Goal: Transaction & Acquisition: Purchase product/service

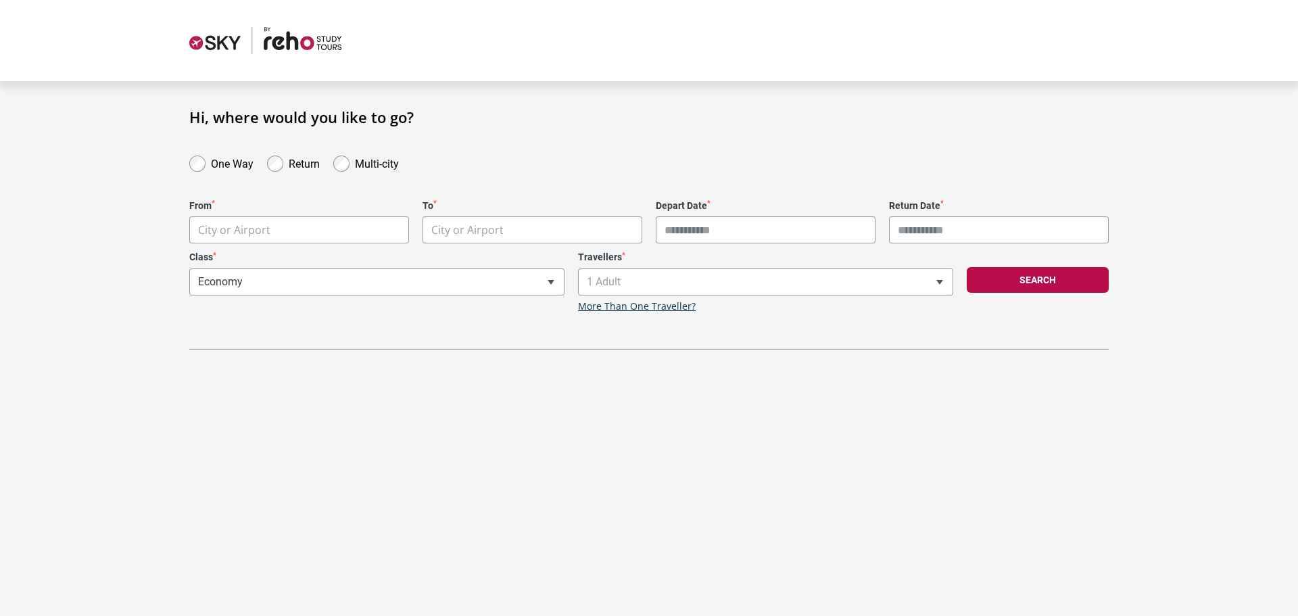
click at [298, 222] on body "**********" at bounding box center [649, 308] width 1298 height 616
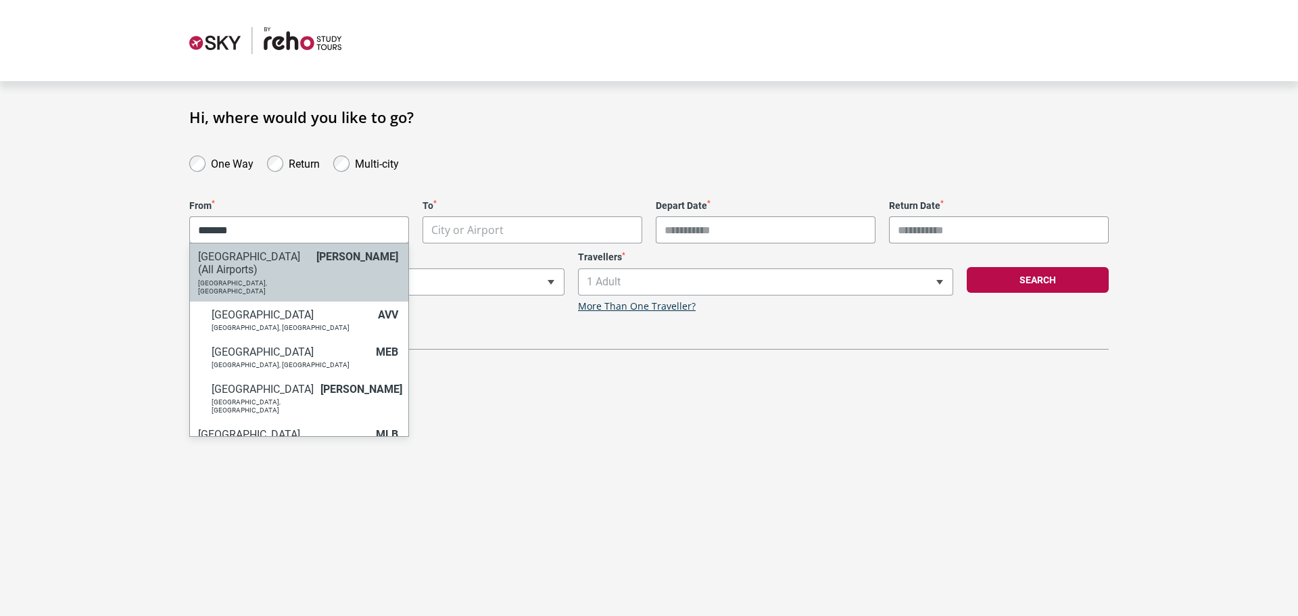
type input "*******"
select select "MELC"
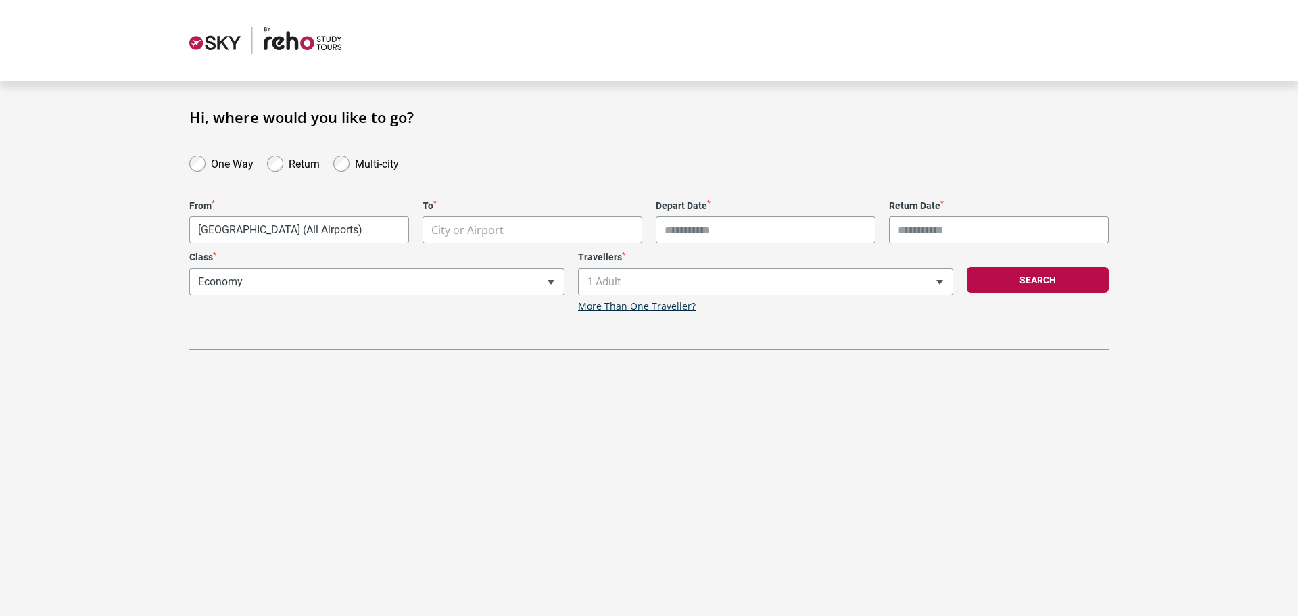
click at [467, 230] on body "**********" at bounding box center [649, 308] width 1298 height 616
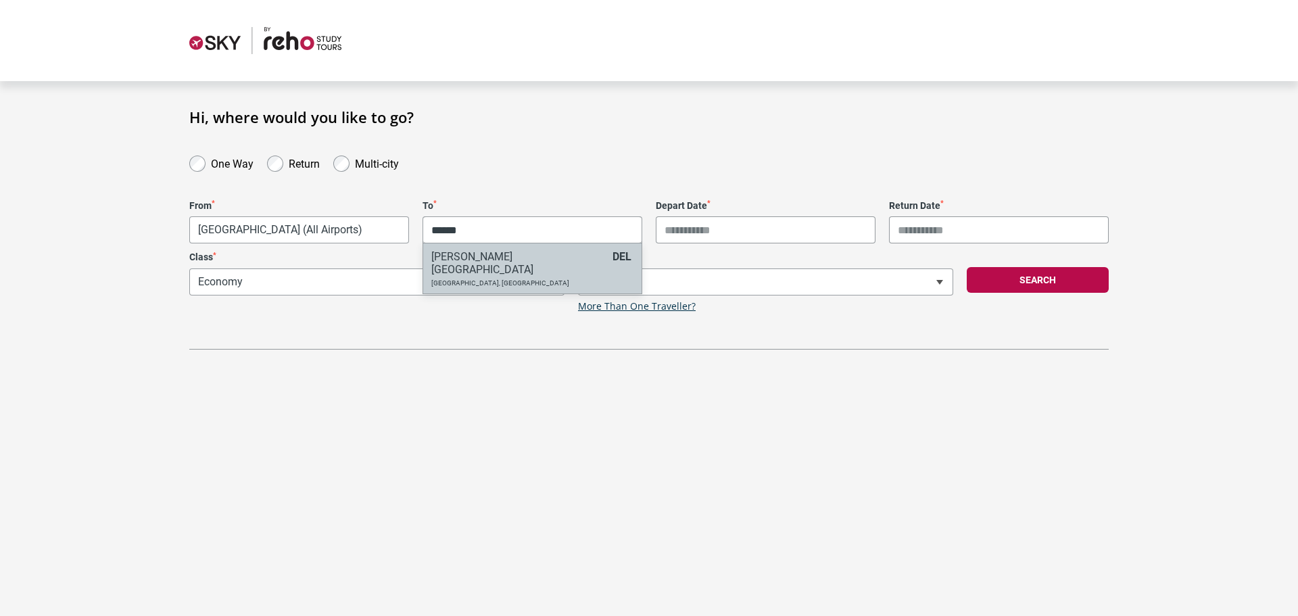
type input "******"
select select "DELA"
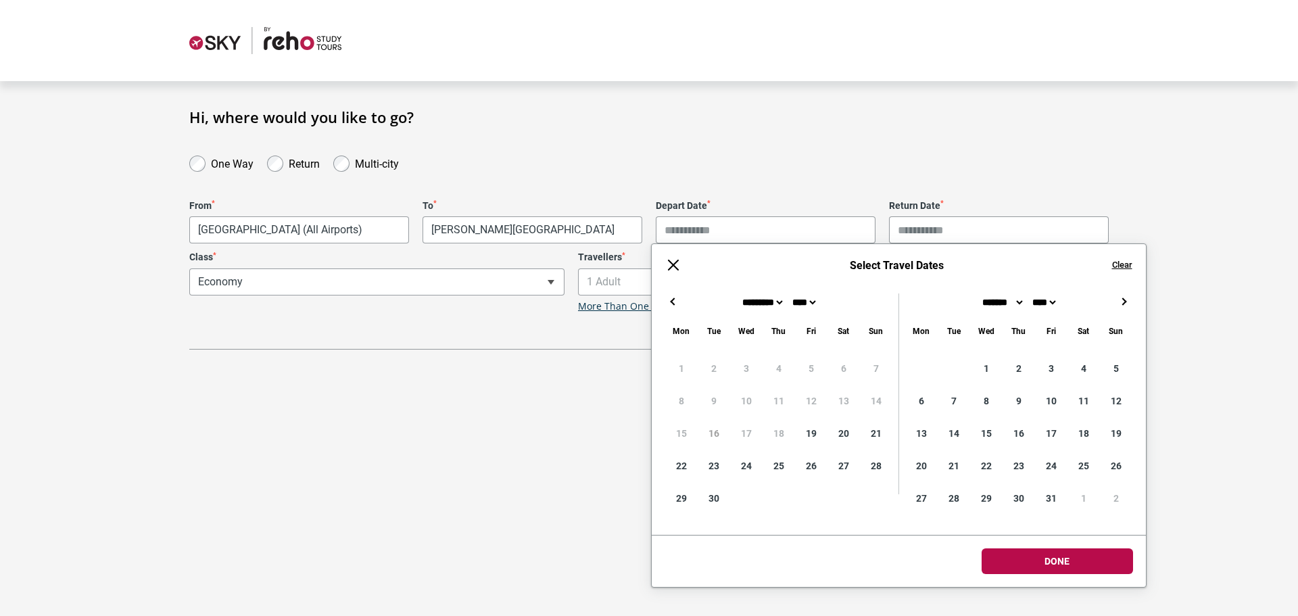
click at [696, 225] on input "Depart Date *" at bounding box center [766, 229] width 220 height 27
click at [1121, 296] on button "→" at bounding box center [1124, 301] width 16 height 16
type input "**********"
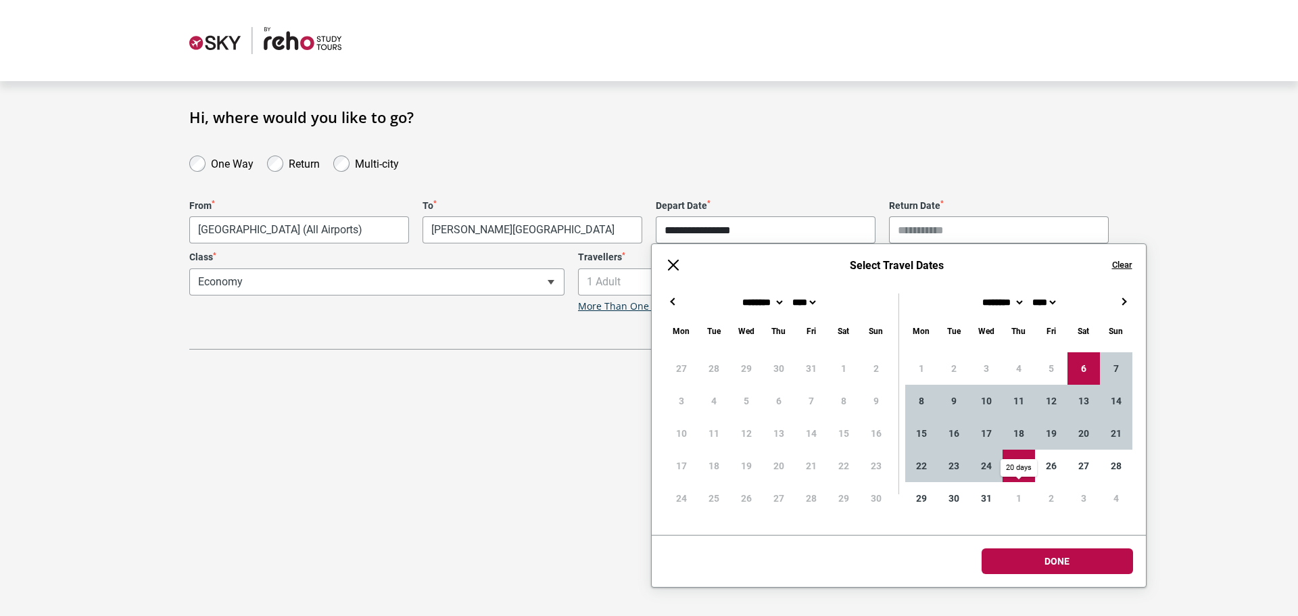
type input "**********"
click at [1061, 558] on body "**********" at bounding box center [649, 308] width 1298 height 616
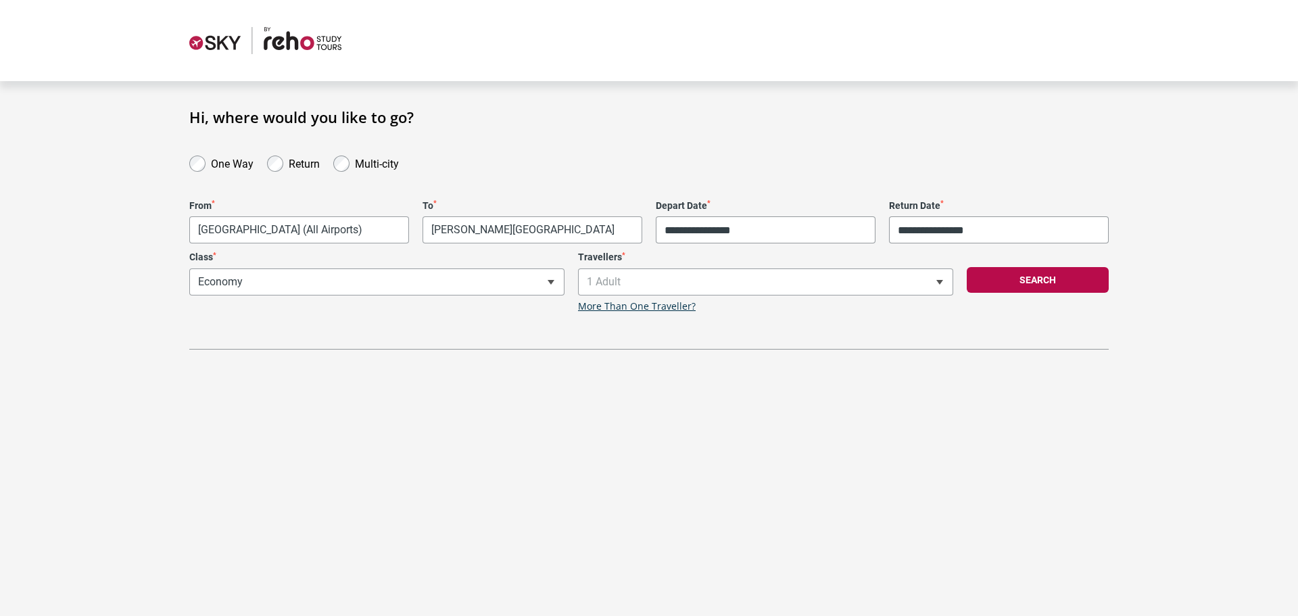
click at [333, 291] on div "**********" at bounding box center [377, 282] width 389 height 61
click at [607, 277] on span "1 Adult" at bounding box center [766, 282] width 374 height 26
click at [930, 285] on span at bounding box center [939, 282] width 27 height 26
click at [941, 281] on b at bounding box center [940, 282] width 7 height 5
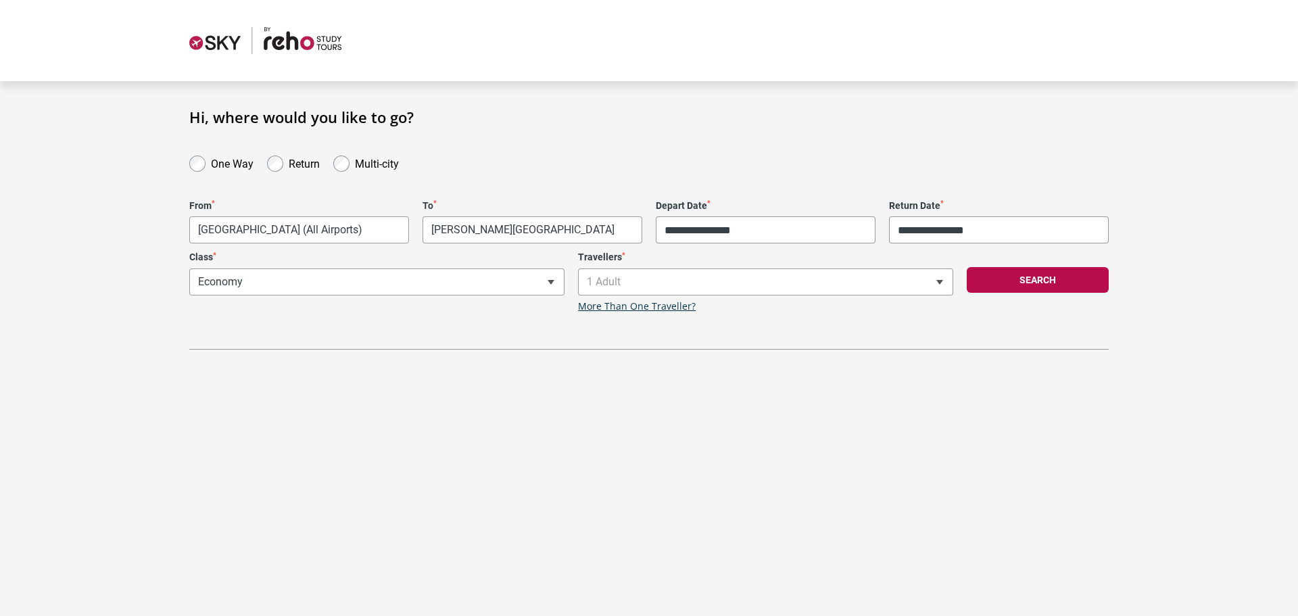
click at [941, 281] on b at bounding box center [940, 282] width 7 height 5
click at [1049, 286] on button "Search" at bounding box center [1038, 280] width 142 height 26
click at [1035, 280] on button "Search" at bounding box center [1038, 280] width 142 height 26
click at [1008, 285] on button "Search" at bounding box center [1038, 280] width 142 height 26
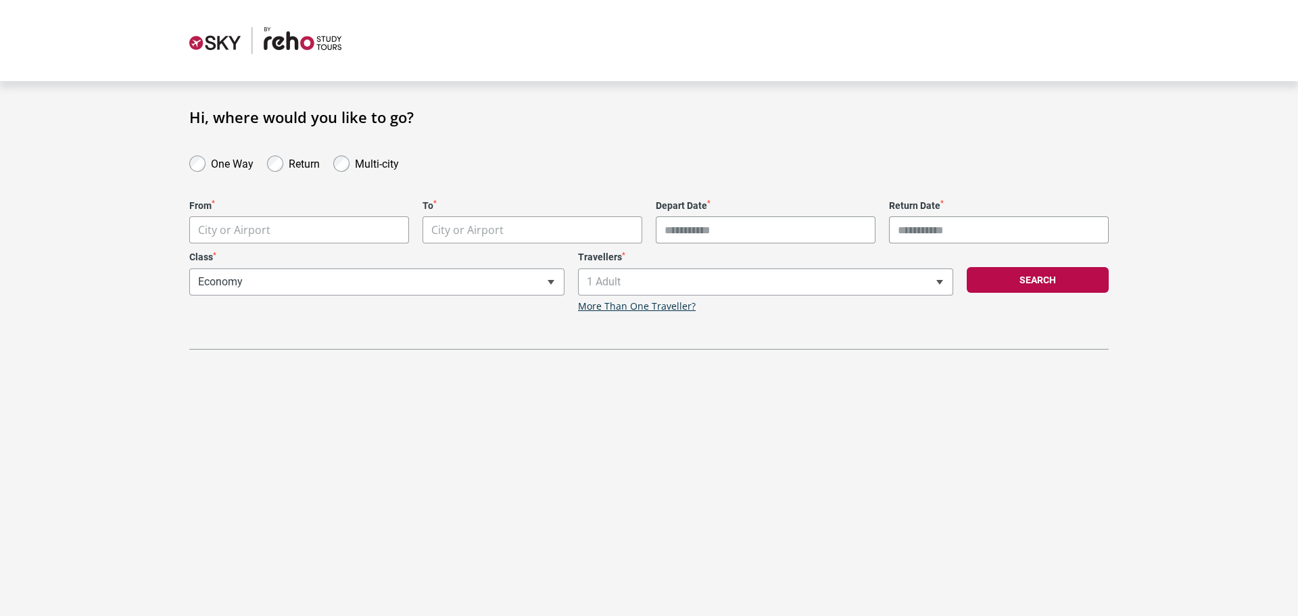
click at [329, 223] on body "**********" at bounding box center [649, 308] width 1298 height 616
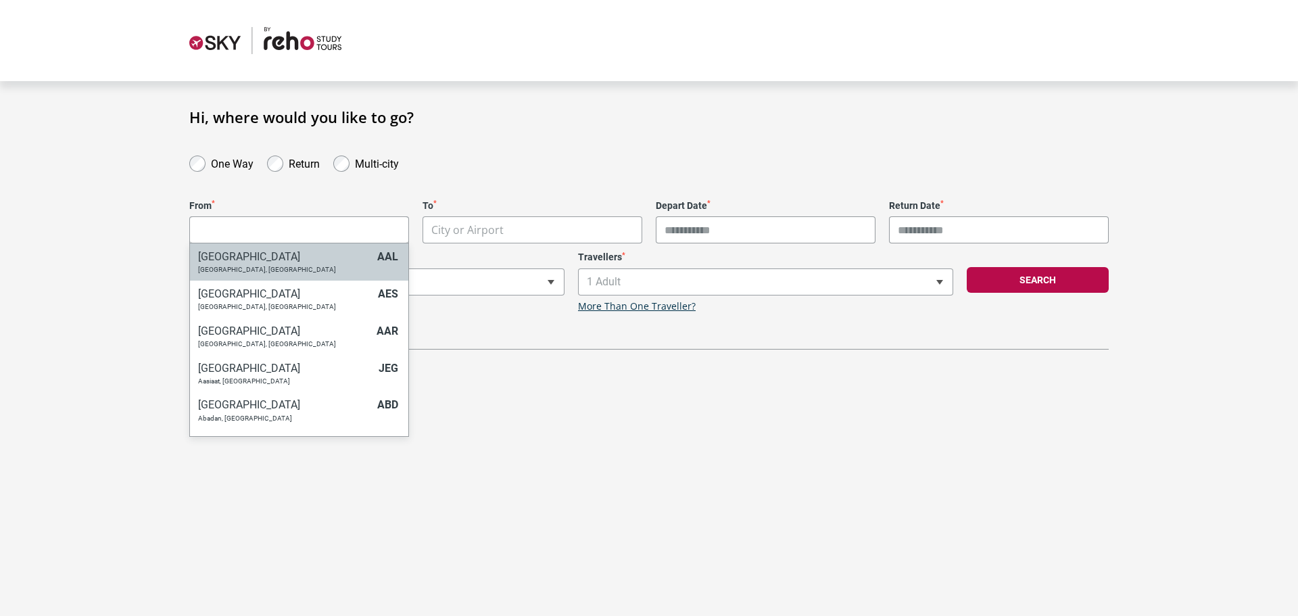
type input "*"
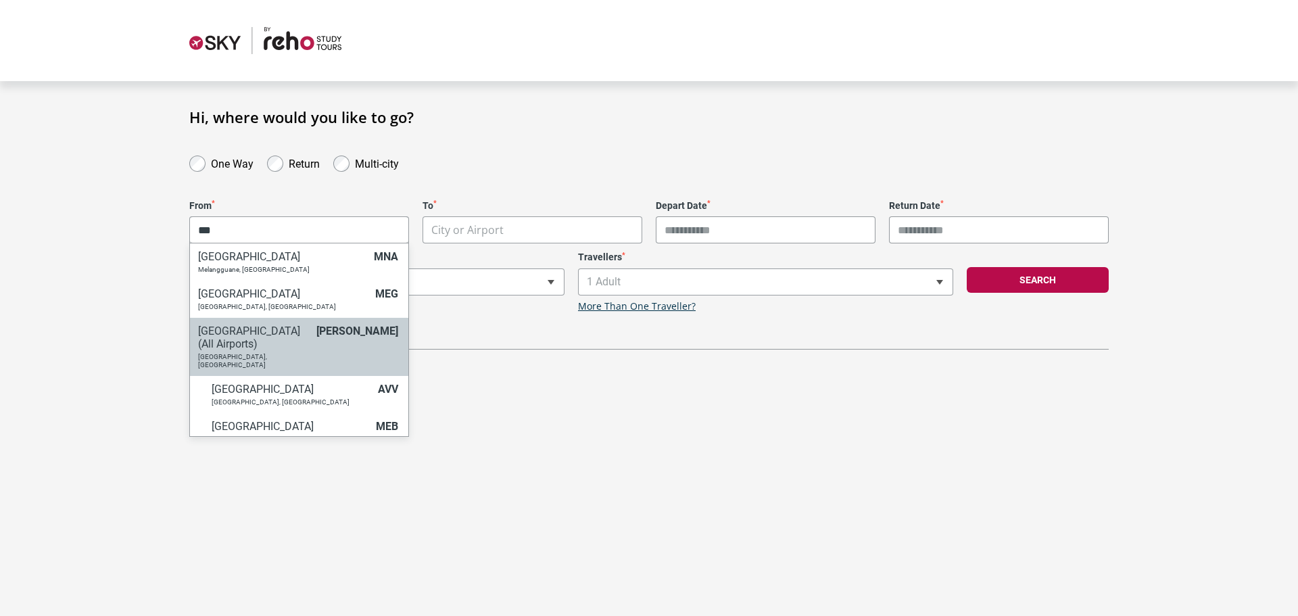
type input "***"
select select "MELC"
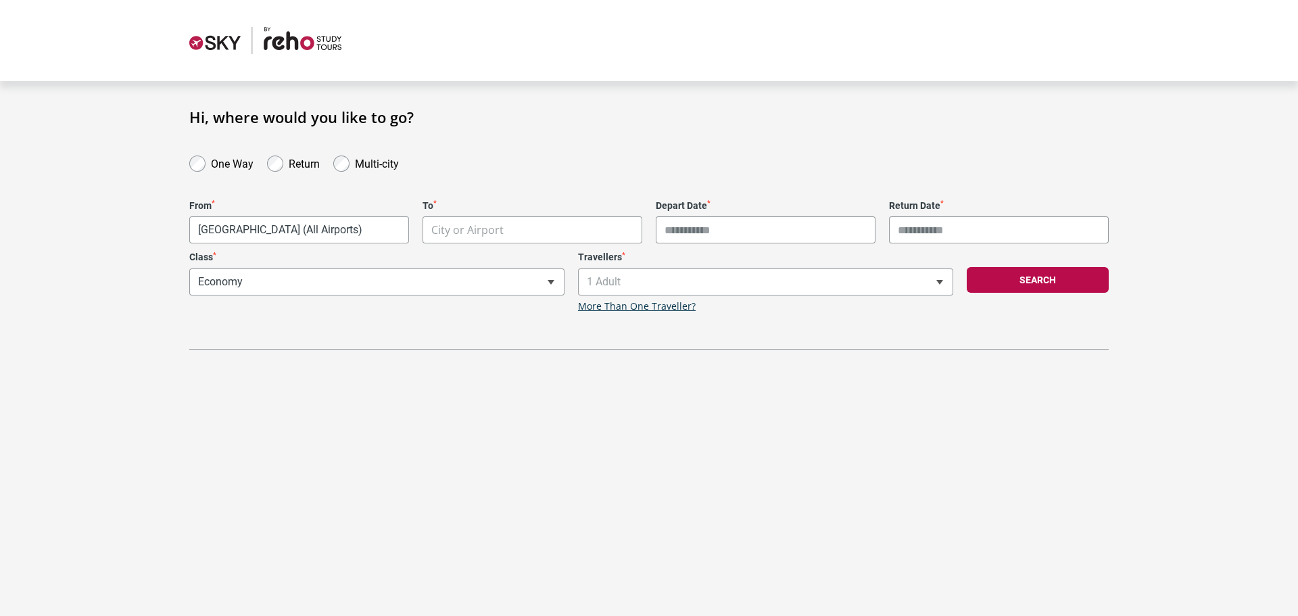
click at [457, 230] on body "**********" at bounding box center [649, 308] width 1298 height 616
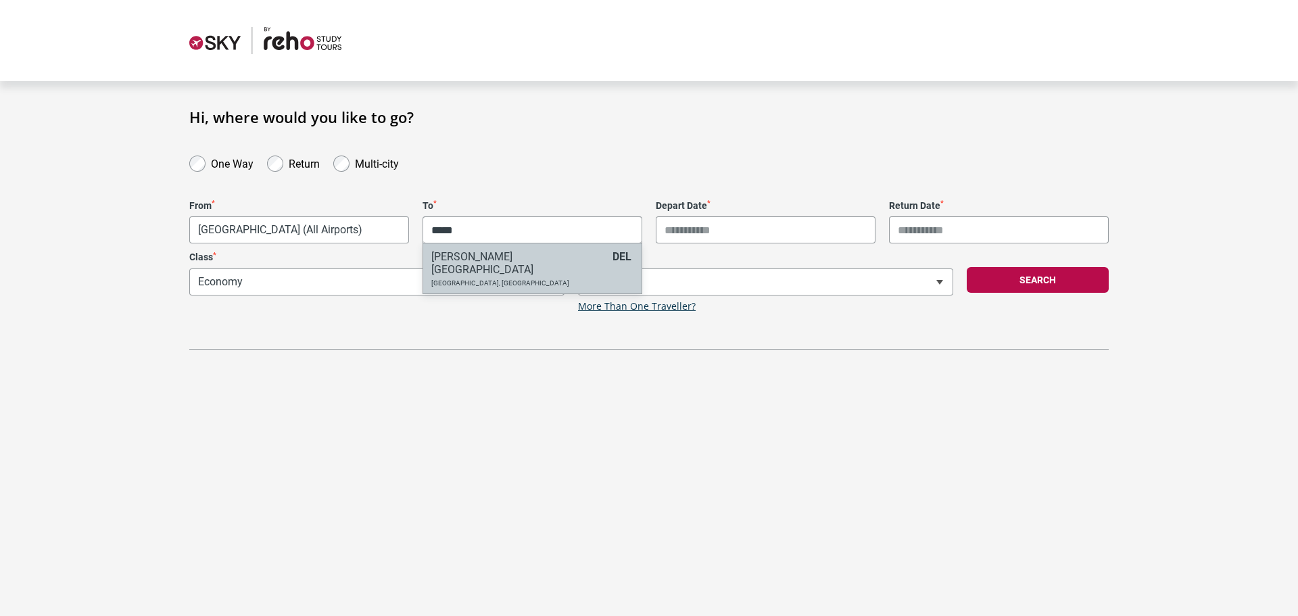
type input "*****"
select select "DELA"
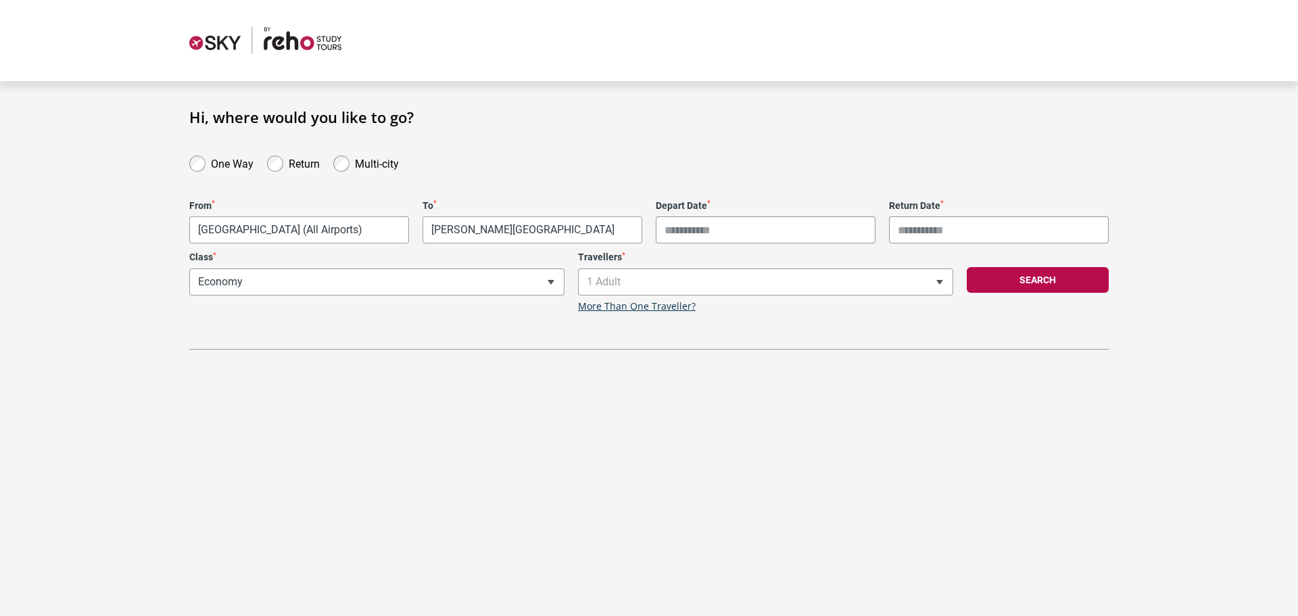
click at [707, 230] on input "Depart Date *" at bounding box center [766, 229] width 220 height 27
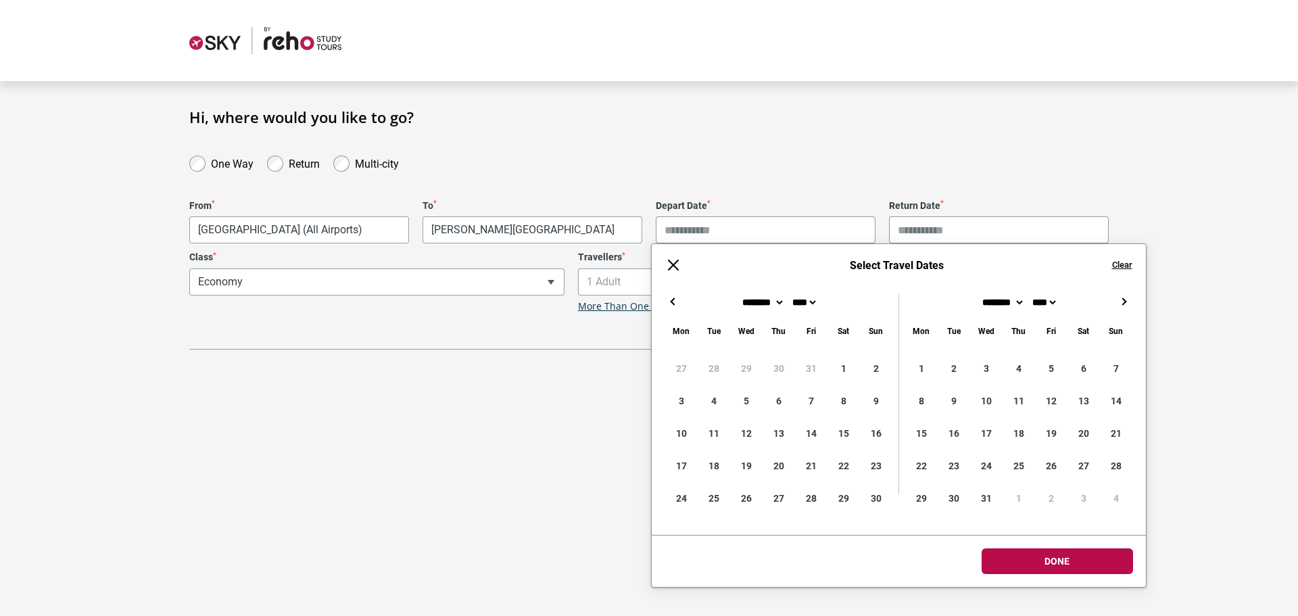
click at [1132, 302] on button "→" at bounding box center [1124, 301] width 16 height 16
type input "**********"
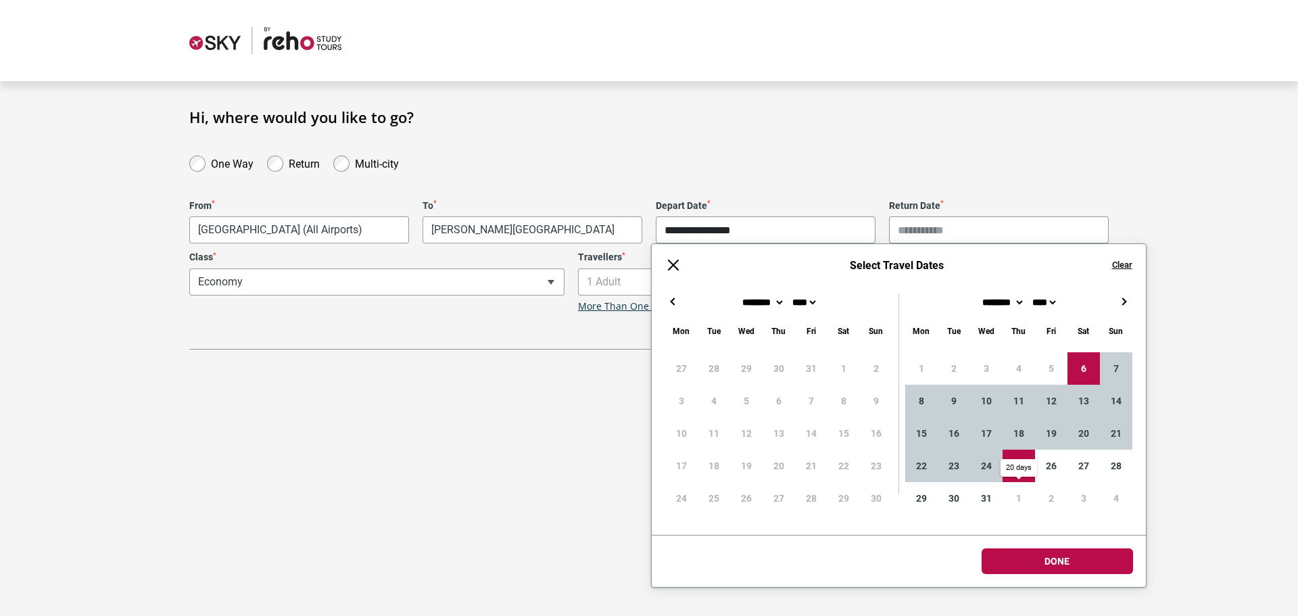
type input "**********"
click at [1064, 563] on body "**********" at bounding box center [649, 308] width 1298 height 616
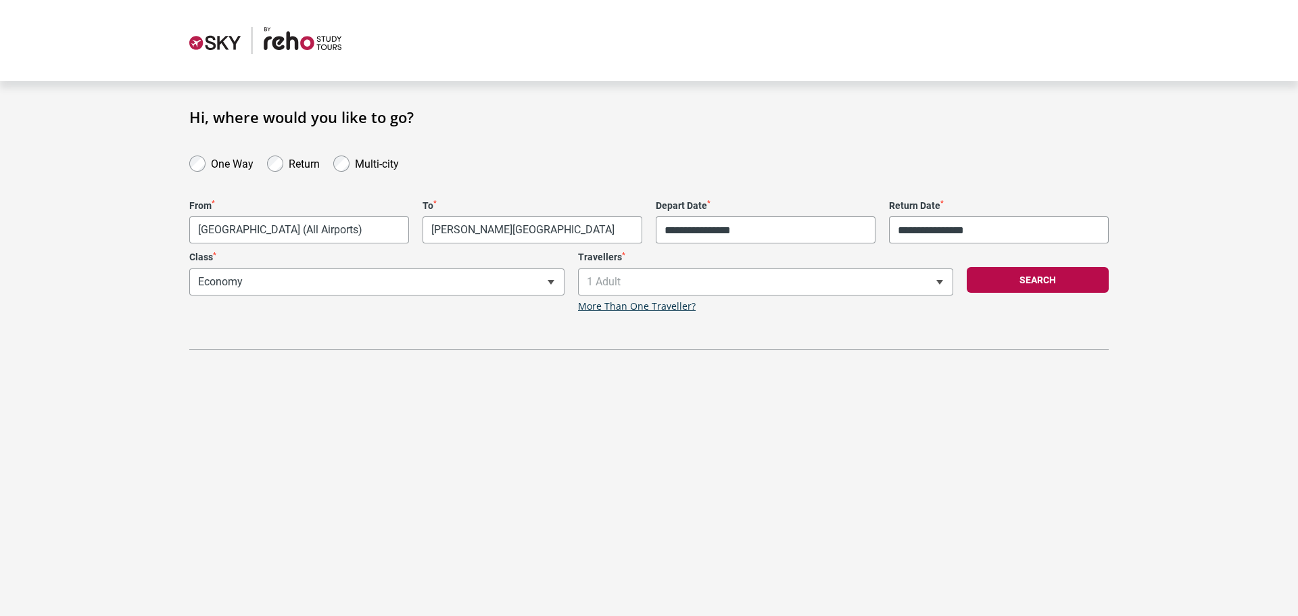
click at [448, 285] on div "**********" at bounding box center [377, 282] width 389 height 61
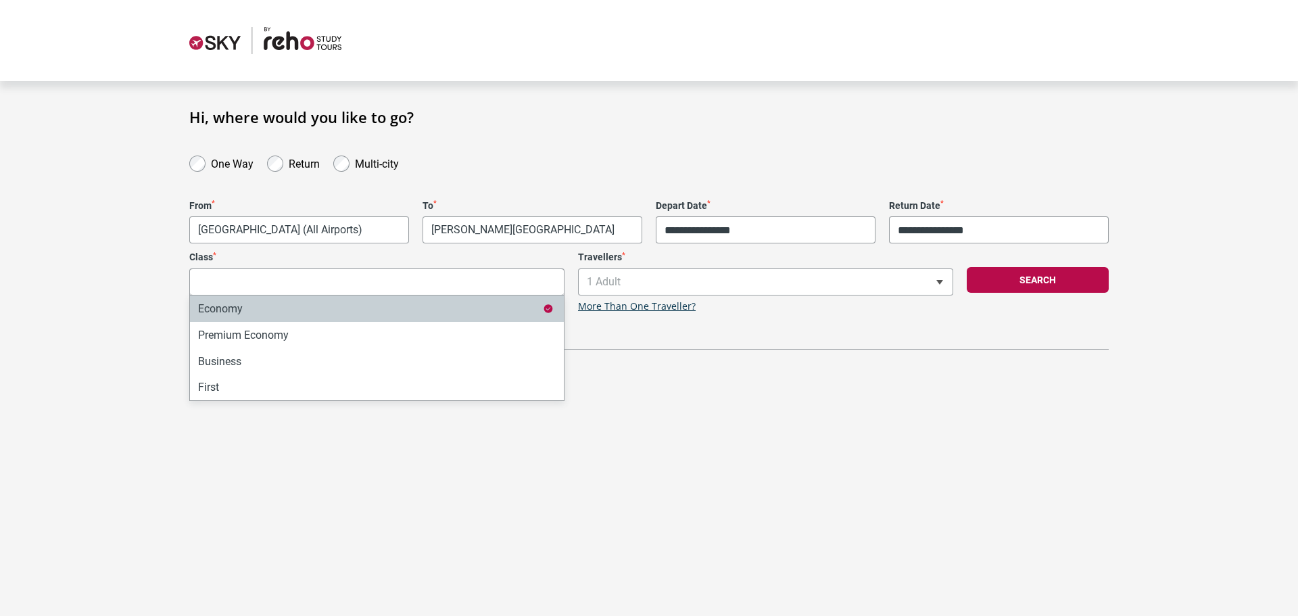
click at [448, 285] on input "Search" at bounding box center [377, 281] width 374 height 27
click at [696, 290] on span "1 Adult" at bounding box center [766, 282] width 374 height 26
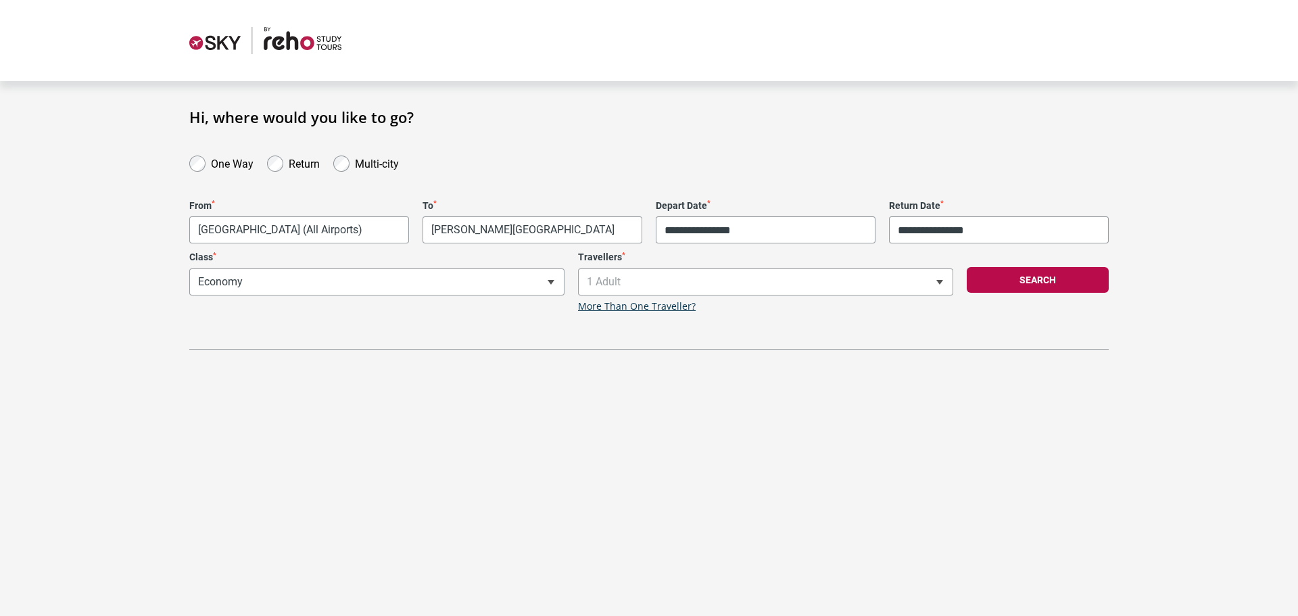
click at [1041, 284] on button "Search" at bounding box center [1038, 280] width 142 height 26
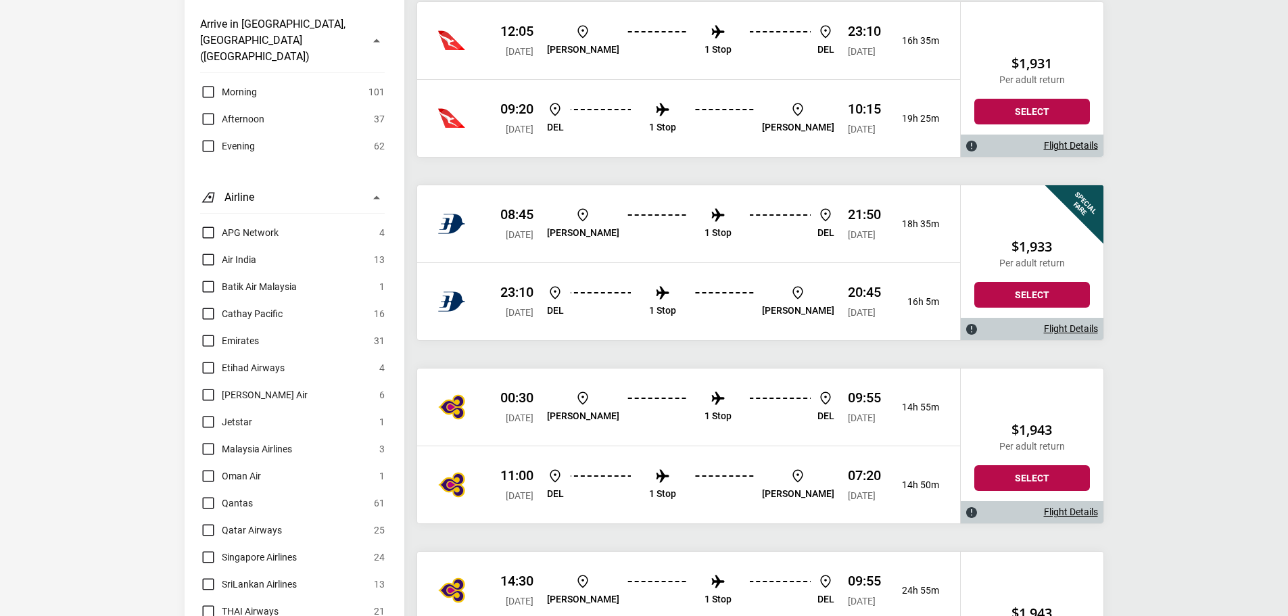
scroll to position [1014, 0]
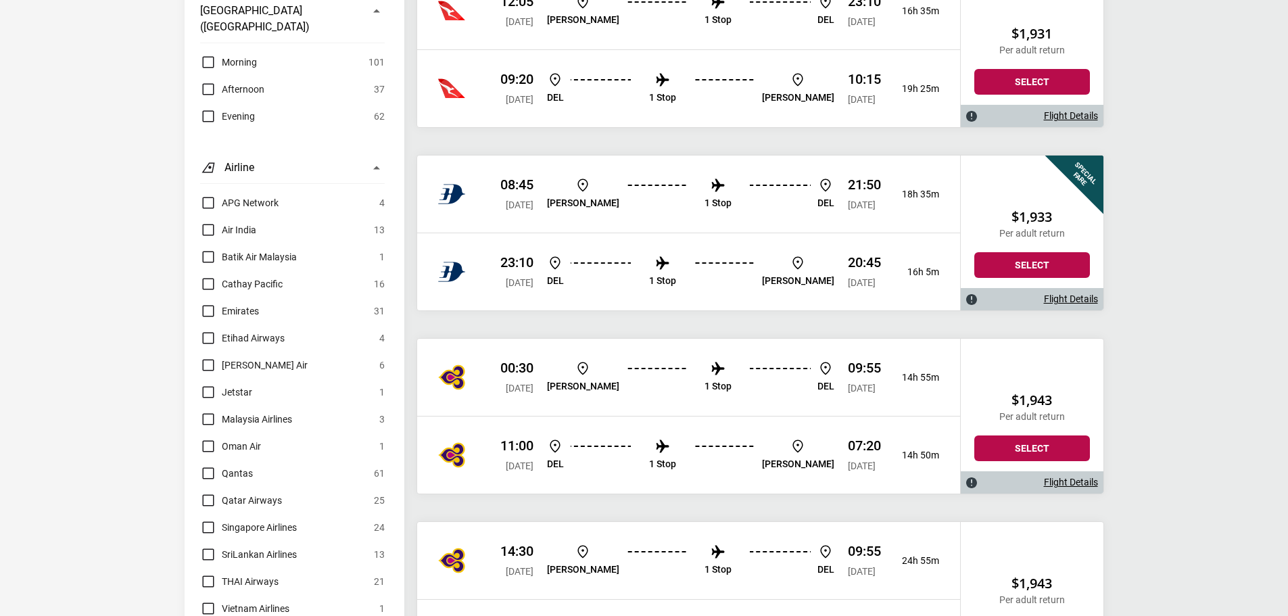
click at [209, 465] on label "Qantas" at bounding box center [226, 473] width 53 height 16
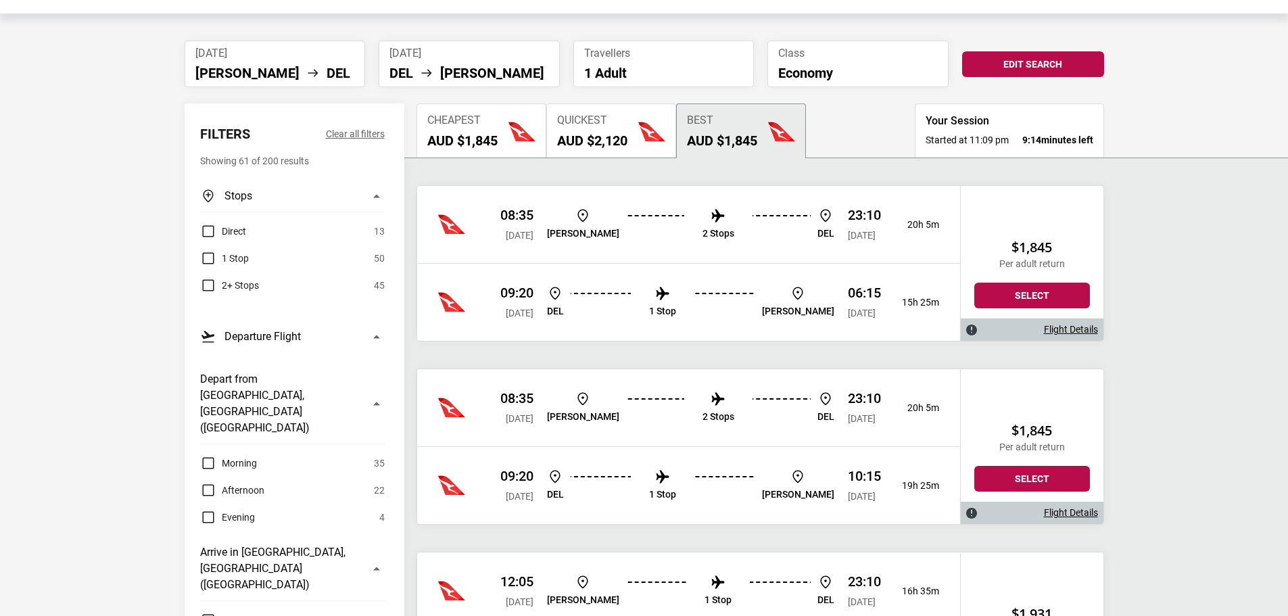
scroll to position [0, 0]
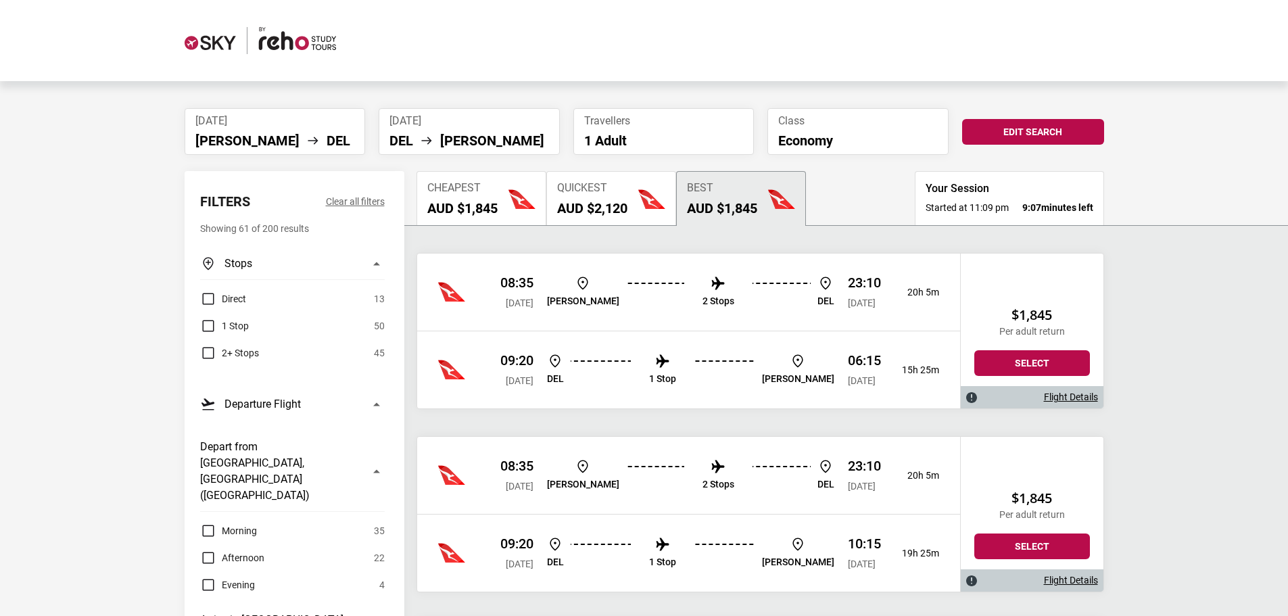
click at [210, 300] on label "Direct" at bounding box center [223, 299] width 46 height 16
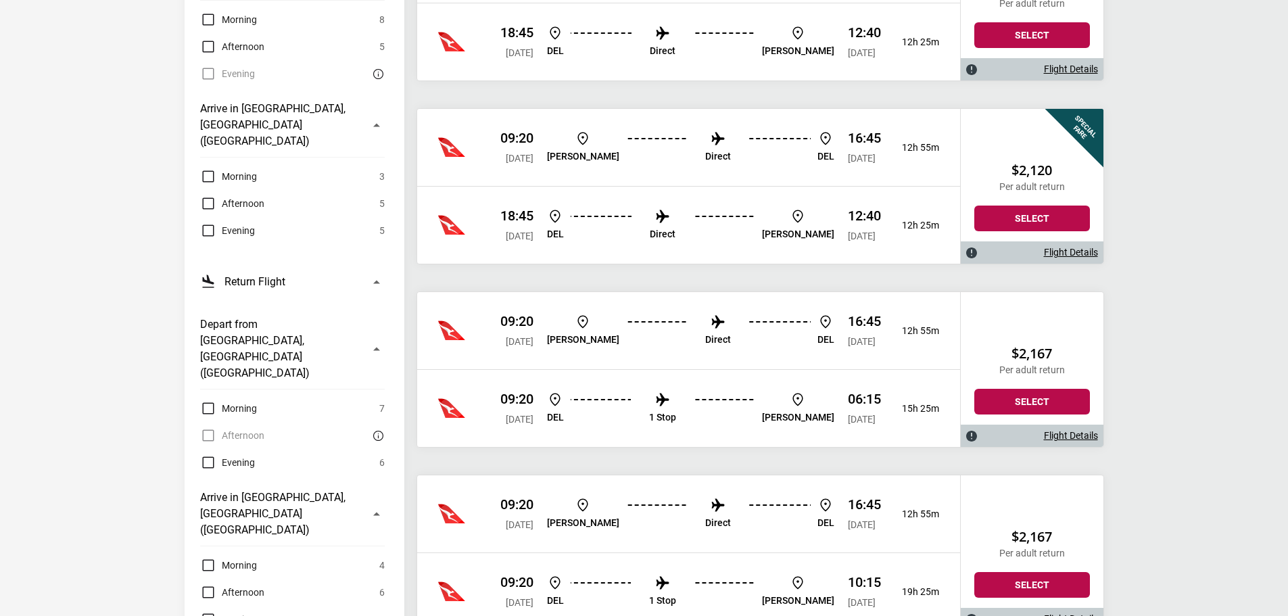
scroll to position [541, 0]
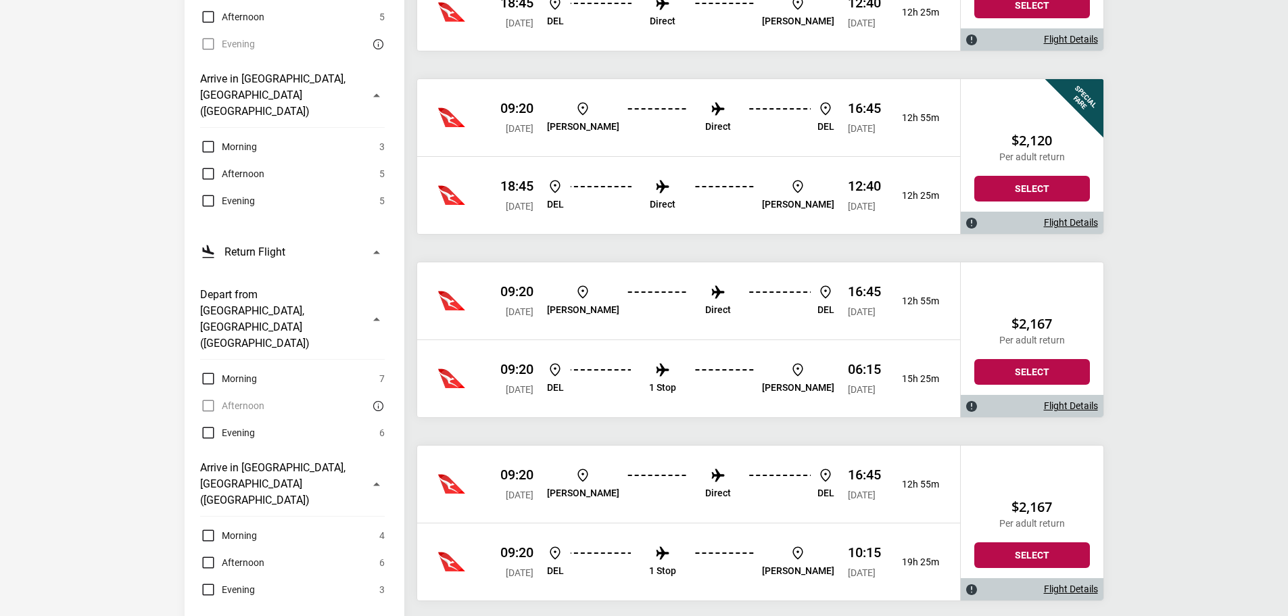
click at [1060, 406] on link "Flight Details" at bounding box center [1071, 405] width 54 height 11
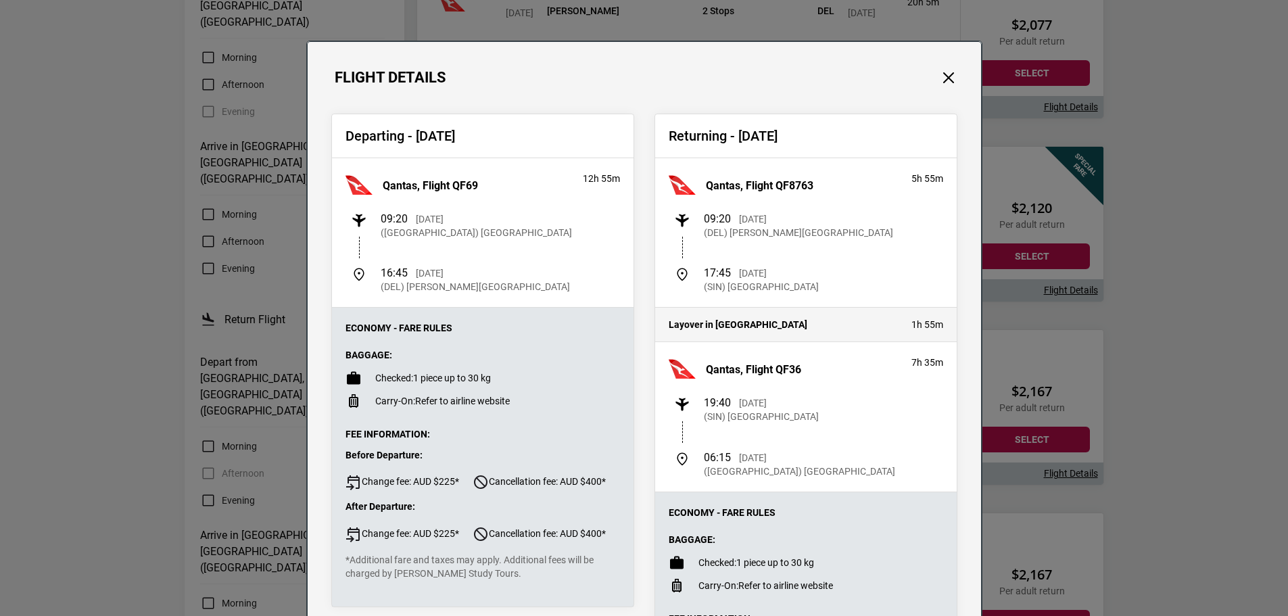
scroll to position [68, 0]
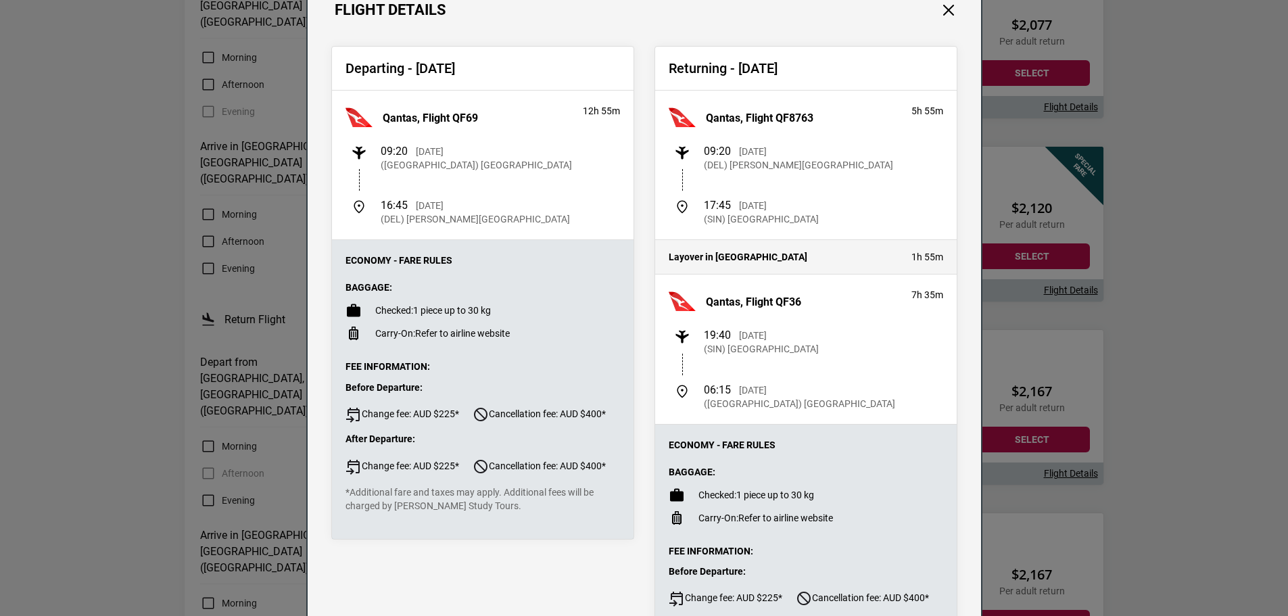
drag, startPoint x: 397, startPoint y: 118, endPoint x: 443, endPoint y: 158, distance: 60.9
click at [443, 158] on div "Qantas, Flight QF69 12h 55m 09:20 Sat, 06 Dec 2025 (MEL) Melbourne Airport 16:4…" at bounding box center [483, 165] width 302 height 149
click at [443, 158] on p "Sat, 06 Dec 2025" at bounding box center [430, 152] width 28 height 14
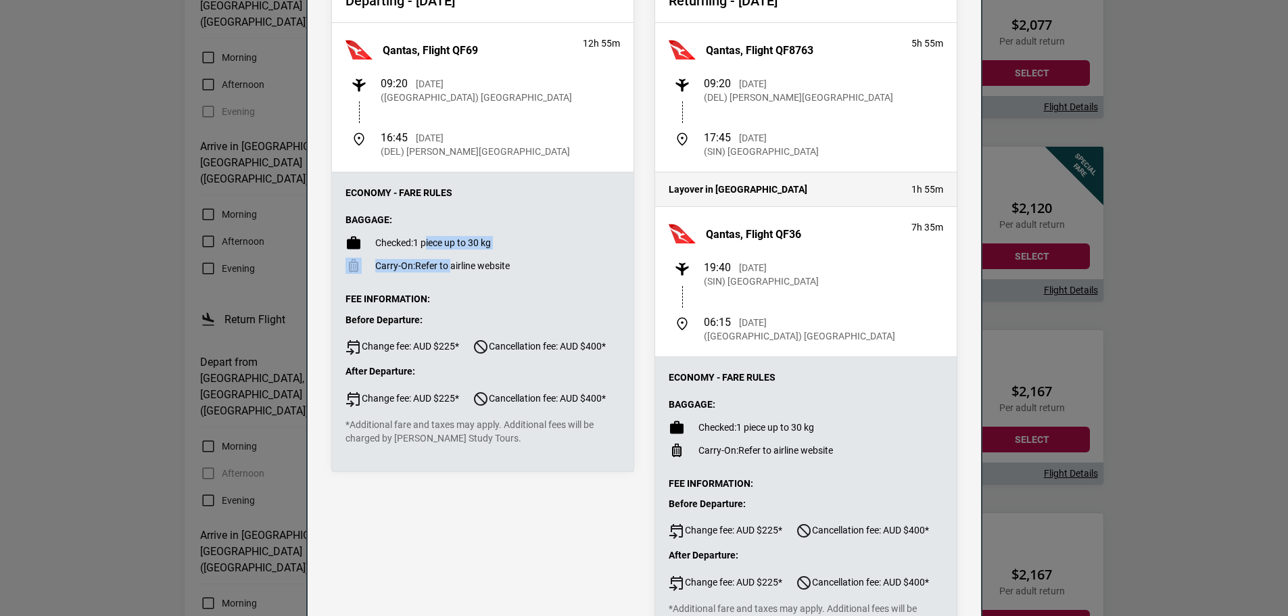
drag, startPoint x: 419, startPoint y: 242, endPoint x: 443, endPoint y: 273, distance: 38.6
click at [443, 273] on ul "Checked: 1 piece up to 30 kg Carry-On: Refer to airline website" at bounding box center [483, 254] width 275 height 39
click at [443, 273] on p "Carry-On: Refer to airline website" at bounding box center [442, 266] width 135 height 14
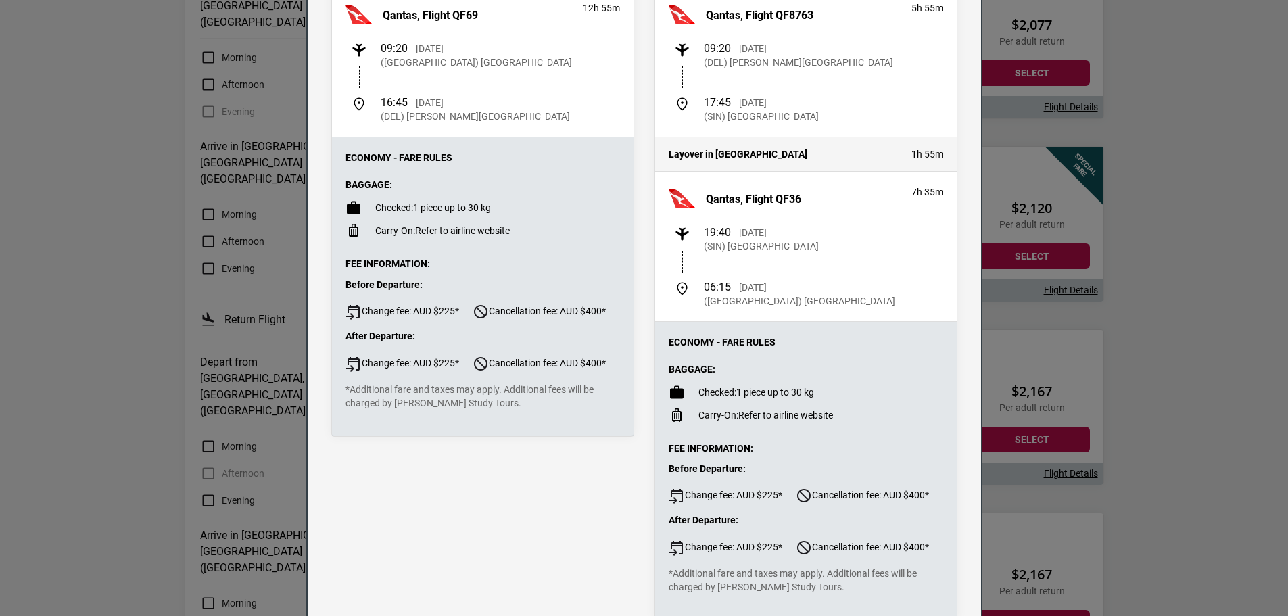
scroll to position [203, 0]
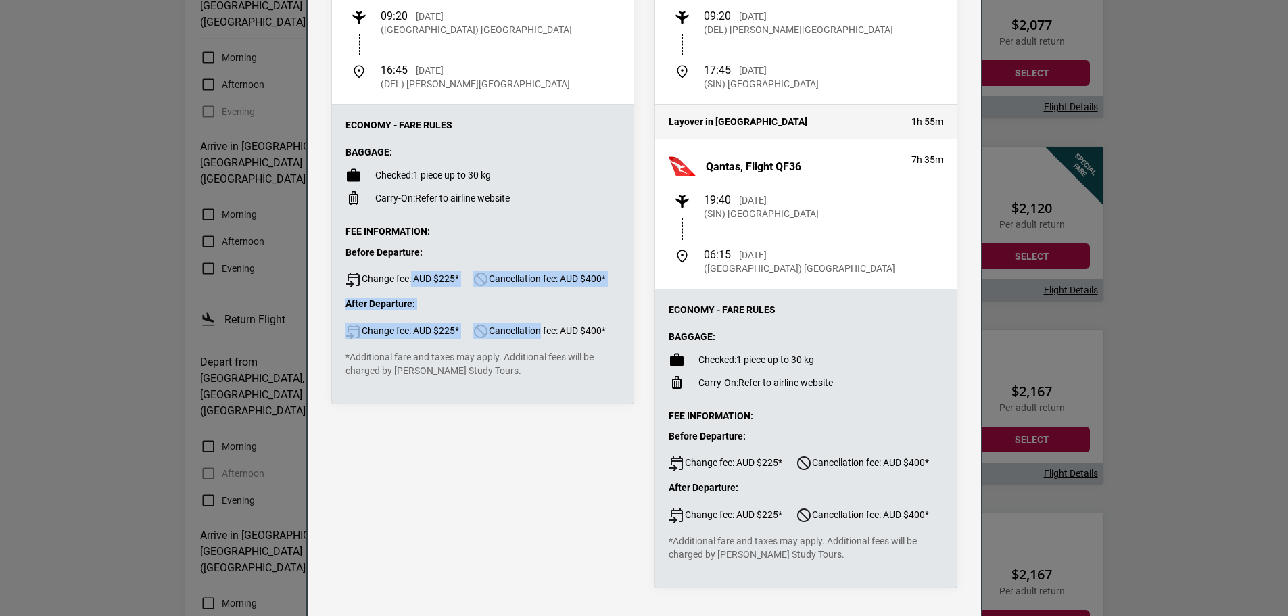
drag, startPoint x: 406, startPoint y: 277, endPoint x: 538, endPoint y: 334, distance: 144.2
click at [538, 334] on ul "Before Departure: Change fee: AUD $225* Cancellation fee: AUD $400* After Depar…" at bounding box center [483, 293] width 275 height 93
click at [538, 334] on span "Cancellation fee: AUD $400*" at bounding box center [539, 331] width 133 height 16
drag, startPoint x: 538, startPoint y: 334, endPoint x: 385, endPoint y: 287, distance: 160.0
click at [385, 287] on ul "Before Departure: Change fee: AUD $225* Cancellation fee: AUD $400* After Depar…" at bounding box center [483, 293] width 275 height 93
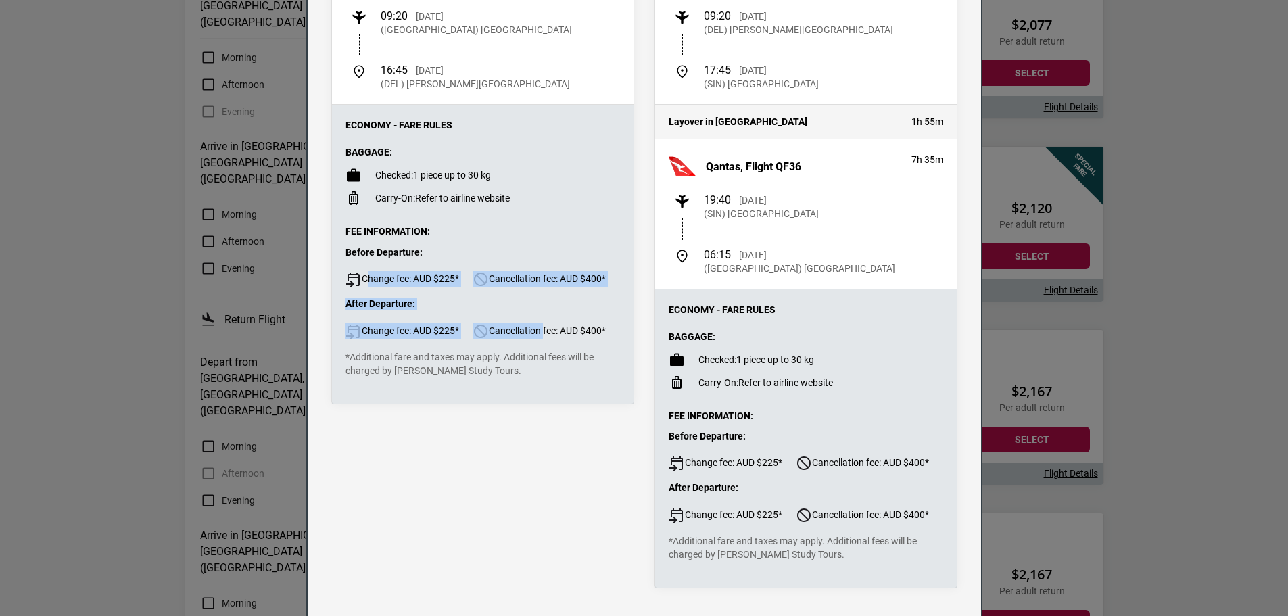
click at [385, 287] on span "Change fee: AUD $225*" at bounding box center [403, 279] width 114 height 16
drag, startPoint x: 385, startPoint y: 287, endPoint x: 534, endPoint y: 325, distance: 153.5
click at [534, 325] on ul "Before Departure: Change fee: AUD $225* Cancellation fee: AUD $400* After Depar…" at bounding box center [483, 293] width 275 height 93
click at [534, 325] on span "Cancellation fee: AUD $400*" at bounding box center [539, 331] width 133 height 16
drag, startPoint x: 534, startPoint y: 325, endPoint x: 423, endPoint y: 287, distance: 117.2
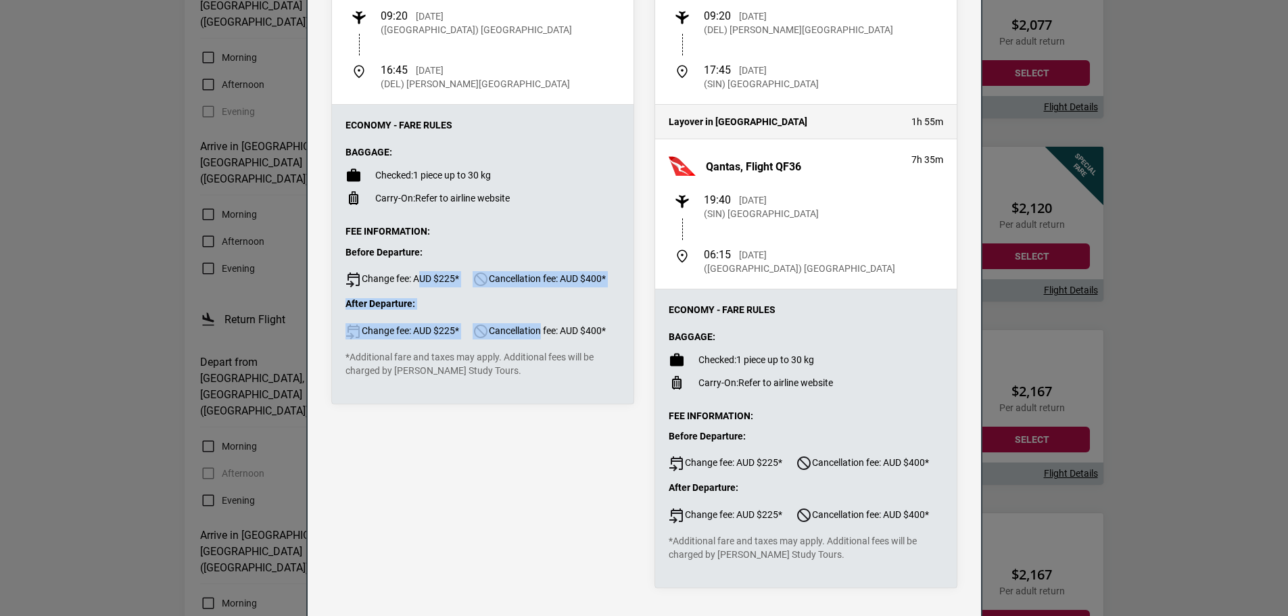
click at [423, 287] on ul "Before Departure: Change fee: AUD $225* Cancellation fee: AUD $400* After Depar…" at bounding box center [483, 293] width 275 height 93
click at [423, 287] on span "Change fee: AUD $225*" at bounding box center [403, 279] width 114 height 16
drag, startPoint x: 423, startPoint y: 287, endPoint x: 529, endPoint y: 324, distance: 111.9
click at [529, 324] on ul "Before Departure: Change fee: AUD $225* Cancellation fee: AUD $400* After Depar…" at bounding box center [483, 293] width 275 height 93
click at [529, 324] on li "After Departure: Change fee: AUD $225* Cancellation fee: AUD $400*" at bounding box center [483, 318] width 275 height 41
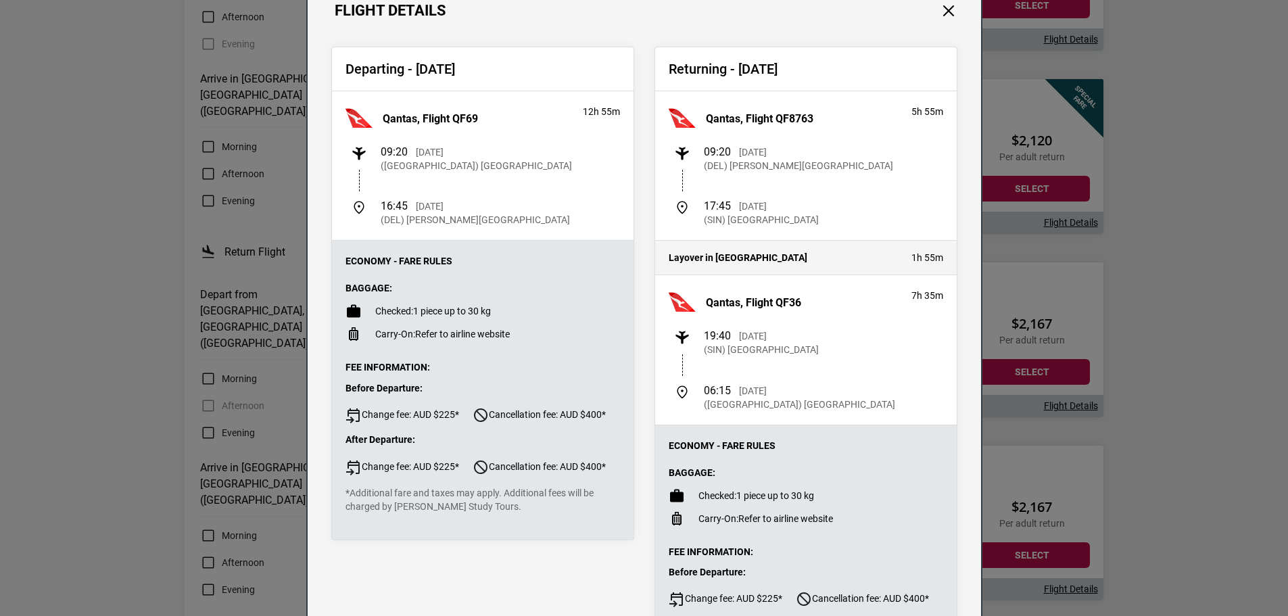
scroll to position [0, 0]
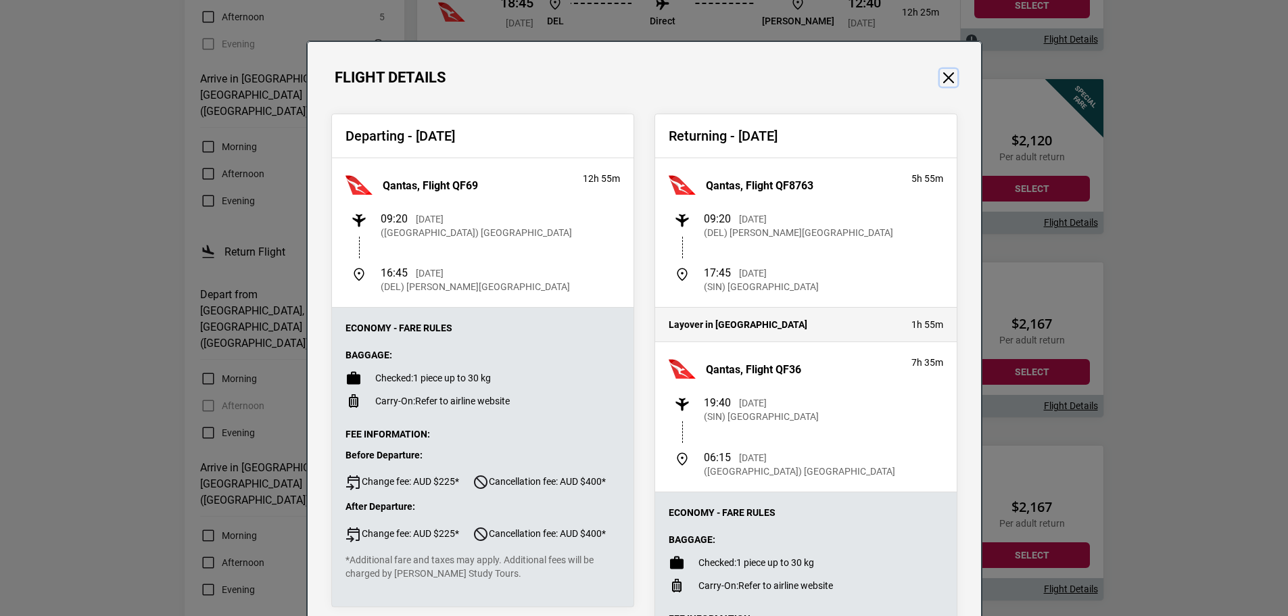
click at [942, 79] on button "Close" at bounding box center [949, 78] width 18 height 18
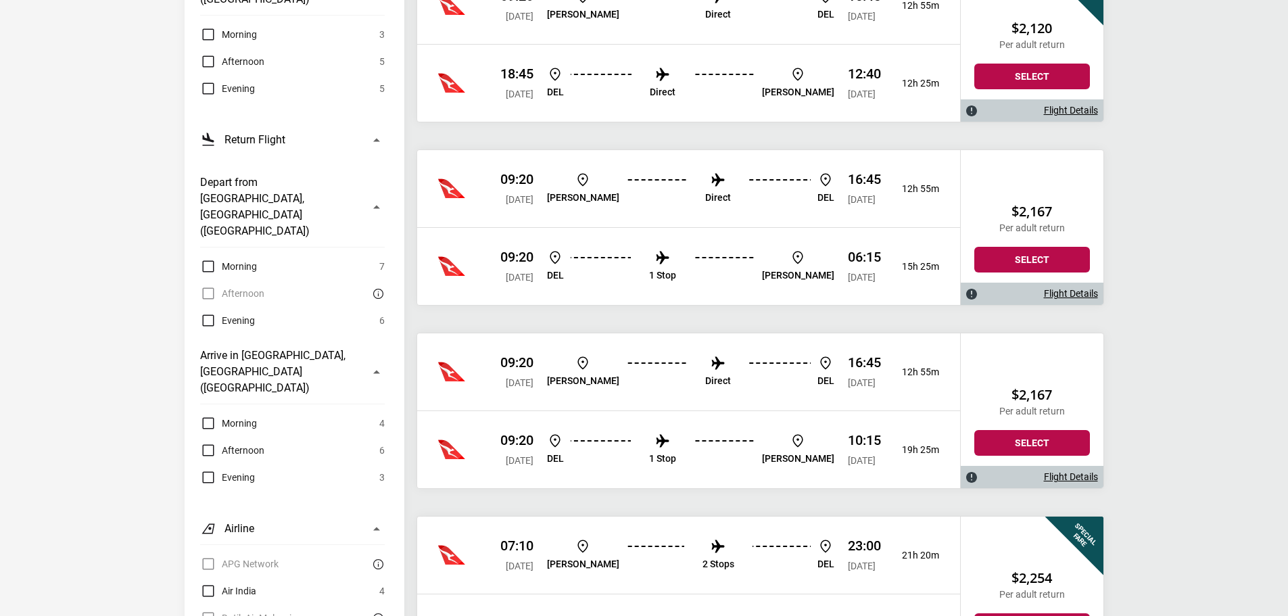
scroll to position [676, 0]
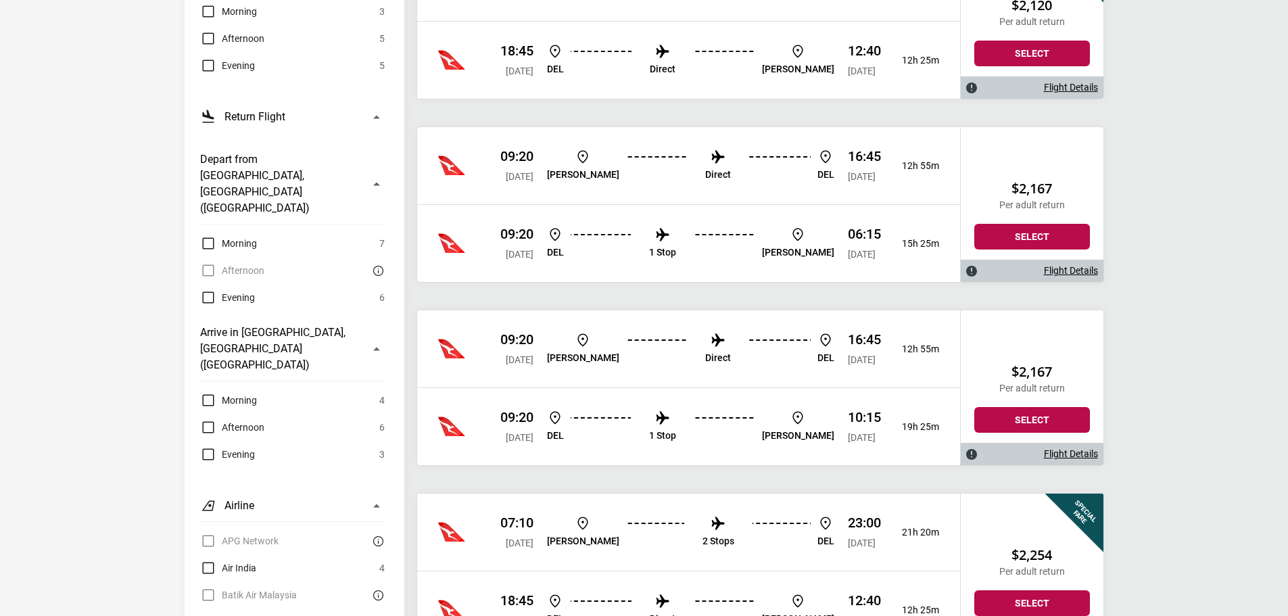
click at [1091, 457] on link "Flight Details" at bounding box center [1071, 453] width 54 height 11
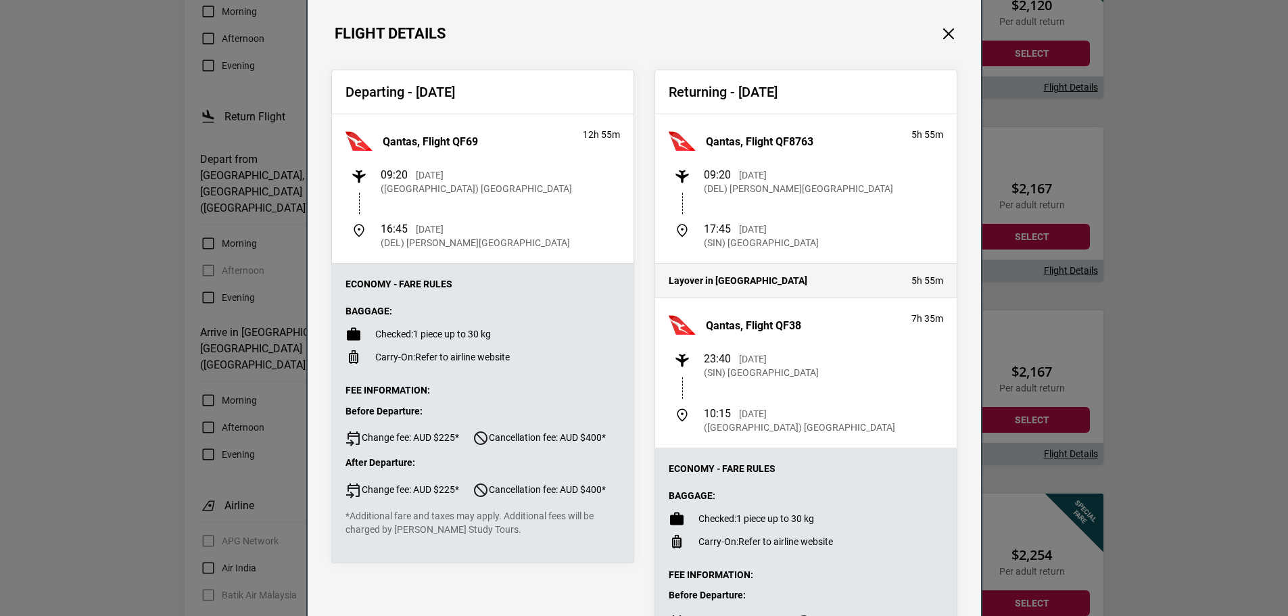
scroll to position [68, 0]
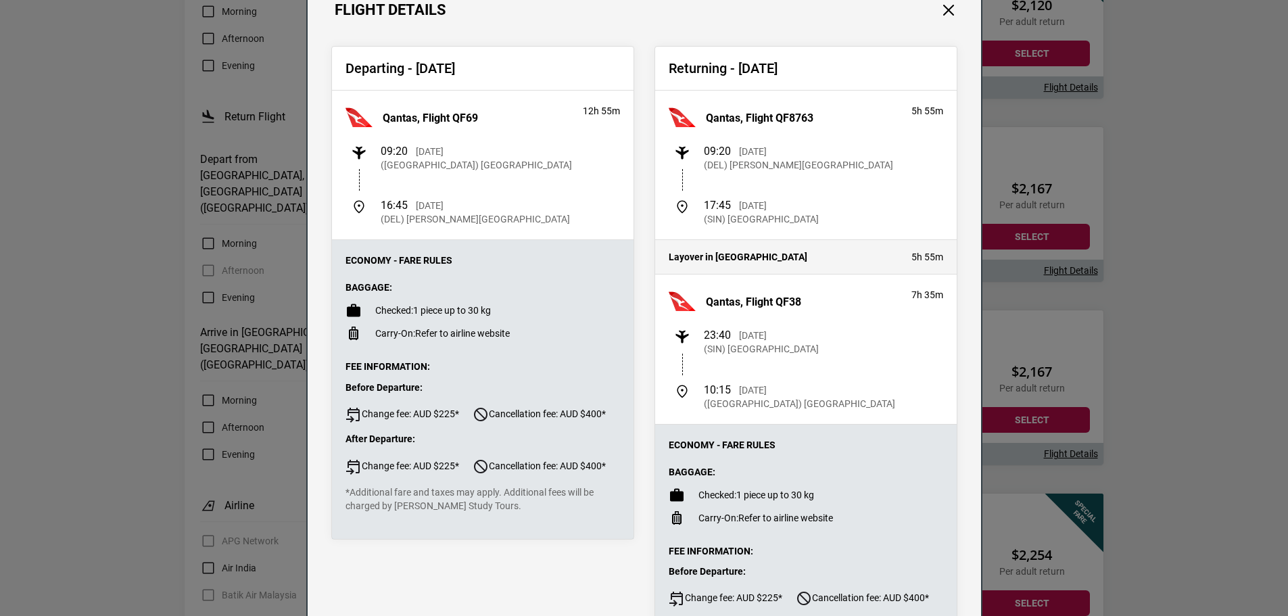
drag, startPoint x: 788, startPoint y: 335, endPoint x: 802, endPoint y: 350, distance: 20.1
click at [802, 350] on div "23:40 Thu, 25 Dec 2025 (SIN) Singapore Changi Airport" at bounding box center [761, 342] width 115 height 27
click at [802, 350] on p "(SIN) Singapore Changi Airport" at bounding box center [761, 349] width 115 height 14
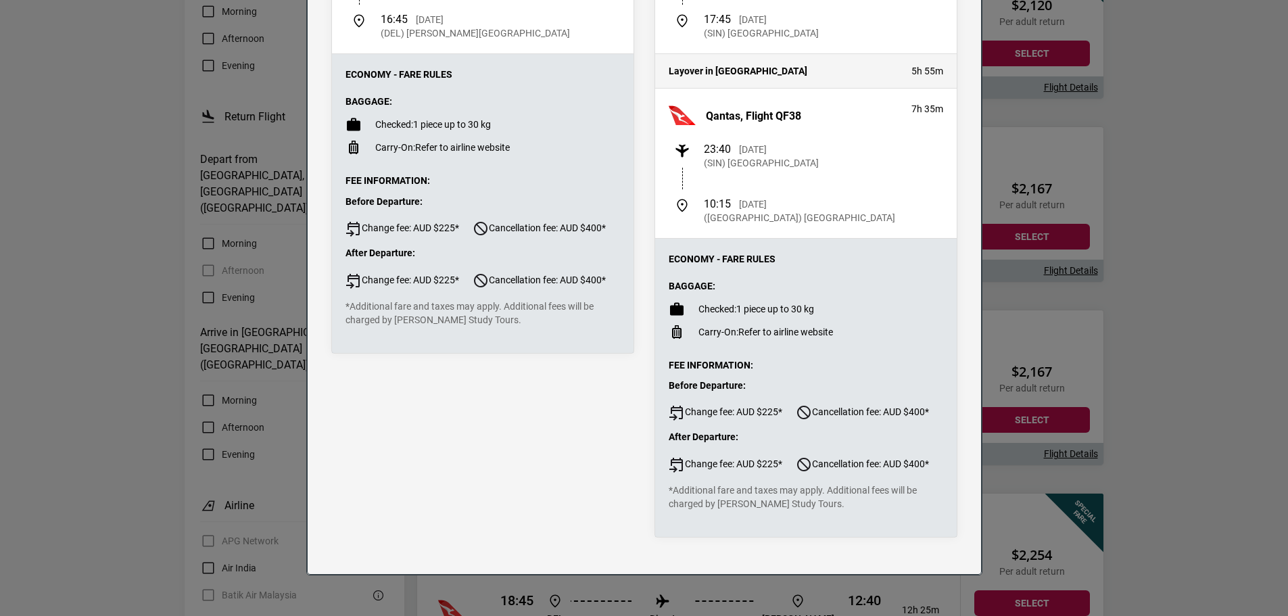
scroll to position [0, 0]
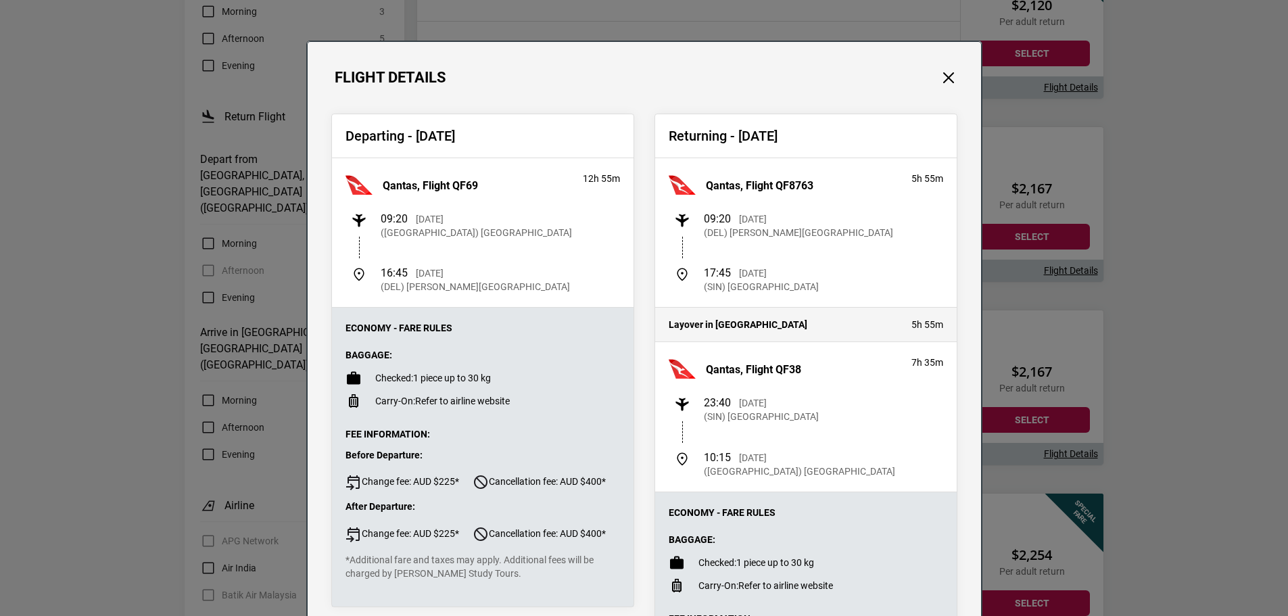
drag, startPoint x: 552, startPoint y: 177, endPoint x: 826, endPoint y: 342, distance: 319.2
click at [826, 342] on div "Departing - Sat, 06 Dec 2025 Qantas, Flight QF69 12h 55m 09:20 Sat, 06 Dec 2025…" at bounding box center [644, 453] width 646 height 678
click at [826, 342] on div "Layover in Singapore Changi Airport 5h 55m" at bounding box center [806, 325] width 302 height 34
drag, startPoint x: 419, startPoint y: 191, endPoint x: 494, endPoint y: 269, distance: 108.1
click at [494, 269] on div "Qantas, Flight QF69 12h 55m 09:20 Sat, 06 Dec 2025 (MEL) Melbourne Airport 16:4…" at bounding box center [483, 232] width 302 height 149
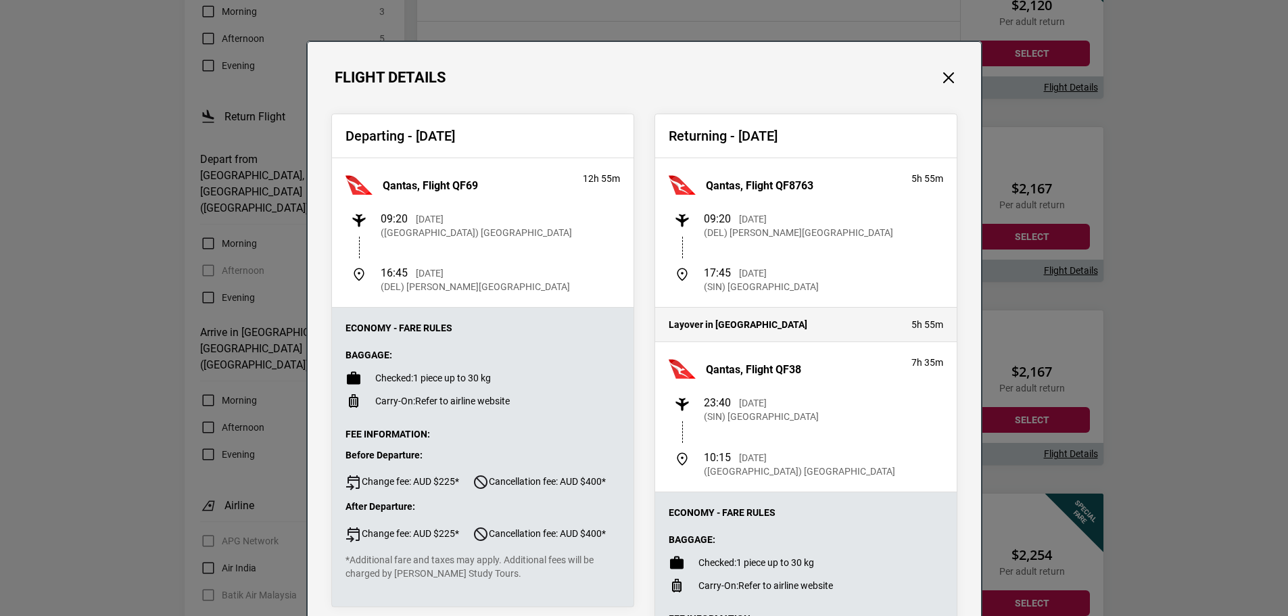
click at [494, 269] on div "16:45 Sat, 06 Dec 2025 (DEL) Indira Gandhi International Airport" at bounding box center [475, 279] width 189 height 27
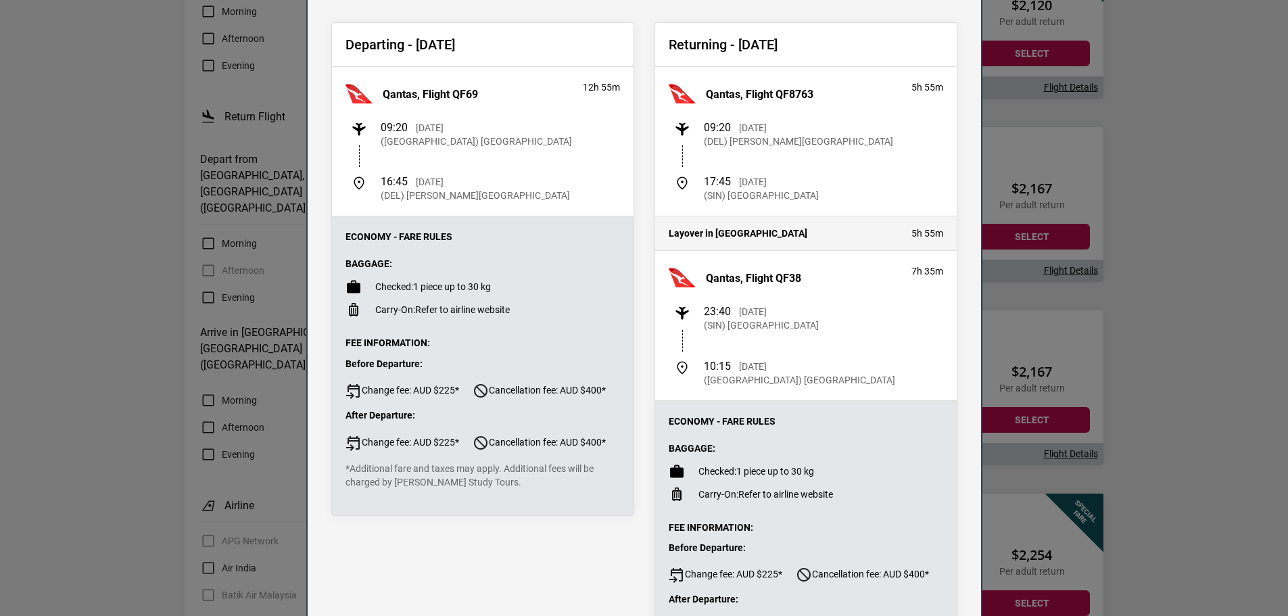
scroll to position [68, 0]
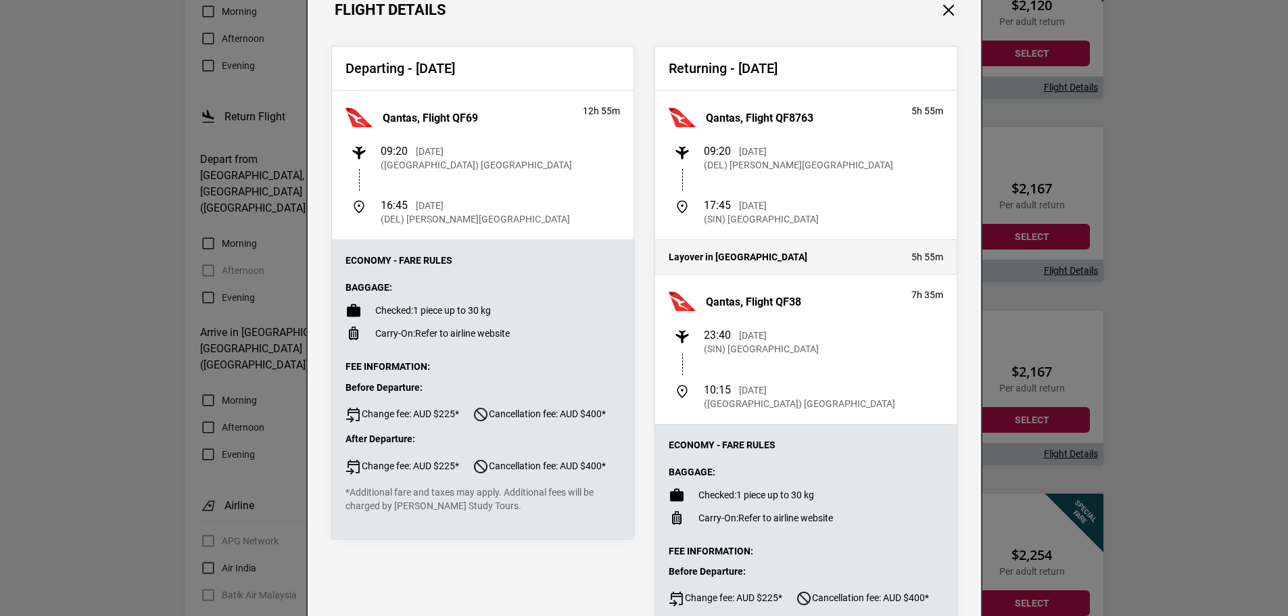
drag, startPoint x: 799, startPoint y: 161, endPoint x: 843, endPoint y: 218, distance: 71.8
click at [843, 218] on div "09:20 Thu, 25 Dec 2025 (DEL) Indira Gandhi International Airport 17:45 Thu, 25 …" at bounding box center [806, 185] width 275 height 81
click at [843, 218] on div "17:45 Thu, 25 Dec 2025 (SIN) Singapore Changi Airport" at bounding box center [808, 212] width 269 height 27
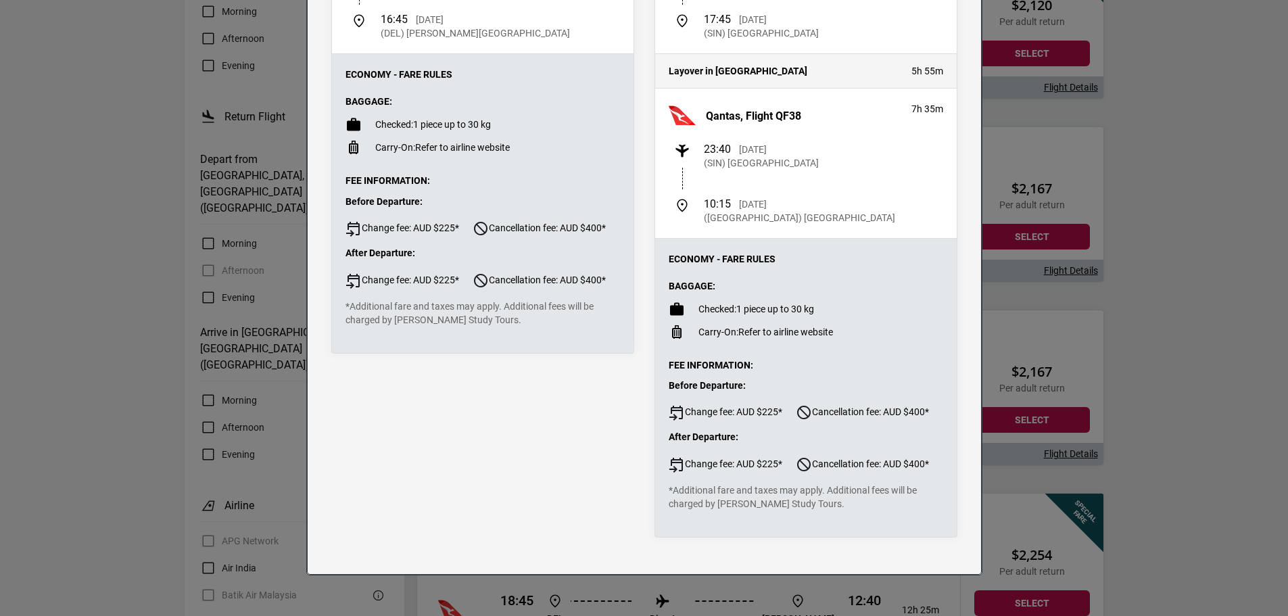
scroll to position [0, 0]
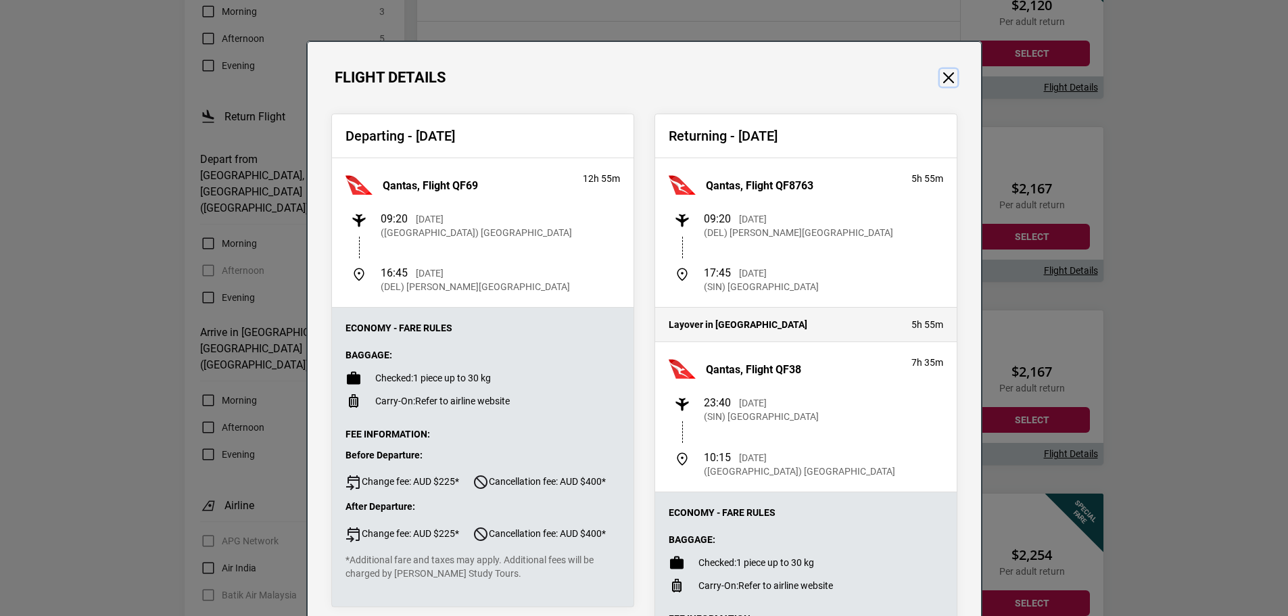
click at [942, 84] on button "Close" at bounding box center [949, 78] width 18 height 18
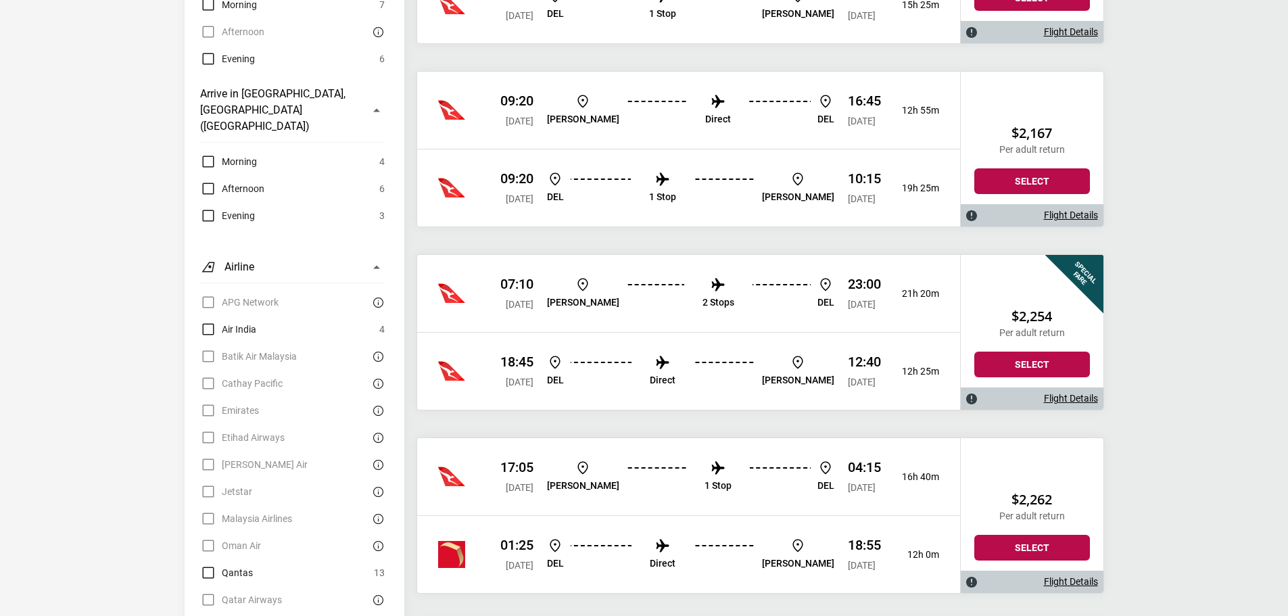
scroll to position [947, 0]
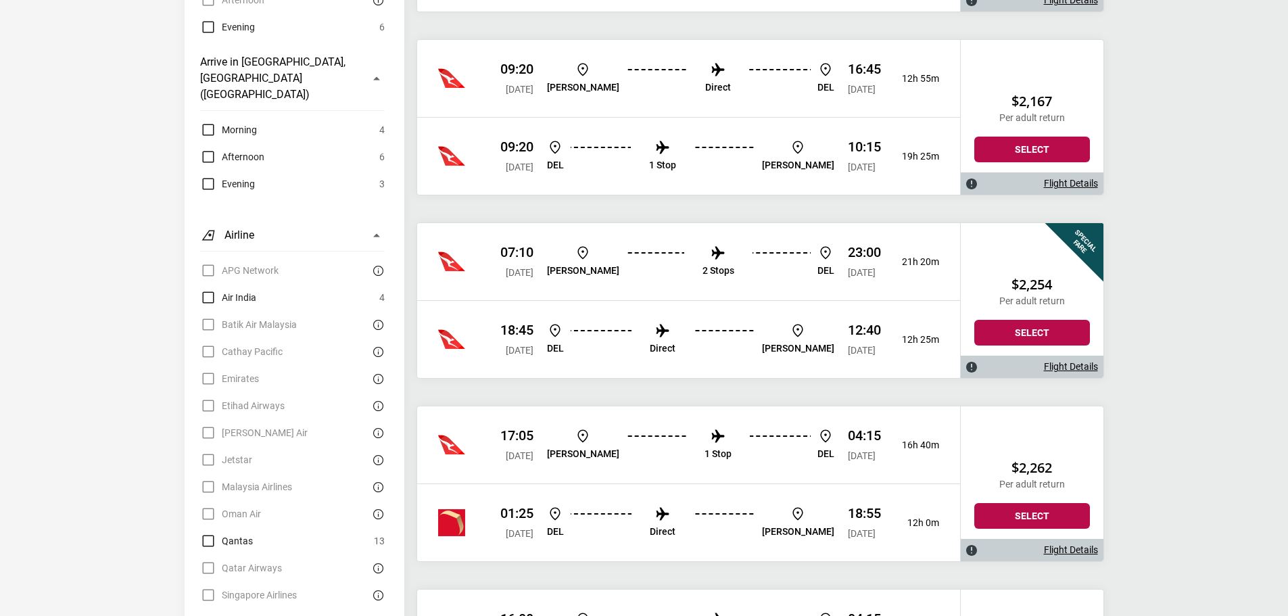
click at [1073, 181] on link "Flight Details" at bounding box center [1071, 183] width 54 height 11
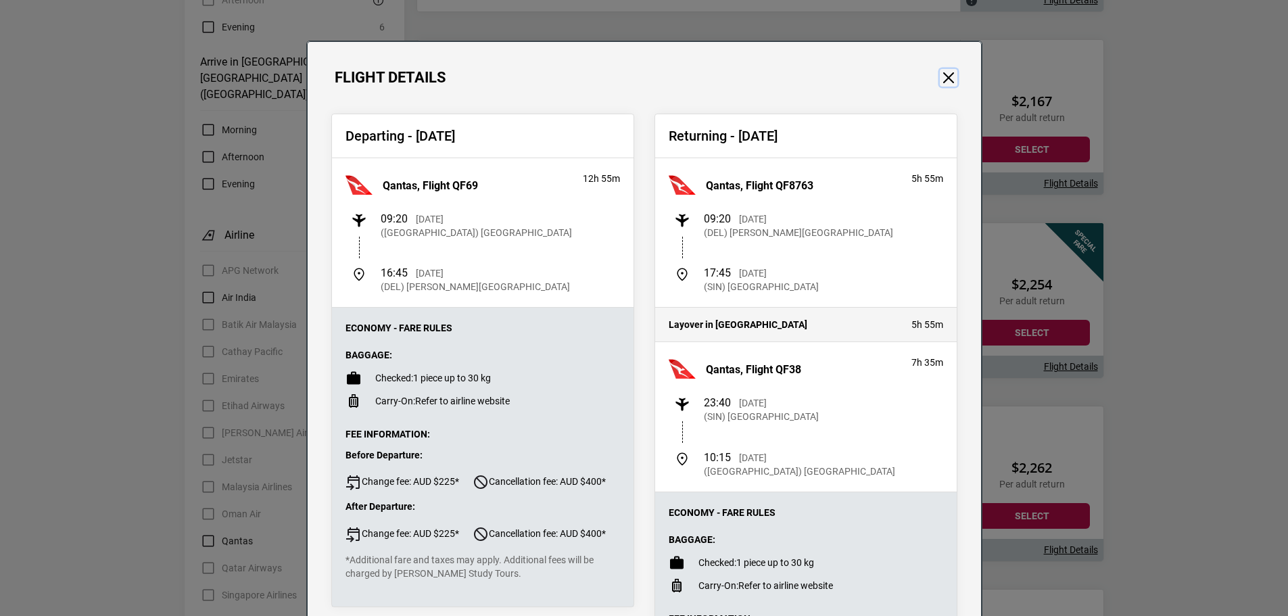
click at [947, 77] on button "Close" at bounding box center [949, 78] width 18 height 18
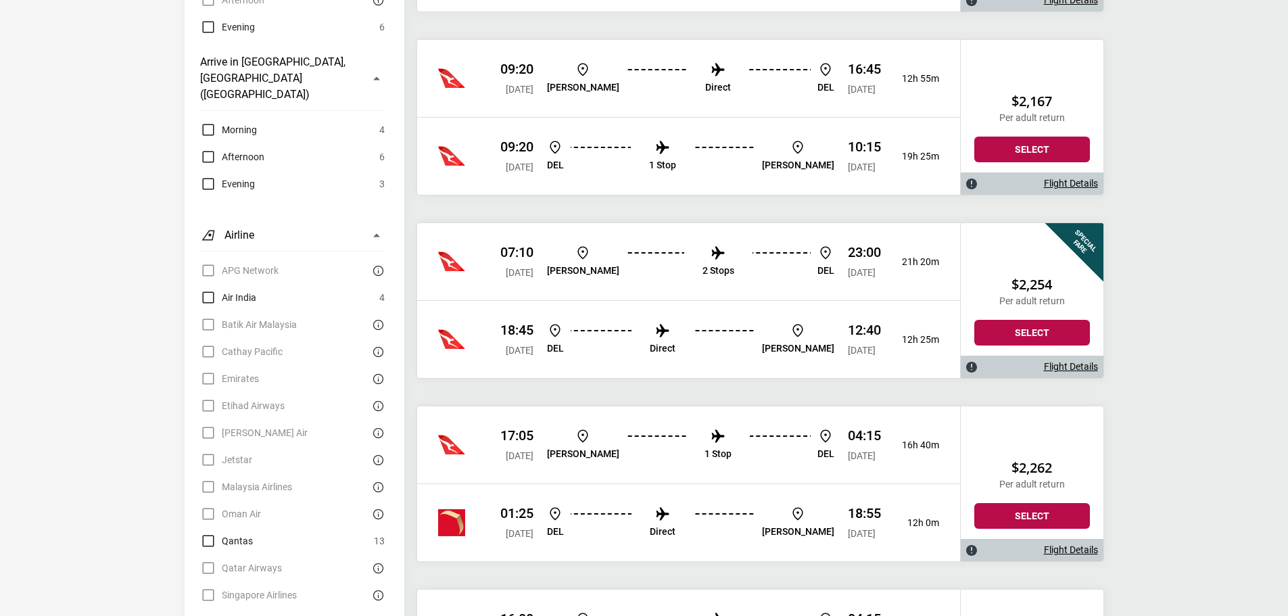
click at [1006, 141] on button "Select" at bounding box center [1032, 150] width 116 height 26
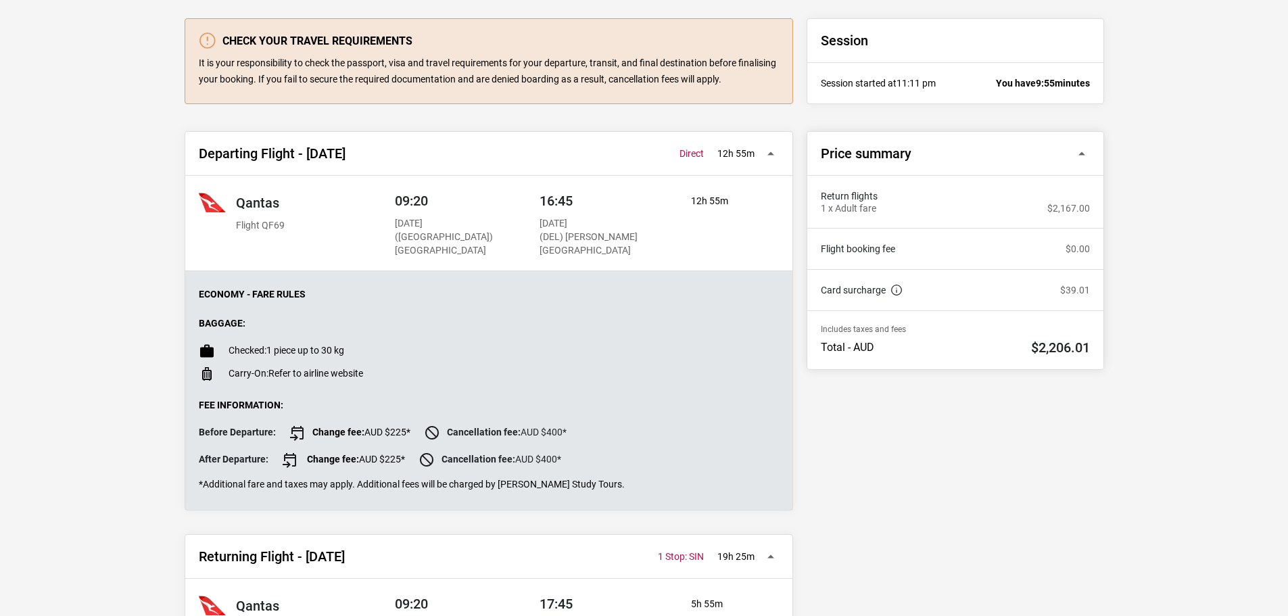
scroll to position [135, 0]
drag, startPoint x: 568, startPoint y: 371, endPoint x: 208, endPoint y: 323, distance: 363.6
click at [208, 324] on div "Baggage: Checked: 1 piece up to 30 kg Carry-On: Refer to airline website" at bounding box center [489, 349] width 580 height 64
click at [208, 323] on strong "Baggage:" at bounding box center [222, 322] width 47 height 11
drag, startPoint x: 208, startPoint y: 323, endPoint x: 367, endPoint y: 368, distance: 165.1
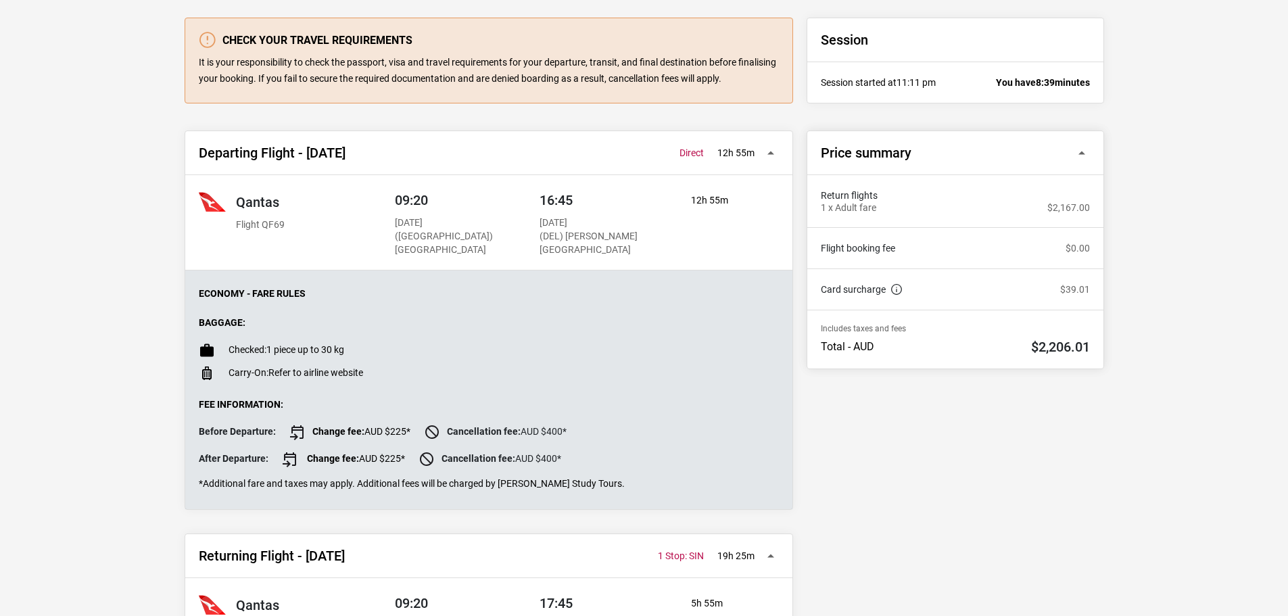
click at [367, 368] on div "Baggage: Checked: 1 piece up to 30 kg Carry-On: Refer to airline website" at bounding box center [489, 349] width 580 height 64
click at [367, 368] on li "Carry-On: Refer to airline website" at bounding box center [489, 373] width 580 height 16
drag, startPoint x: 367, startPoint y: 368, endPoint x: 195, endPoint y: 322, distance: 177.2
click at [195, 322] on div "Economy - Fare Rules Baggage: Checked: 1 piece up to 30 kg Carry-On: Refer to a…" at bounding box center [488, 389] width 607 height 239
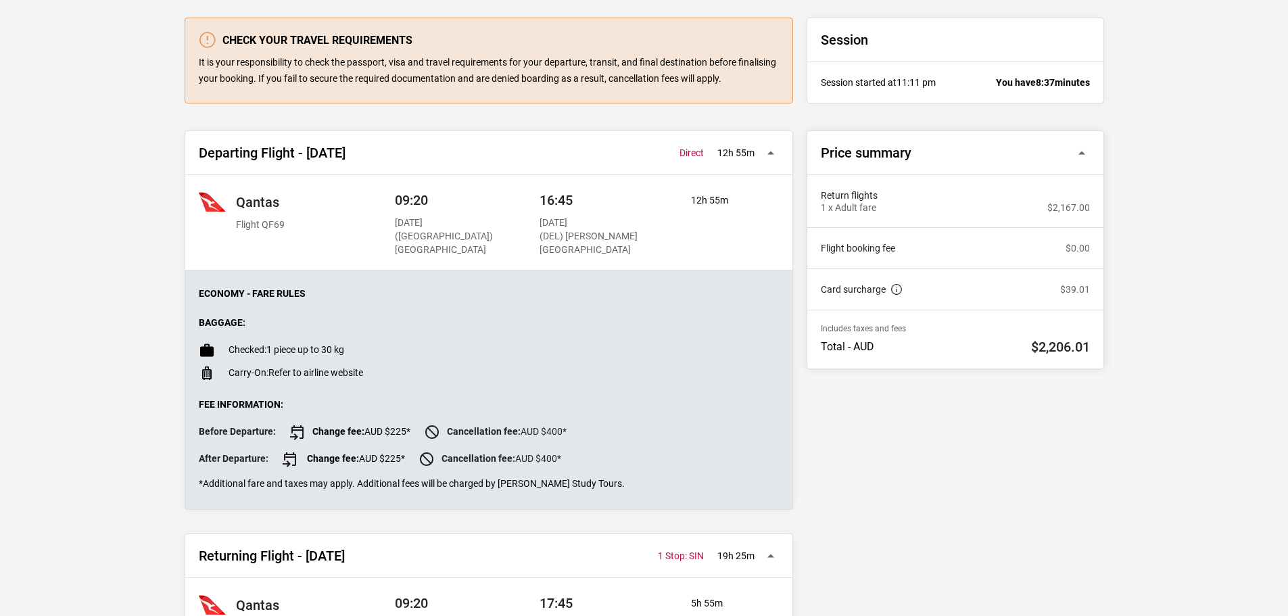
drag, startPoint x: 195, startPoint y: 322, endPoint x: 419, endPoint y: 387, distance: 232.6
click at [419, 387] on div "Economy - Fare Rules Baggage: Checked: 1 piece up to 30 kg Carry-On: Refer to a…" at bounding box center [488, 389] width 607 height 239
drag, startPoint x: 419, startPoint y: 387, endPoint x: 209, endPoint y: 289, distance: 231.4
click at [209, 289] on div "Economy - Fare Rules Baggage: Checked: 1 piece up to 30 kg Carry-On: Refer to a…" at bounding box center [488, 389] width 607 height 239
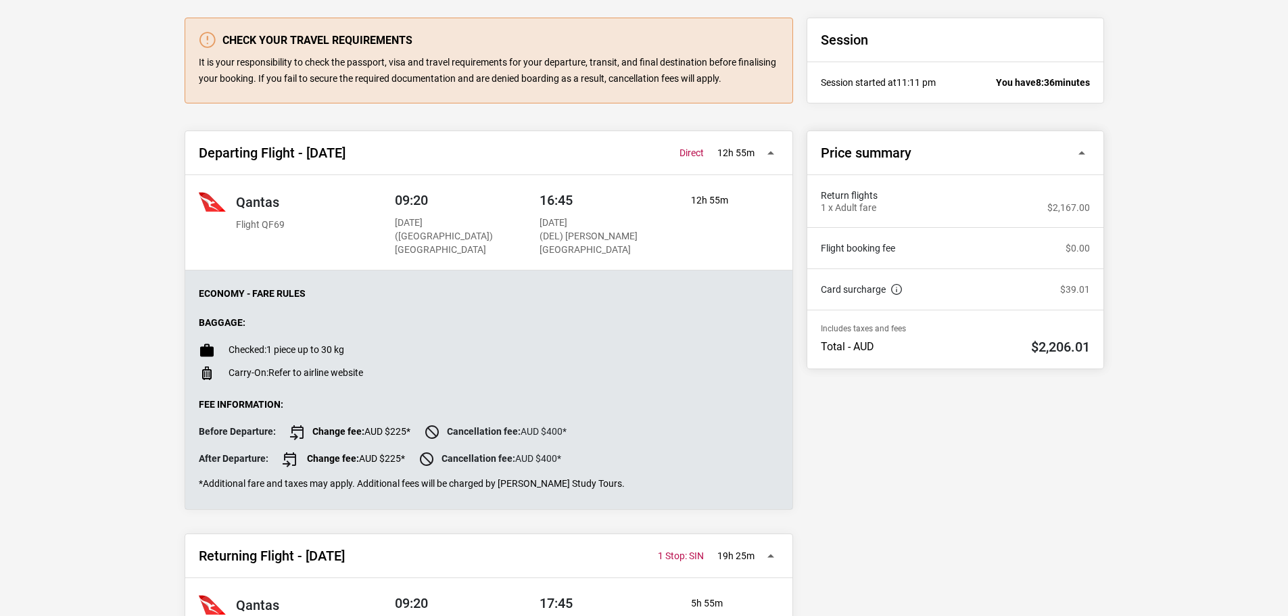
click at [209, 289] on p "Economy - Fare Rules" at bounding box center [489, 293] width 580 height 11
drag, startPoint x: 209, startPoint y: 289, endPoint x: 584, endPoint y: 487, distance: 423.5
click at [584, 487] on div "Economy - Fare Rules Baggage: Checked: 1 piece up to 30 kg Carry-On: Refer to a…" at bounding box center [488, 389] width 607 height 239
click at [584, 487] on p "*Additional fare and taxes may apply. Additional fees will be charged by Reho S…" at bounding box center [489, 483] width 580 height 11
drag, startPoint x: 584, startPoint y: 487, endPoint x: 206, endPoint y: 299, distance: 422.2
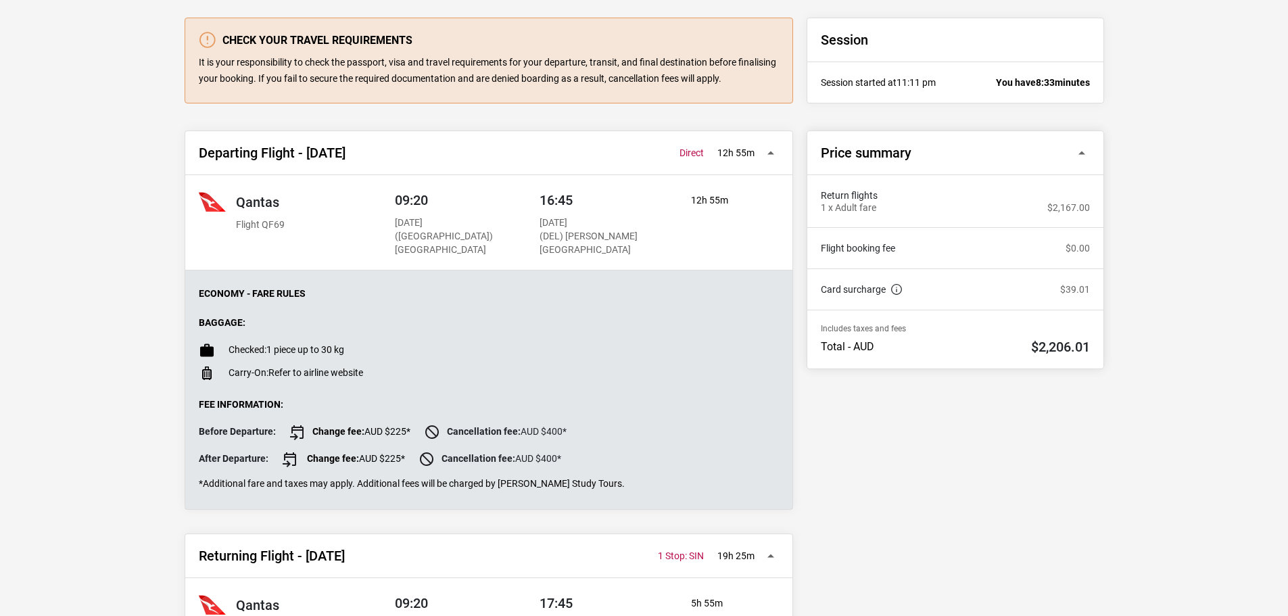
click at [206, 299] on div "Economy - Fare Rules Baggage: Checked: 1 piece up to 30 kg Carry-On: Refer to a…" at bounding box center [488, 389] width 607 height 239
click at [206, 299] on p "Economy - Fare Rules" at bounding box center [489, 293] width 580 height 11
drag, startPoint x: 206, startPoint y: 299, endPoint x: 640, endPoint y: 486, distance: 472.5
click at [640, 486] on div "Economy - Fare Rules Baggage: Checked: 1 piece up to 30 kg Carry-On: Refer to a…" at bounding box center [488, 389] width 607 height 239
click at [640, 486] on p "*Additional fare and taxes may apply. Additional fees will be charged by Reho S…" at bounding box center [489, 483] width 580 height 11
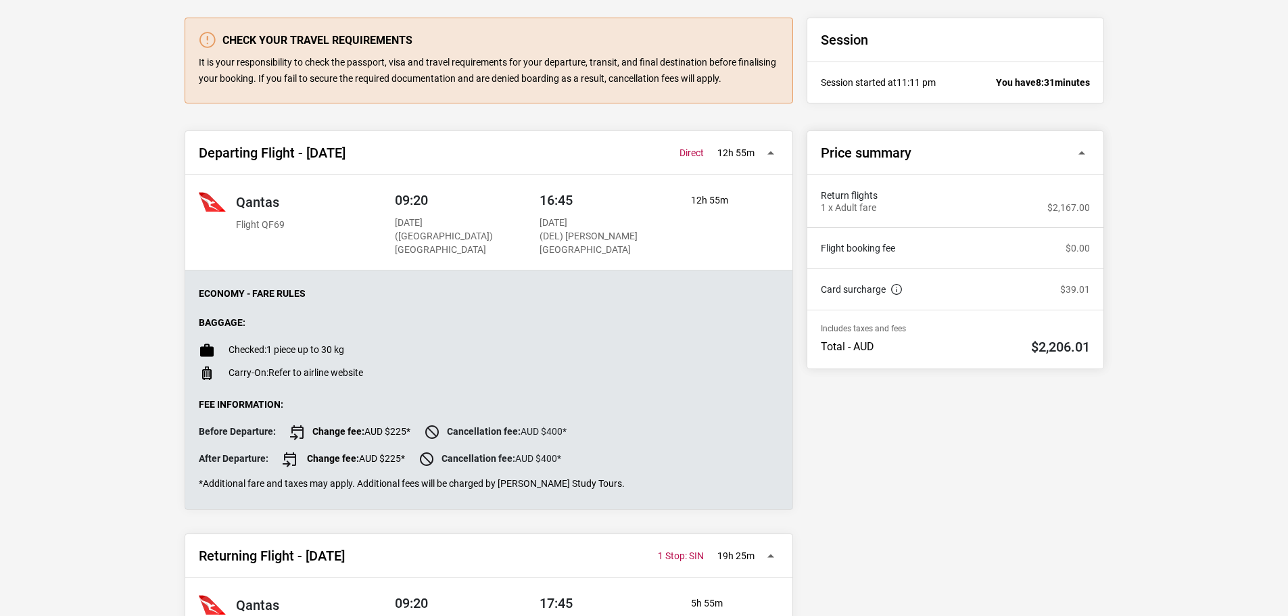
drag, startPoint x: 640, startPoint y: 486, endPoint x: 192, endPoint y: 301, distance: 484.2
click at [192, 301] on div "Economy - Fare Rules Baggage: Checked: 1 piece up to 30 kg Carry-On: Refer to a…" at bounding box center [488, 389] width 607 height 239
drag, startPoint x: 191, startPoint y: 292, endPoint x: 583, endPoint y: 490, distance: 439.1
click at [583, 490] on div "Economy - Fare Rules Baggage: Checked: 1 piece up to 30 kg Carry-On: Refer to a…" at bounding box center [488, 389] width 607 height 239
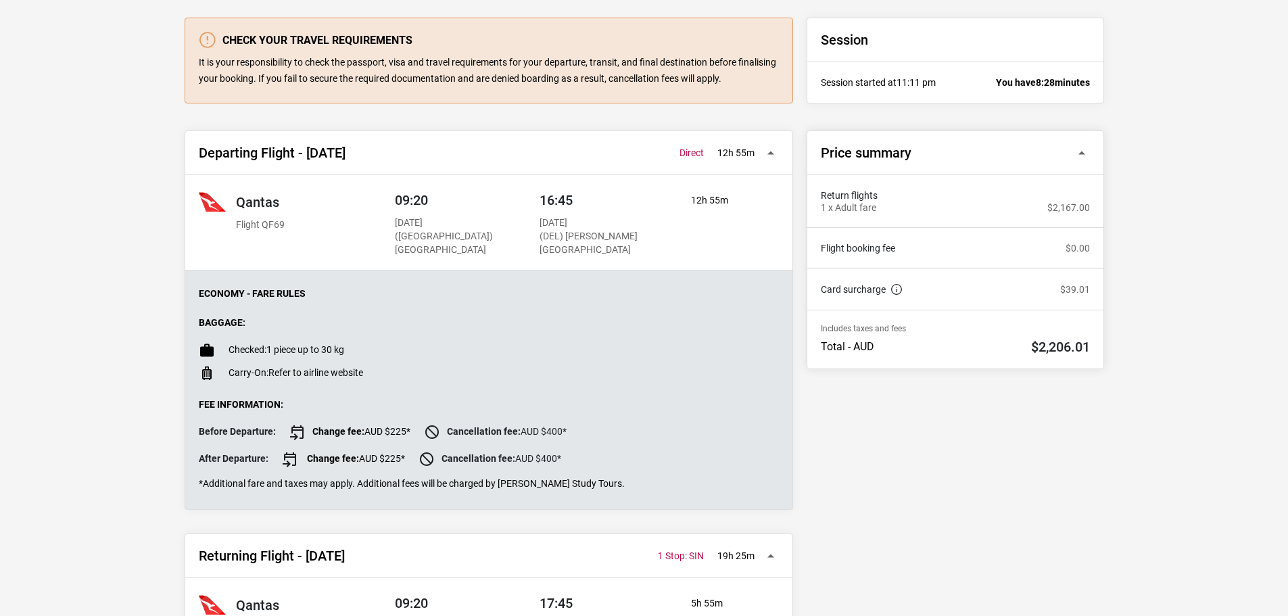
click at [583, 490] on div "Economy - Fare Rules Baggage: Checked: 1 piece up to 30 kg Carry-On: Refer to a…" at bounding box center [488, 389] width 607 height 239
drag, startPoint x: 583, startPoint y: 490, endPoint x: 209, endPoint y: 291, distance: 423.2
click at [209, 291] on div "Economy - Fare Rules Baggage: Checked: 1 piece up to 30 kg Carry-On: Refer to a…" at bounding box center [488, 389] width 607 height 239
click at [209, 291] on p "Economy - Fare Rules" at bounding box center [489, 293] width 580 height 11
drag, startPoint x: 209, startPoint y: 291, endPoint x: 587, endPoint y: 468, distance: 417.2
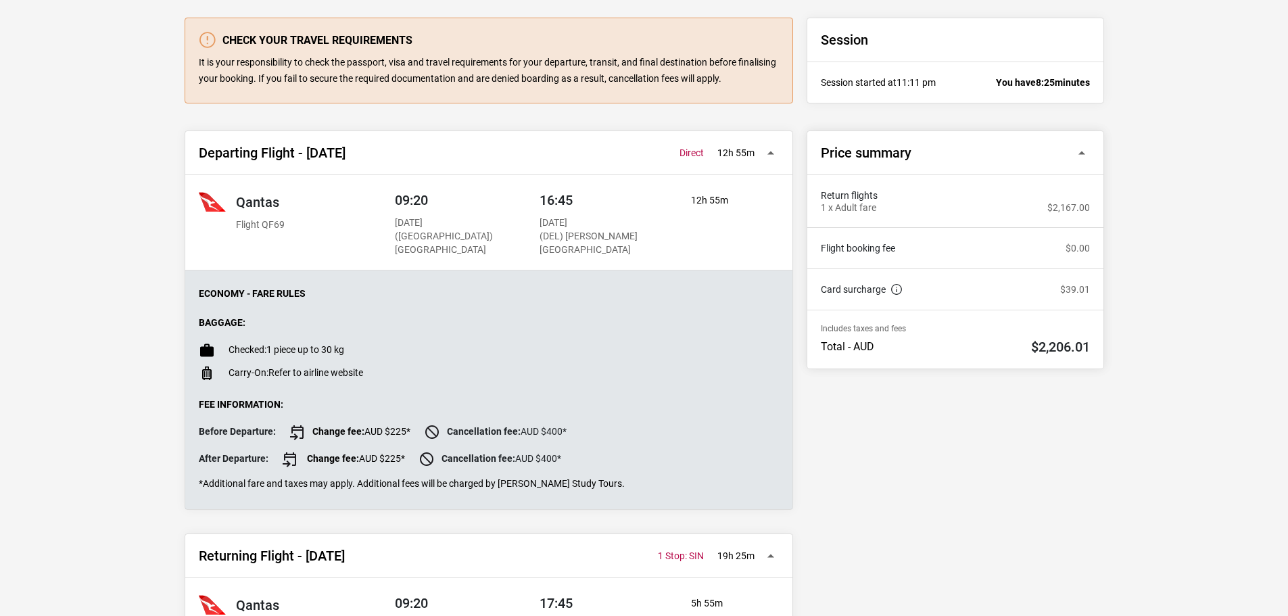
click at [587, 468] on div "Economy - Fare Rules Baggage: Checked: 1 piece up to 30 kg Carry-On: Refer to a…" at bounding box center [488, 389] width 607 height 239
click at [587, 468] on div "Fee Information: Before Departure: Change fee: AUD $225* Cancellation fee: AUD …" at bounding box center [489, 444] width 580 height 91
drag, startPoint x: 590, startPoint y: 472, endPoint x: 218, endPoint y: 295, distance: 412.6
click at [218, 295] on div "Economy - Fare Rules Baggage: Checked: 1 piece up to 30 kg Carry-On: Refer to a…" at bounding box center [488, 389] width 607 height 239
click at [216, 295] on p "Economy - Fare Rules" at bounding box center [489, 293] width 580 height 11
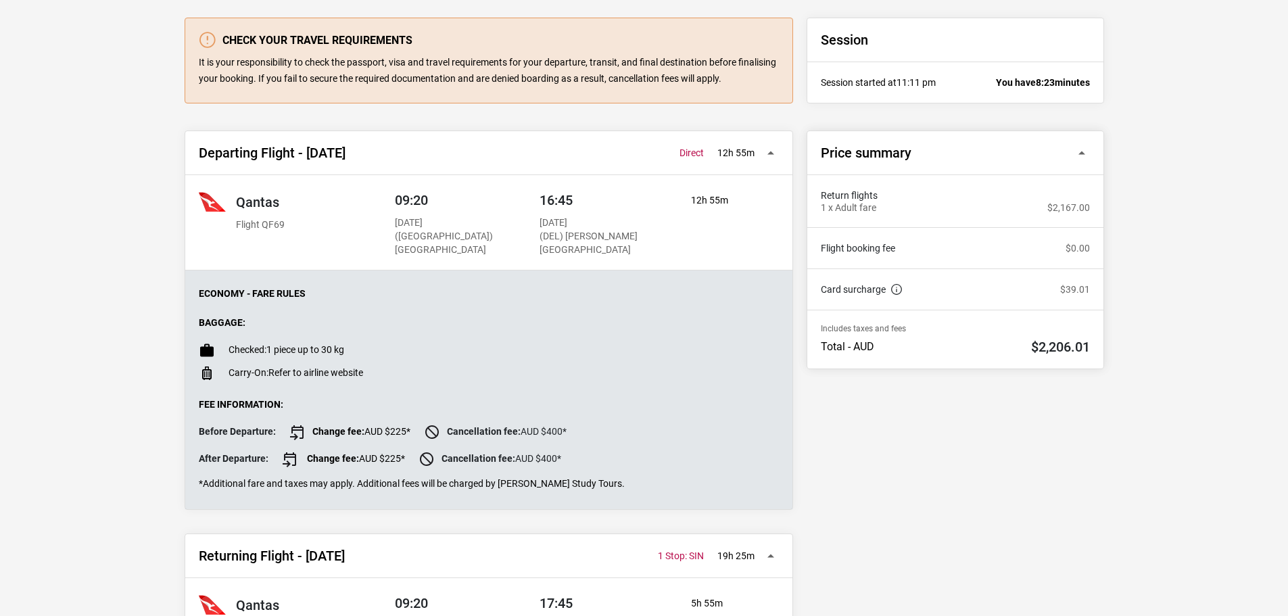
drag, startPoint x: 216, startPoint y: 295, endPoint x: 562, endPoint y: 486, distance: 394.7
click at [562, 486] on div "Economy - Fare Rules Baggage: Checked: 1 piece up to 30 kg Carry-On: Refer to a…" at bounding box center [488, 389] width 607 height 239
click at [567, 488] on p "*Additional fare and taxes may apply. Additional fees will be charged by Reho S…" at bounding box center [489, 483] width 580 height 11
drag, startPoint x: 567, startPoint y: 488, endPoint x: 202, endPoint y: 294, distance: 412.6
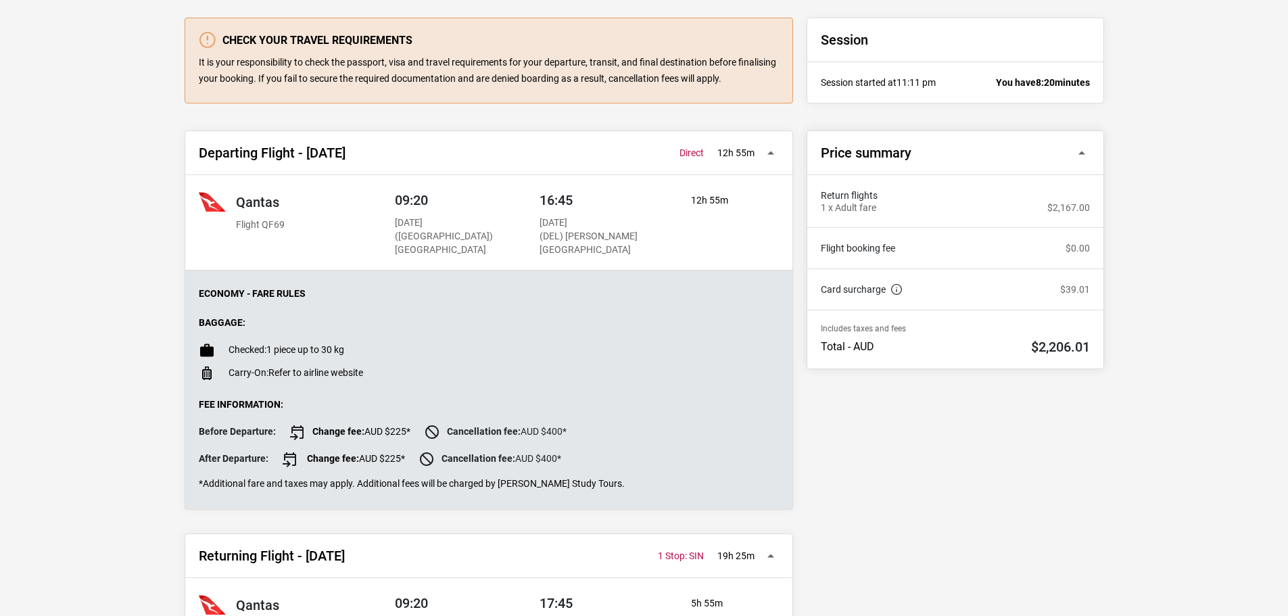
click at [202, 294] on div "Economy - Fare Rules Baggage: Checked: 1 piece up to 30 kg Carry-On: Refer to a…" at bounding box center [488, 389] width 607 height 239
click at [199, 296] on p "Economy - Fare Rules" at bounding box center [489, 293] width 580 height 11
drag, startPoint x: 190, startPoint y: 297, endPoint x: 608, endPoint y: 494, distance: 461.9
click at [608, 494] on div "Economy - Fare Rules Baggage: Checked: 1 piece up to 30 kg Carry-On: Refer to a…" at bounding box center [488, 389] width 607 height 239
click at [610, 485] on p "*Additional fare and taxes may apply. Additional fees will be charged by Reho S…" at bounding box center [489, 483] width 580 height 11
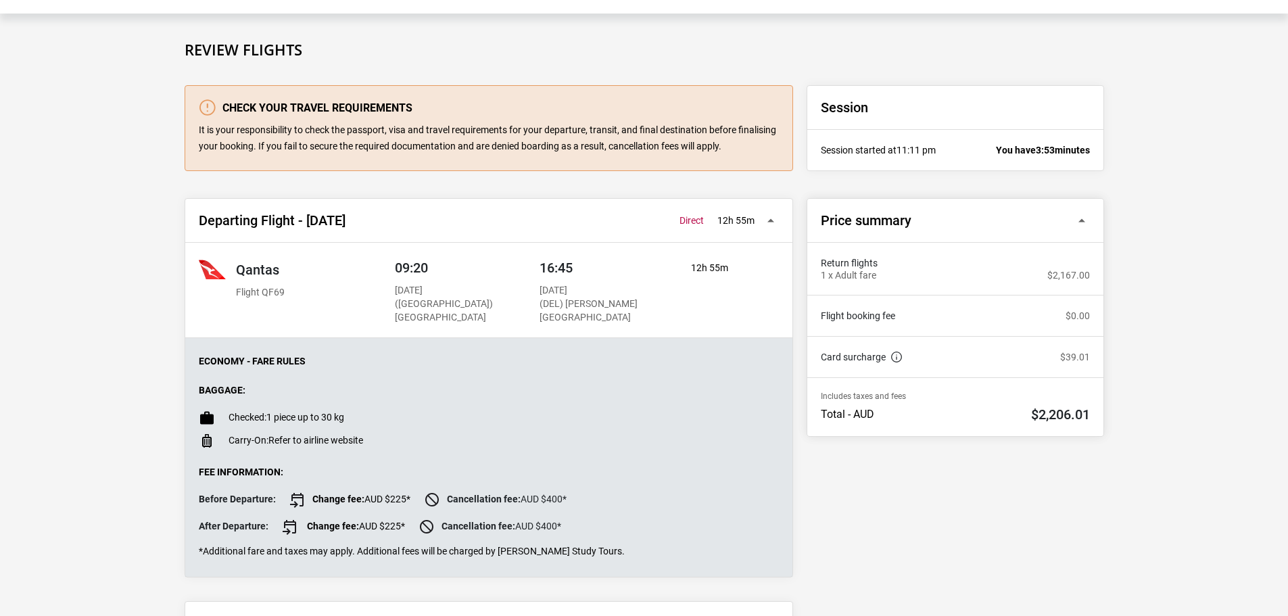
scroll to position [406, 0]
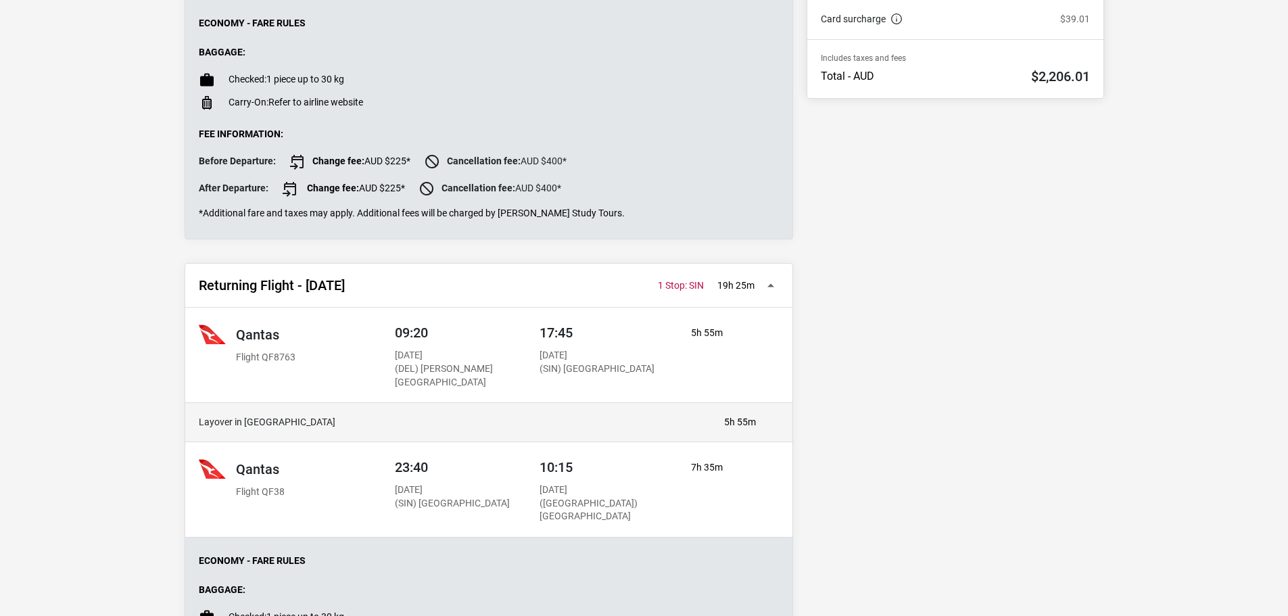
drag, startPoint x: 584, startPoint y: 374, endPoint x: 592, endPoint y: 386, distance: 14.6
click at [592, 376] on p "(SIN) Singapore Changi Airport" at bounding box center [597, 369] width 115 height 14
drag, startPoint x: 592, startPoint y: 386, endPoint x: 549, endPoint y: 365, distance: 48.1
click at [549, 365] on p "(SIN) Singapore Changi Airport" at bounding box center [597, 369] width 115 height 14
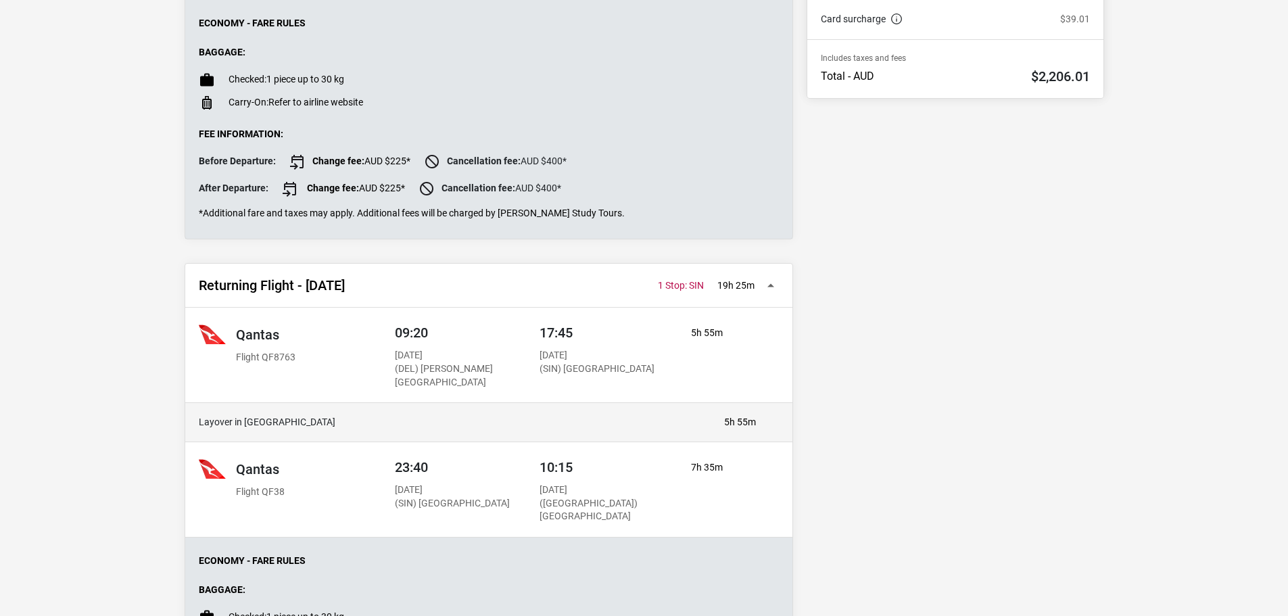
click at [549, 365] on p "(SIN) Singapore Changi Airport" at bounding box center [597, 369] width 115 height 14
drag, startPoint x: 549, startPoint y: 365, endPoint x: 586, endPoint y: 383, distance: 41.4
click at [586, 376] on p "(SIN) Singapore Changi Airport" at bounding box center [597, 369] width 115 height 14
drag, startPoint x: 586, startPoint y: 383, endPoint x: 542, endPoint y: 368, distance: 46.6
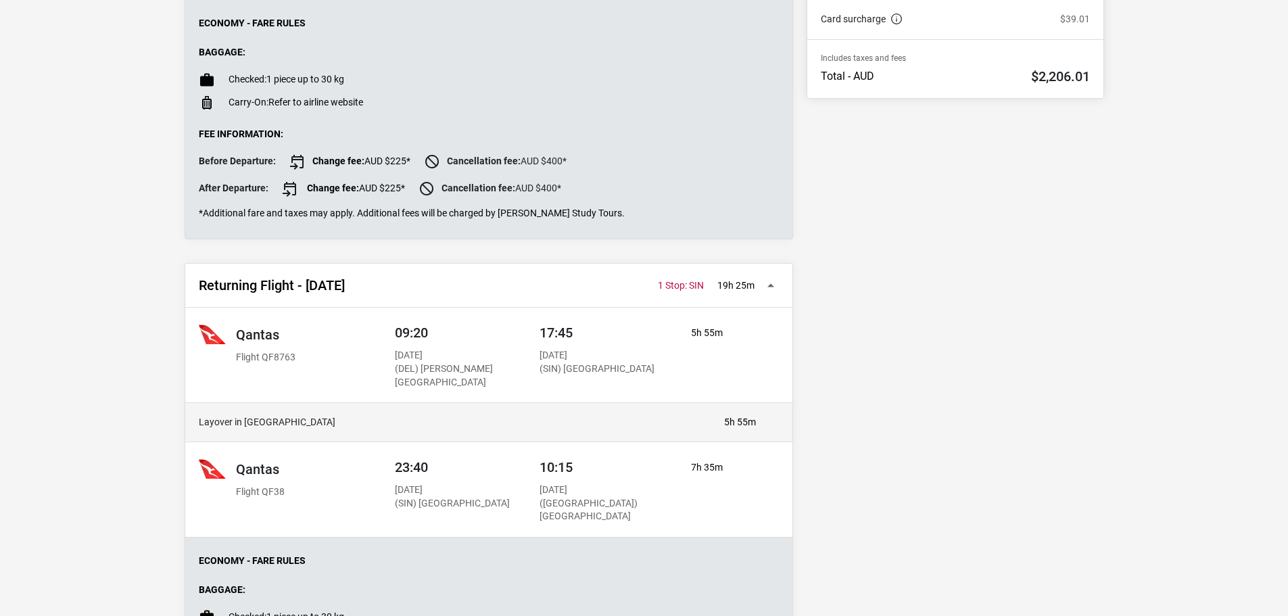
click at [542, 368] on p "(SIN) Singapore Changi Airport" at bounding box center [597, 369] width 115 height 14
drag, startPoint x: 542, startPoint y: 368, endPoint x: 572, endPoint y: 382, distance: 33.0
click at [572, 376] on p "(SIN) Singapore Changi Airport" at bounding box center [597, 369] width 115 height 14
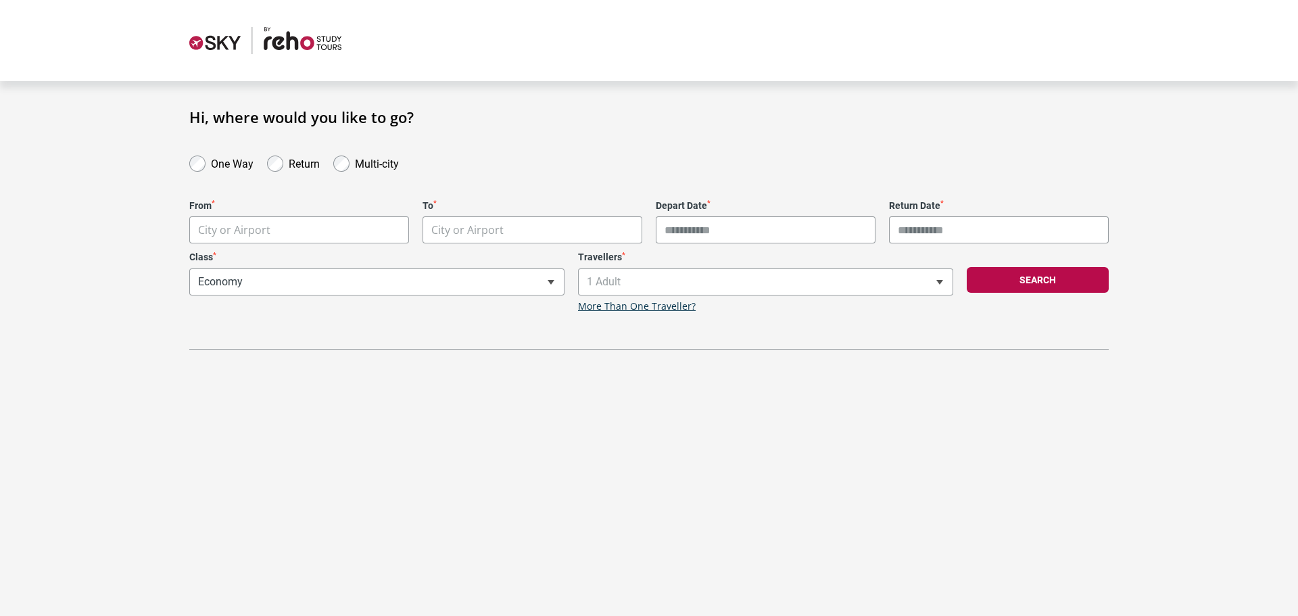
click at [351, 229] on body "**********" at bounding box center [649, 308] width 1298 height 616
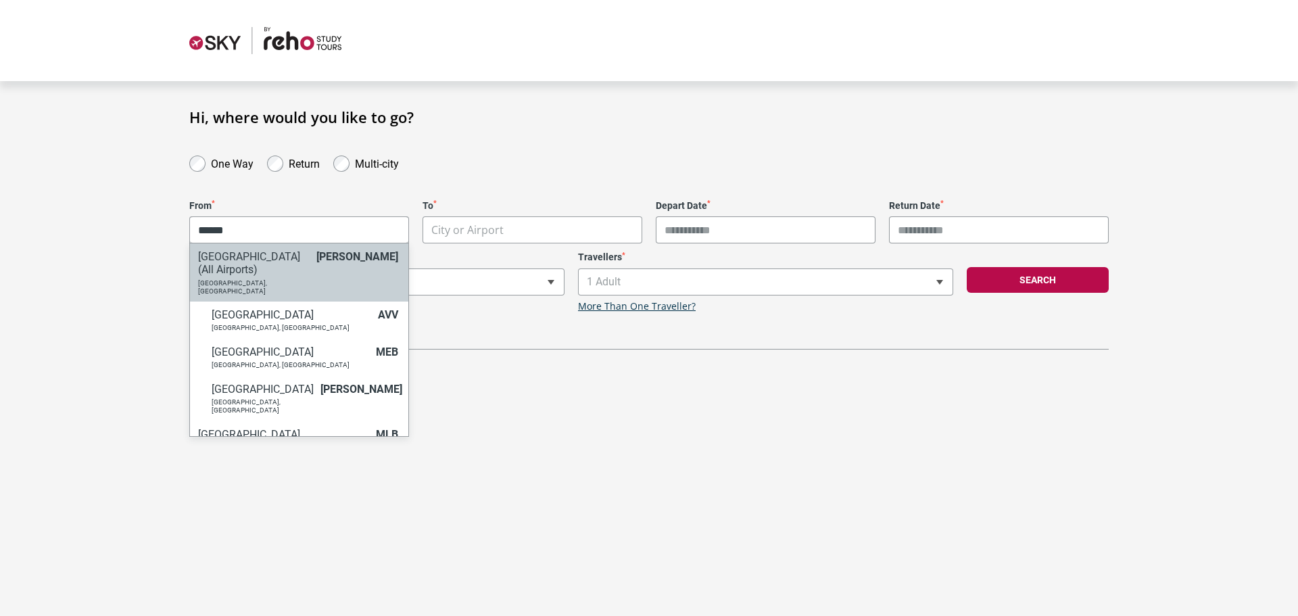
type input "******"
select select "MELC"
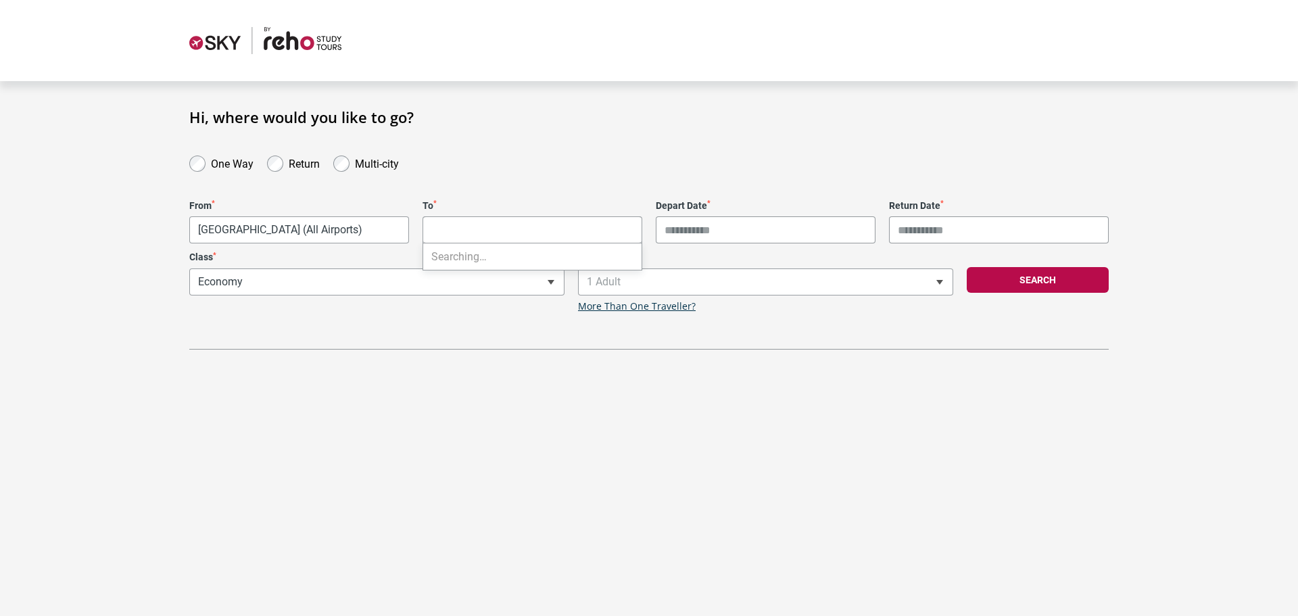
click at [496, 230] on body "**********" at bounding box center [649, 308] width 1298 height 616
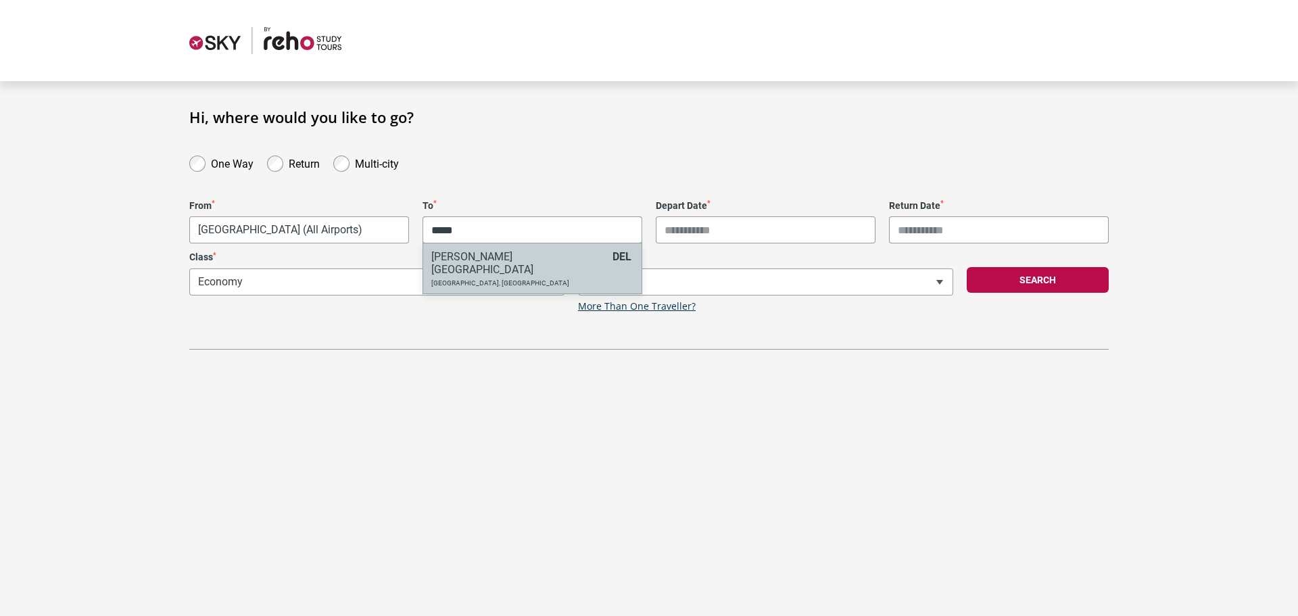
type input "*****"
select select "DELA"
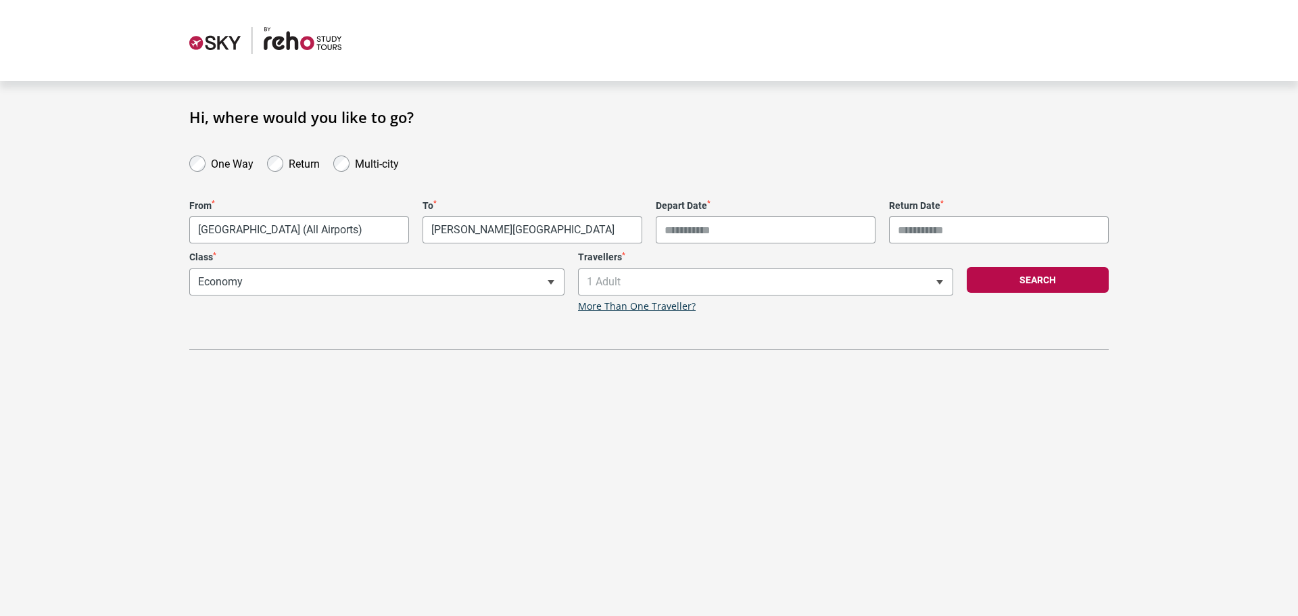
click at [709, 225] on input "Depart Date *" at bounding box center [766, 229] width 220 height 27
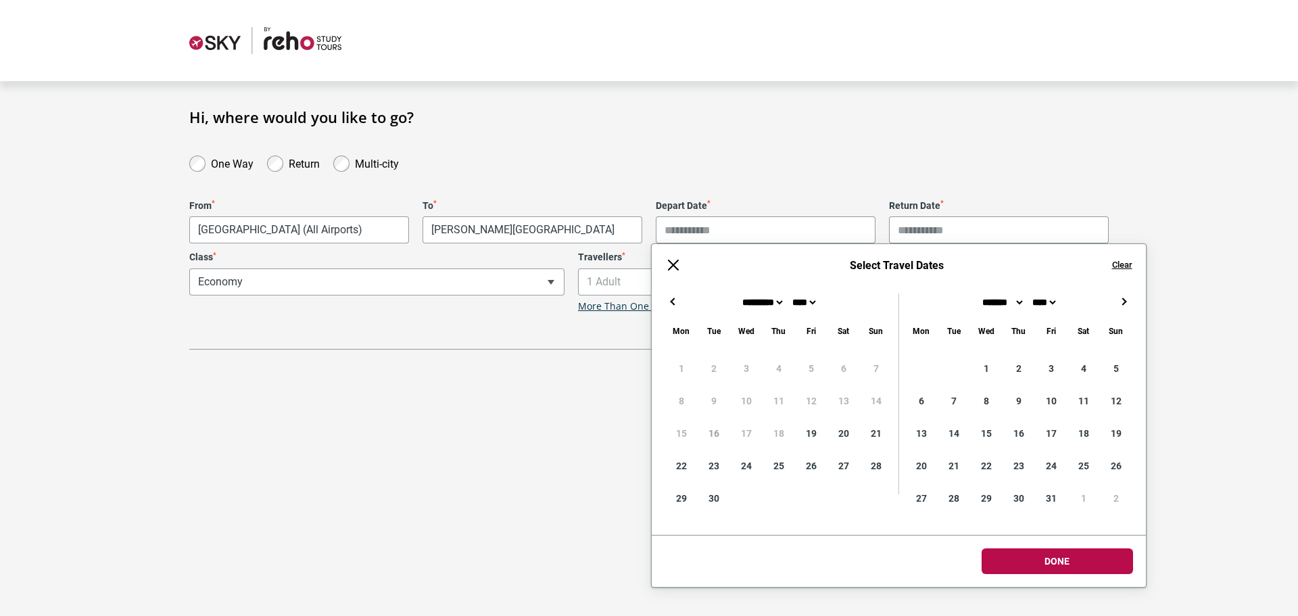
click at [1126, 304] on button "→" at bounding box center [1124, 301] width 16 height 16
type input "**********"
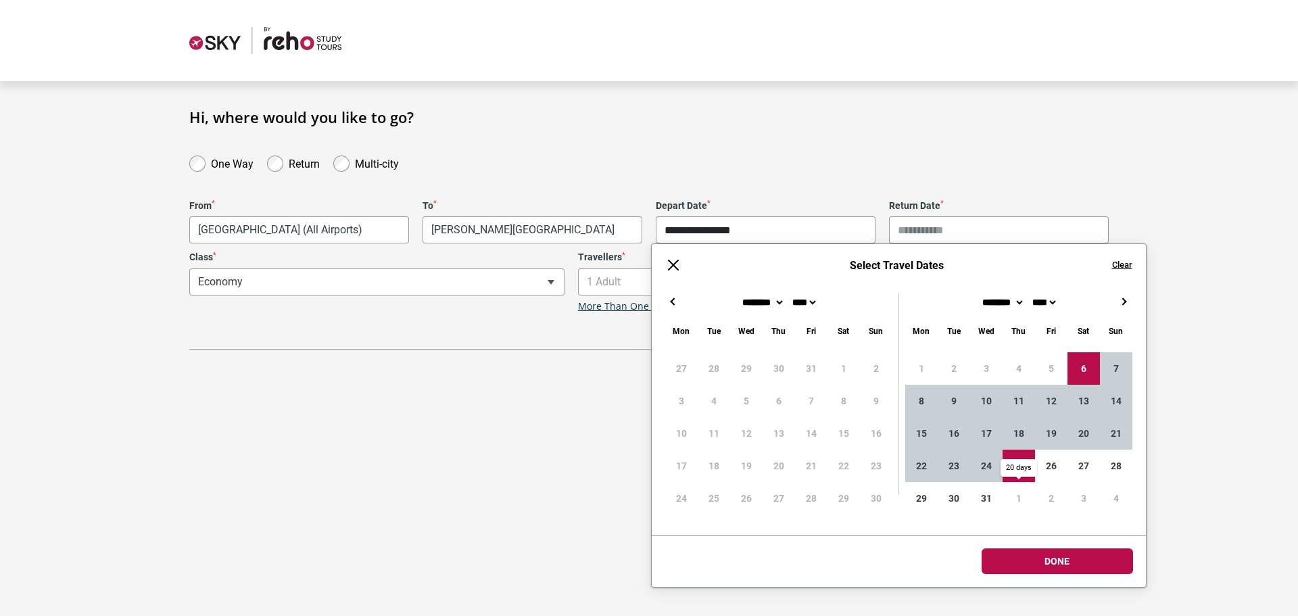
type input "**********"
click at [1041, 563] on body "**********" at bounding box center [649, 308] width 1298 height 616
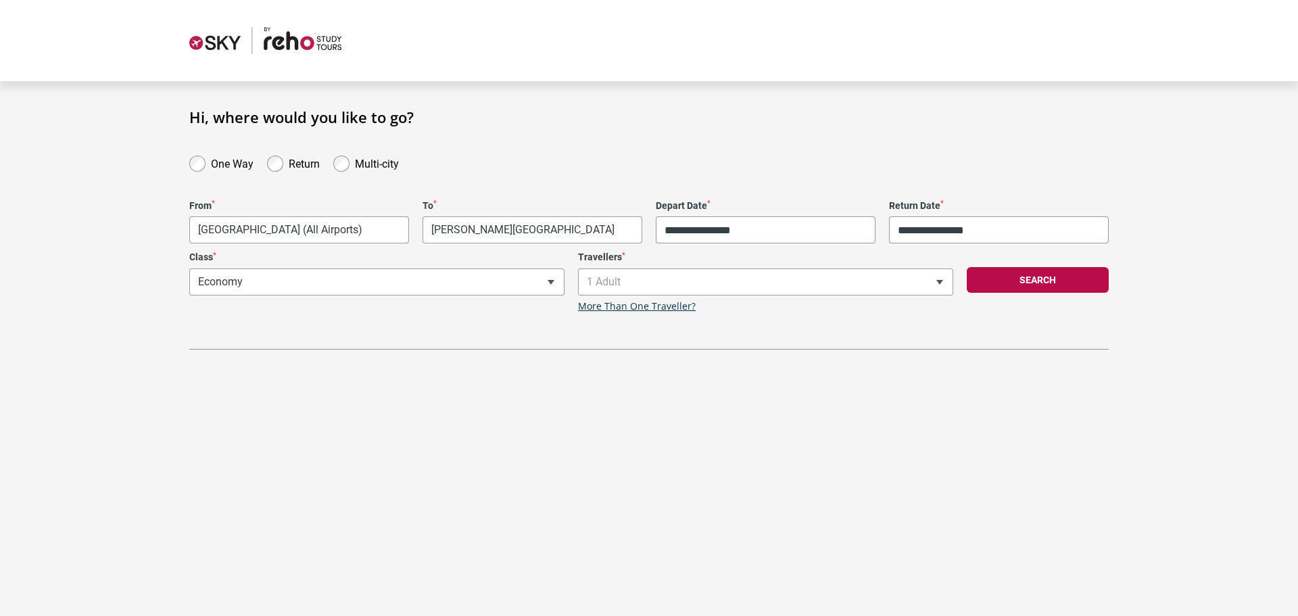
click at [1016, 287] on button "Search" at bounding box center [1038, 280] width 142 height 26
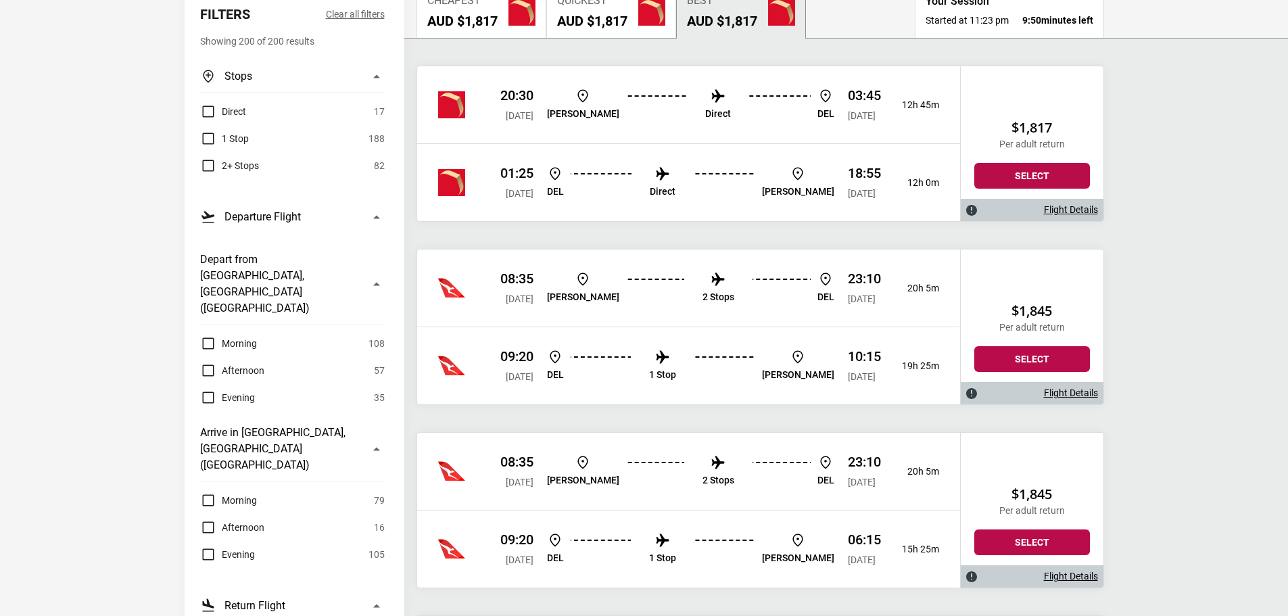
scroll to position [203, 0]
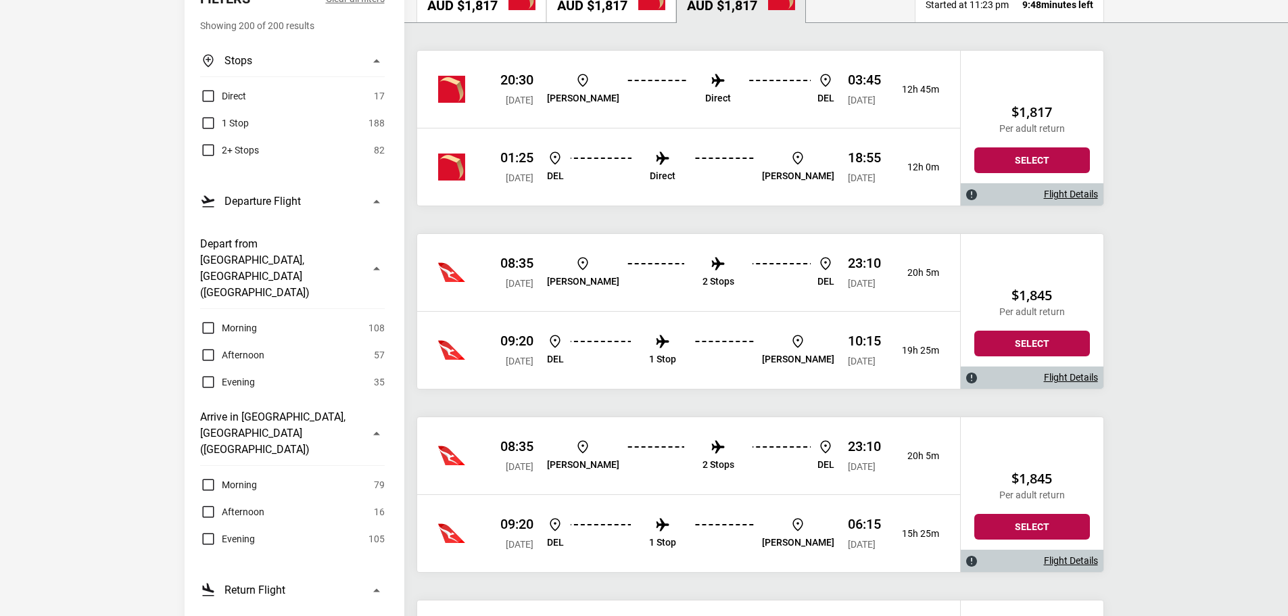
click at [206, 320] on label "Morning" at bounding box center [228, 328] width 57 height 16
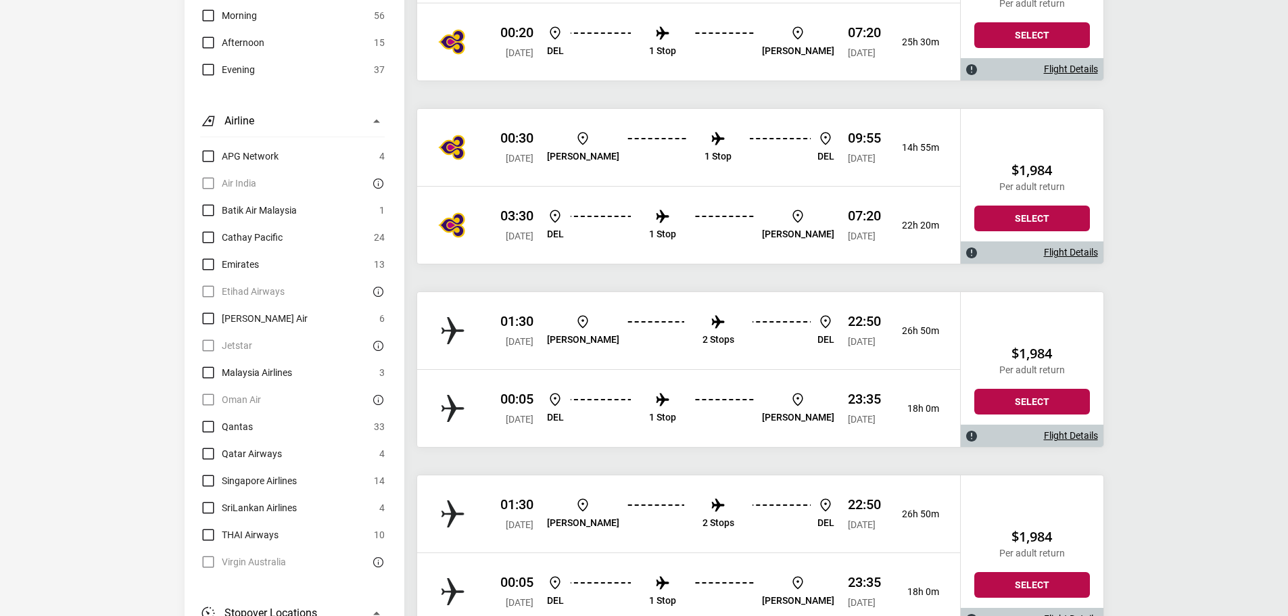
scroll to position [1082, 0]
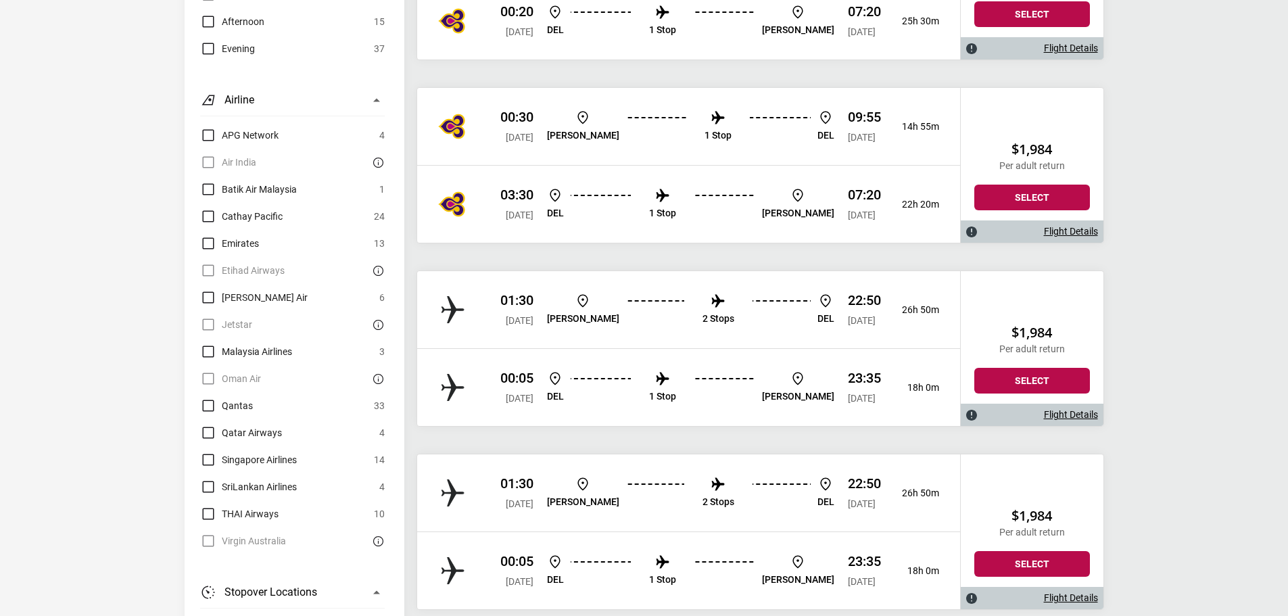
click at [202, 398] on label "Qantas" at bounding box center [226, 406] width 53 height 16
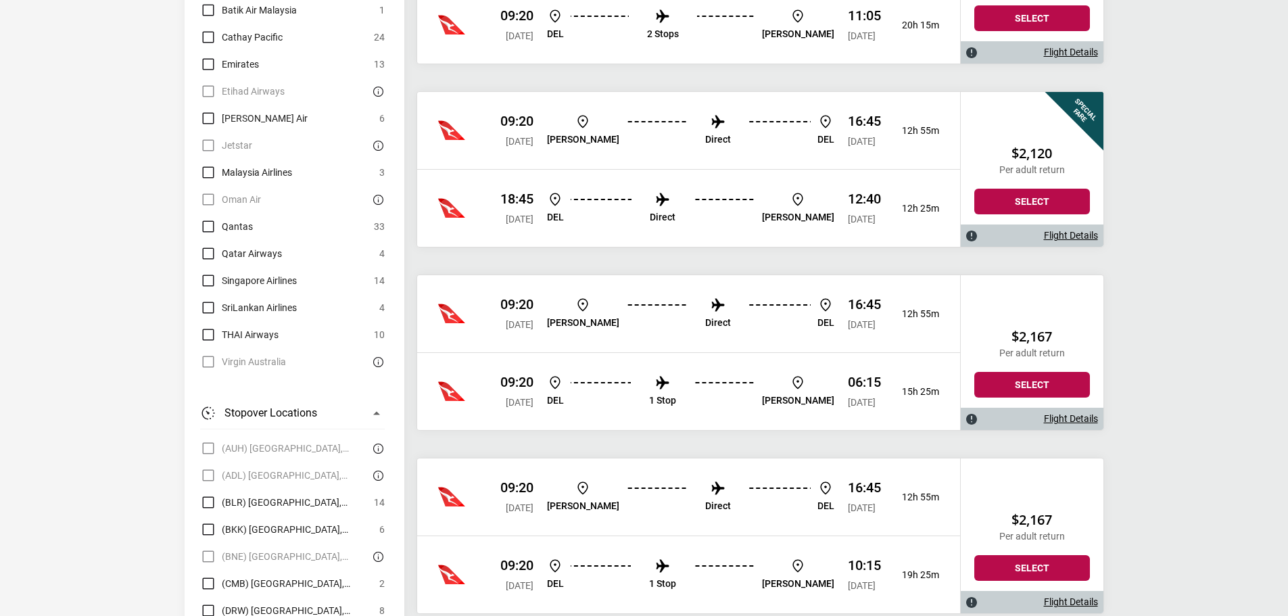
scroll to position [1285, 0]
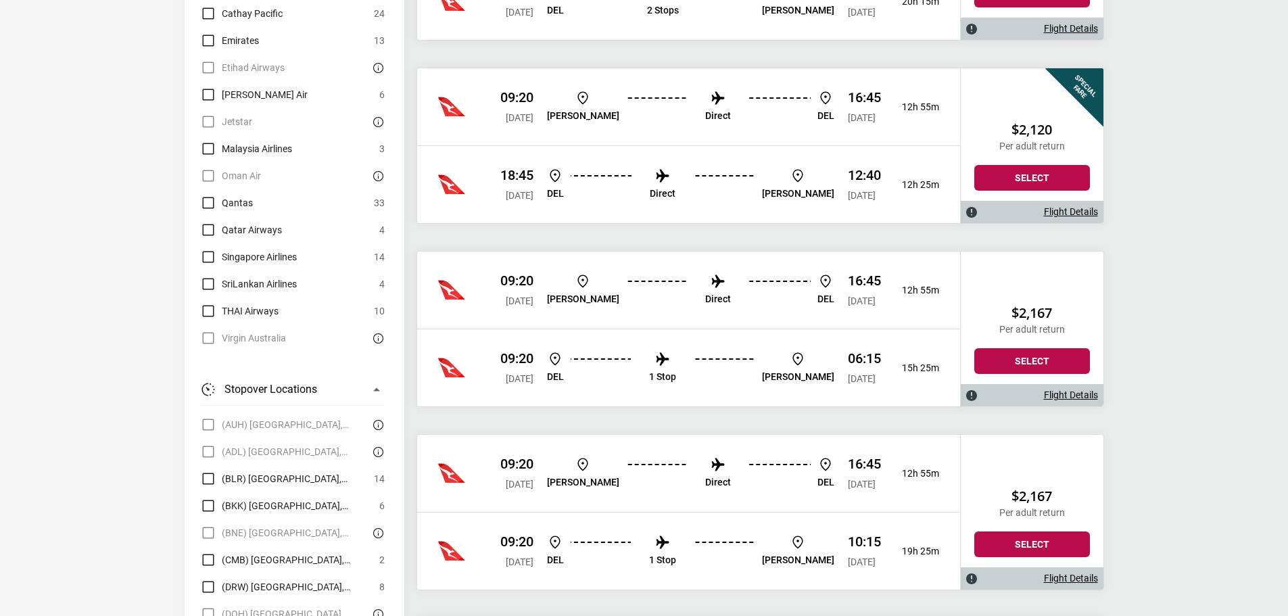
click at [1045, 211] on link "Flight Details" at bounding box center [1071, 211] width 54 height 11
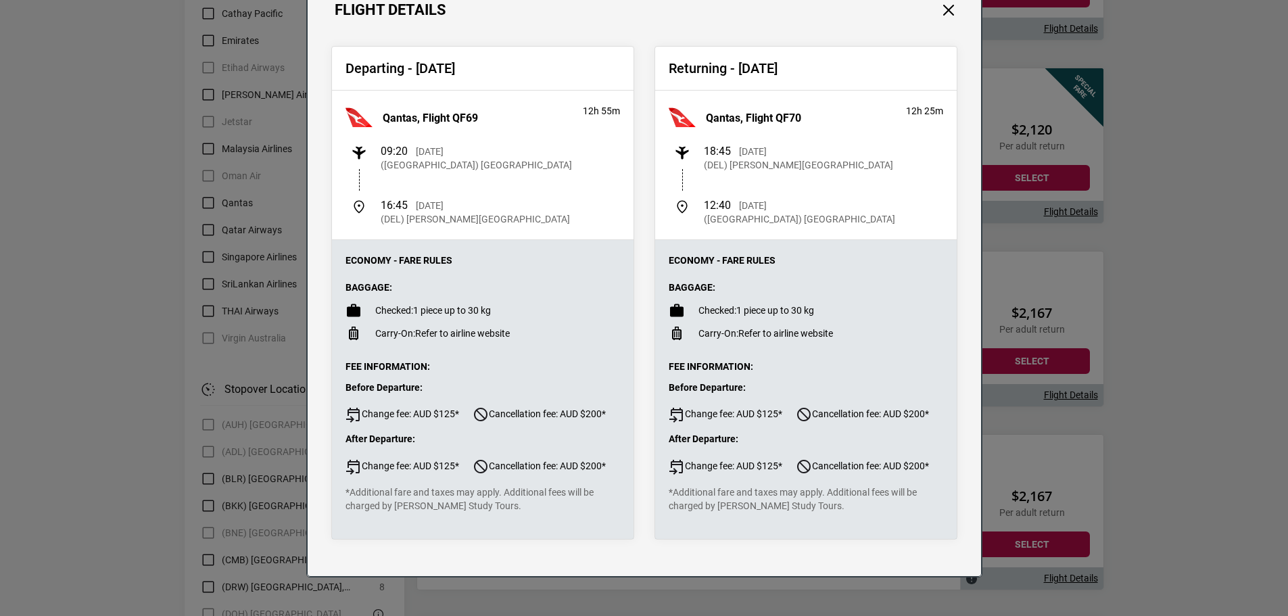
scroll to position [0, 0]
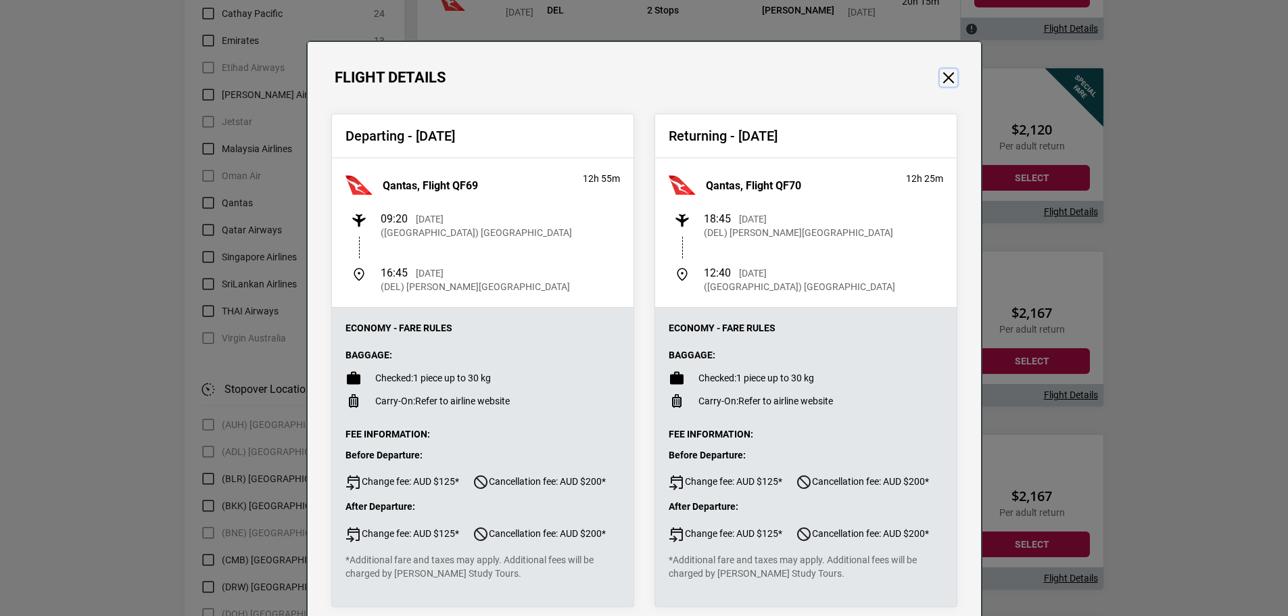
click at [941, 78] on button "Close" at bounding box center [949, 78] width 18 height 18
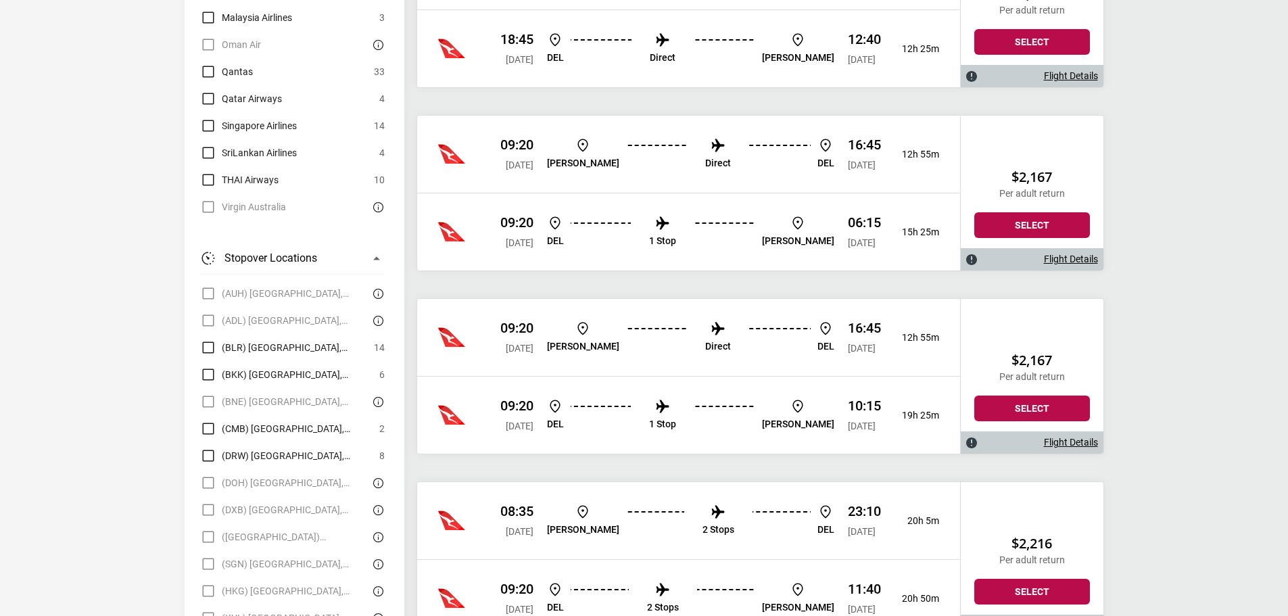
scroll to position [1420, 0]
click at [1065, 258] on link "Flight Details" at bounding box center [1071, 259] width 54 height 11
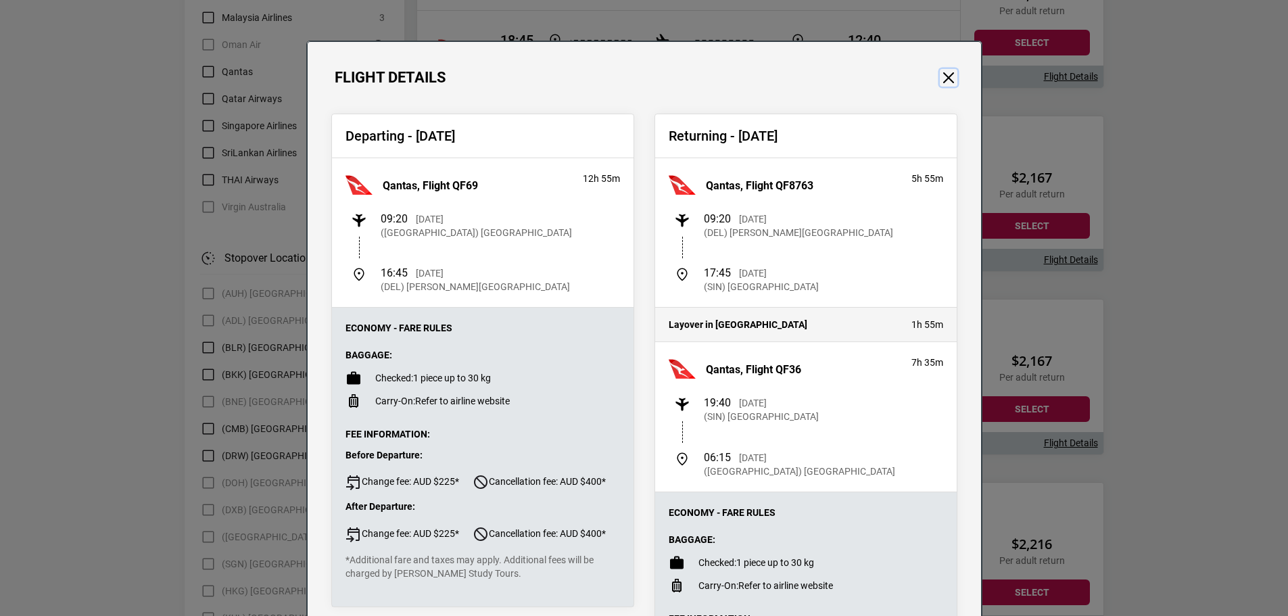
click at [945, 73] on button "Close" at bounding box center [949, 78] width 18 height 18
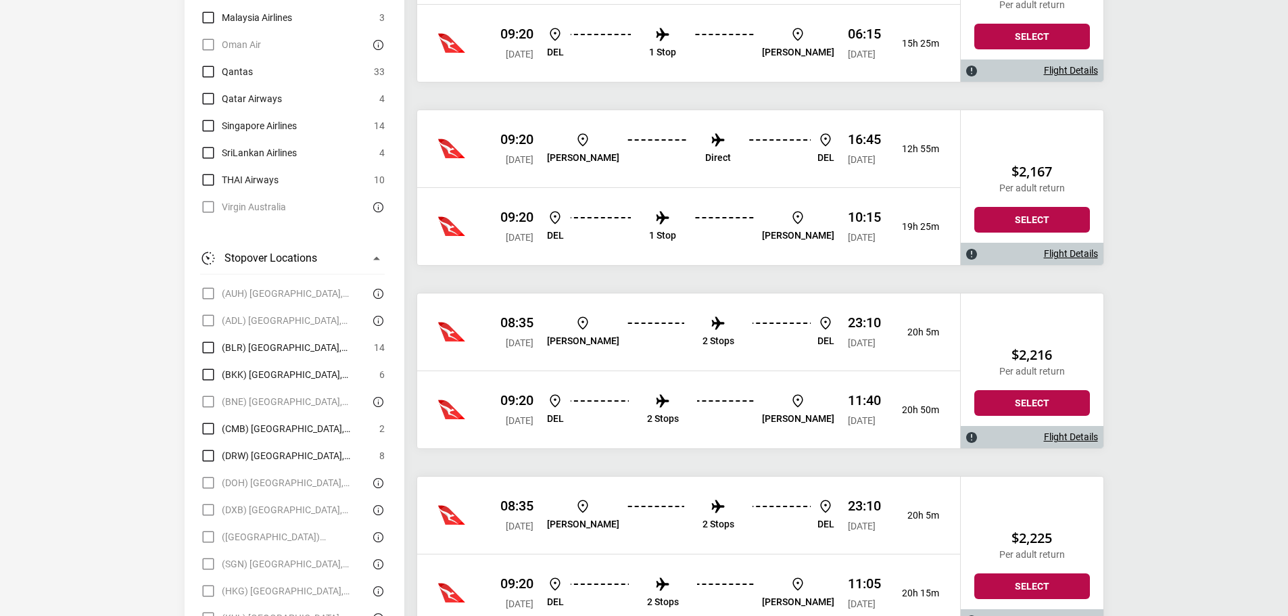
scroll to position [1623, 0]
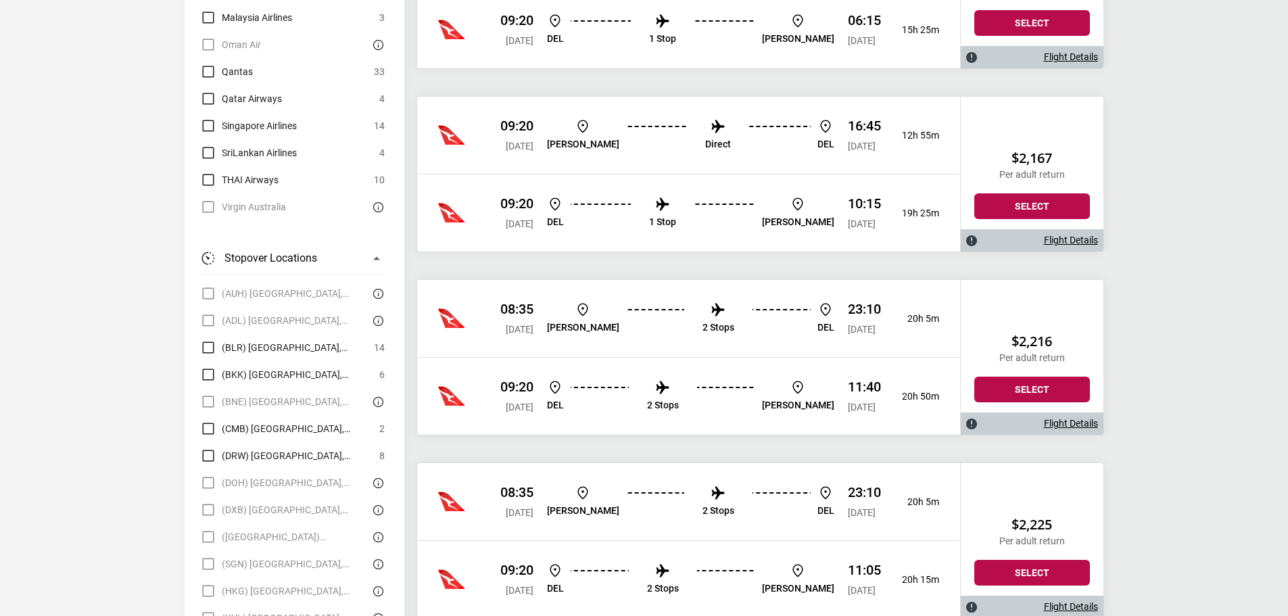
click at [1070, 241] on link "Flight Details" at bounding box center [1071, 240] width 54 height 11
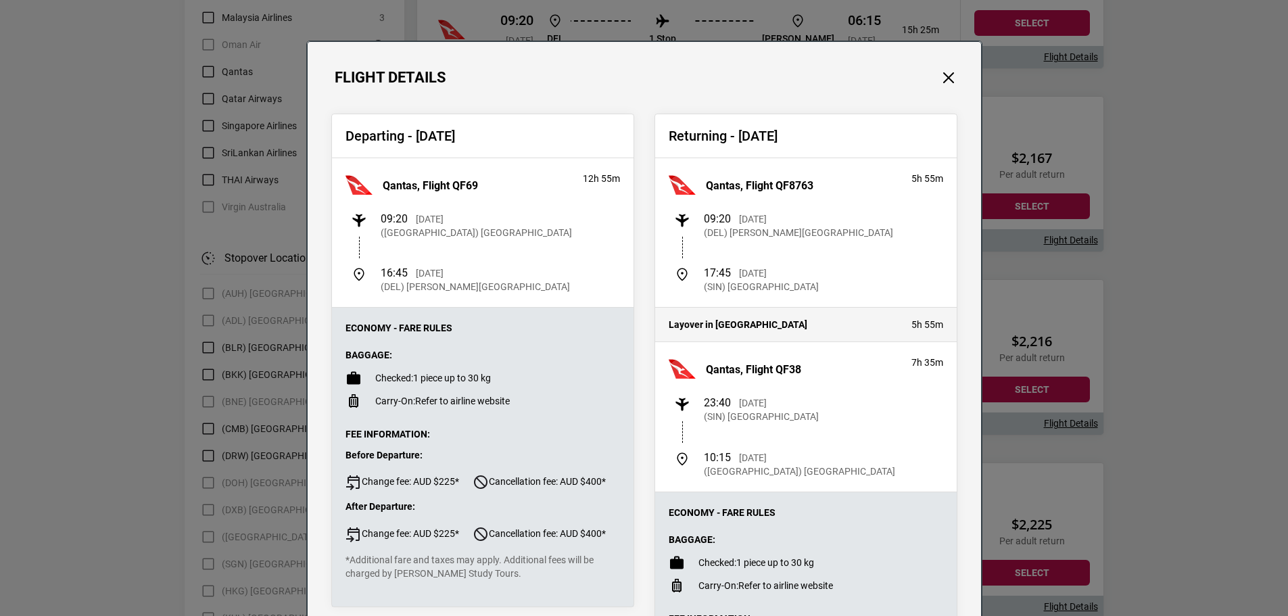
drag, startPoint x: 377, startPoint y: 218, endPoint x: 492, endPoint y: 236, distance: 116.4
click at [492, 236] on div "09:20 Sat, 06 Dec 2025 (MEL) Melbourne Airport" at bounding box center [485, 225] width 269 height 27
drag, startPoint x: 492, startPoint y: 236, endPoint x: 378, endPoint y: 213, distance: 115.9
click at [378, 213] on div "09:20 Sat, 06 Dec 2025 (MEL) Melbourne Airport" at bounding box center [485, 225] width 269 height 27
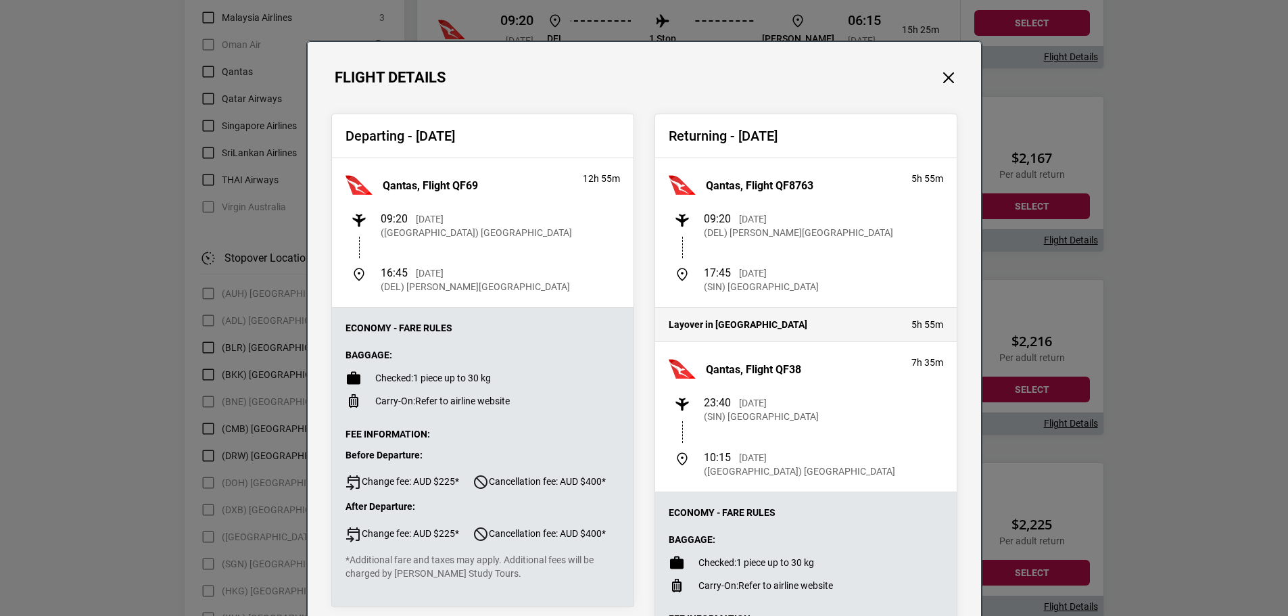
click at [381, 213] on span "09:20" at bounding box center [394, 218] width 27 height 13
drag, startPoint x: 378, startPoint y: 213, endPoint x: 494, endPoint y: 227, distance: 116.5
click at [494, 227] on div "09:20 Sat, 06 Dec 2025 (MEL) Melbourne Airport" at bounding box center [485, 225] width 269 height 27
click at [494, 228] on div "09:20 Sat, 06 Dec 2025 (MEL) Melbourne Airport" at bounding box center [485, 225] width 269 height 27
drag, startPoint x: 494, startPoint y: 228, endPoint x: 373, endPoint y: 210, distance: 121.7
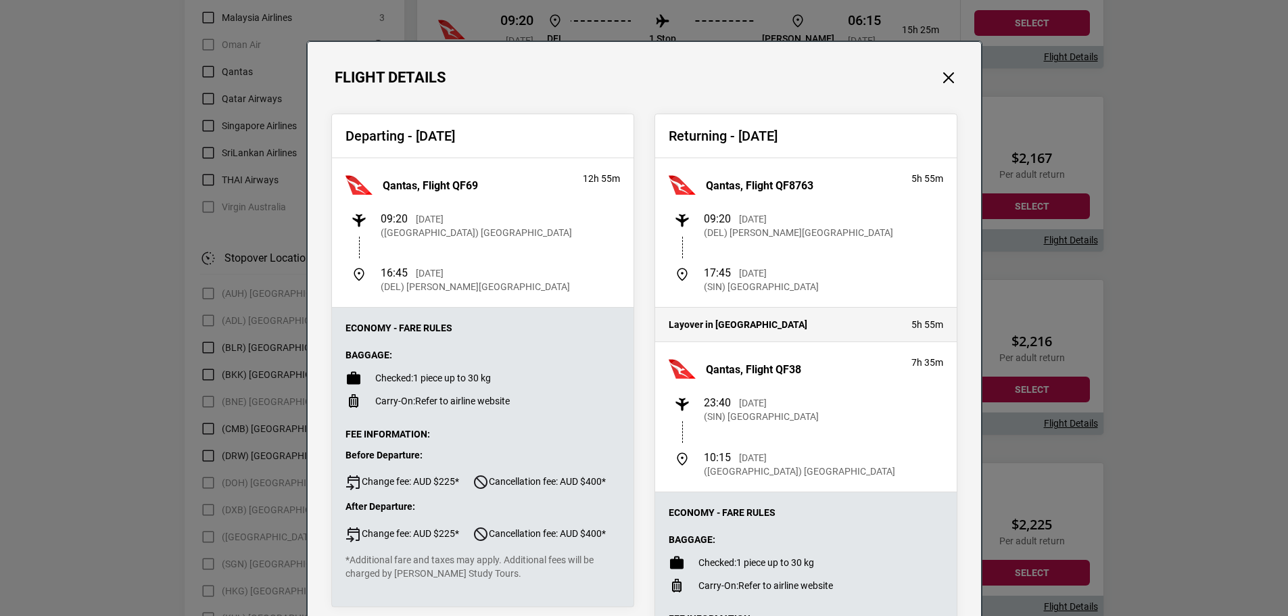
click at [373, 210] on div "Qantas, Flight QF69 12h 55m 09:20 Sat, 06 Dec 2025 (MEL) Melbourne Airport 16:4…" at bounding box center [483, 232] width 302 height 149
click at [373, 210] on div "Qantas, Flight QF69" at bounding box center [457, 192] width 237 height 41
drag, startPoint x: 373, startPoint y: 210, endPoint x: 475, endPoint y: 236, distance: 104.8
click at [475, 236] on div "Qantas, Flight QF69 12h 55m 09:20 Sat, 06 Dec 2025 (MEL) Melbourne Airport 16:4…" at bounding box center [483, 232] width 302 height 149
click at [475, 236] on p "(MEL) Melbourne Airport" at bounding box center [476, 233] width 191 height 14
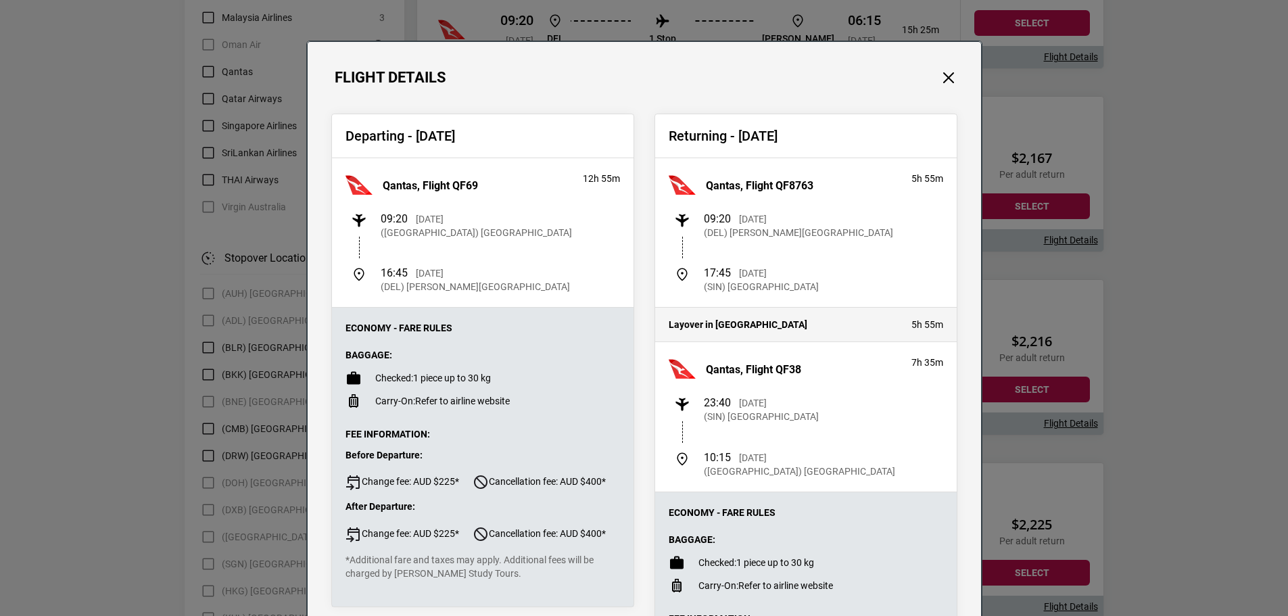
drag, startPoint x: 475, startPoint y: 236, endPoint x: 362, endPoint y: 192, distance: 120.6
click at [362, 192] on div "Qantas, Flight QF69 12h 55m 09:20 Sat, 06 Dec 2025 (MEL) Melbourne Airport 16:4…" at bounding box center [483, 232] width 302 height 149
click at [362, 192] on img at bounding box center [359, 185] width 27 height 27
drag, startPoint x: 362, startPoint y: 192, endPoint x: 436, endPoint y: 215, distance: 77.2
click at [424, 210] on div "Qantas, Flight QF69" at bounding box center [457, 192] width 237 height 41
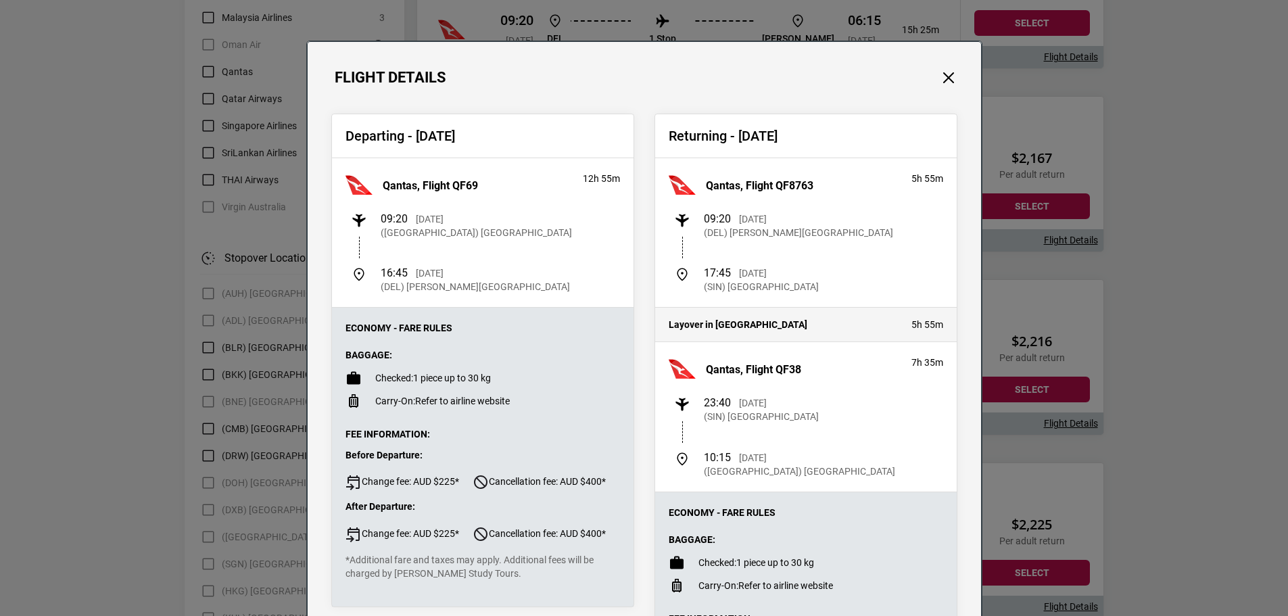
click at [436, 215] on p "Sat, 06 Dec 2025" at bounding box center [430, 219] width 28 height 14
drag, startPoint x: 495, startPoint y: 235, endPoint x: 346, endPoint y: 166, distance: 164.6
click at [346, 166] on div "Qantas, Flight QF69 12h 55m 09:20 Sat, 06 Dec 2025 (MEL) Melbourne Airport 16:4…" at bounding box center [483, 232] width 302 height 149
click at [364, 139] on h2 "Departing - Sat, 06 Dec 2025" at bounding box center [483, 136] width 275 height 16
drag, startPoint x: 341, startPoint y: 135, endPoint x: 568, endPoint y: 287, distance: 272.9
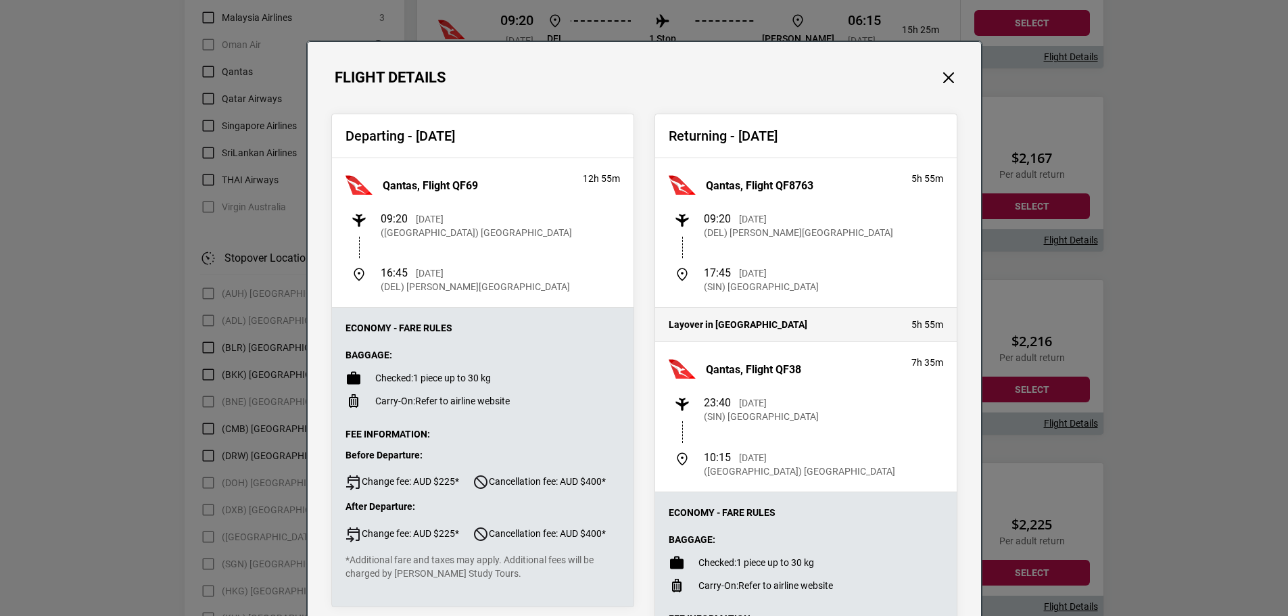
click at [568, 287] on div "Departing - Sat, 06 Dec 2025 Qantas, Flight QF69 12h 55m 09:20 Sat, 06 Dec 2025…" at bounding box center [482, 361] width 303 height 494
click at [568, 287] on div "16:45 Sat, 06 Dec 2025 (DEL) Indira Gandhi International Airport" at bounding box center [485, 279] width 269 height 27
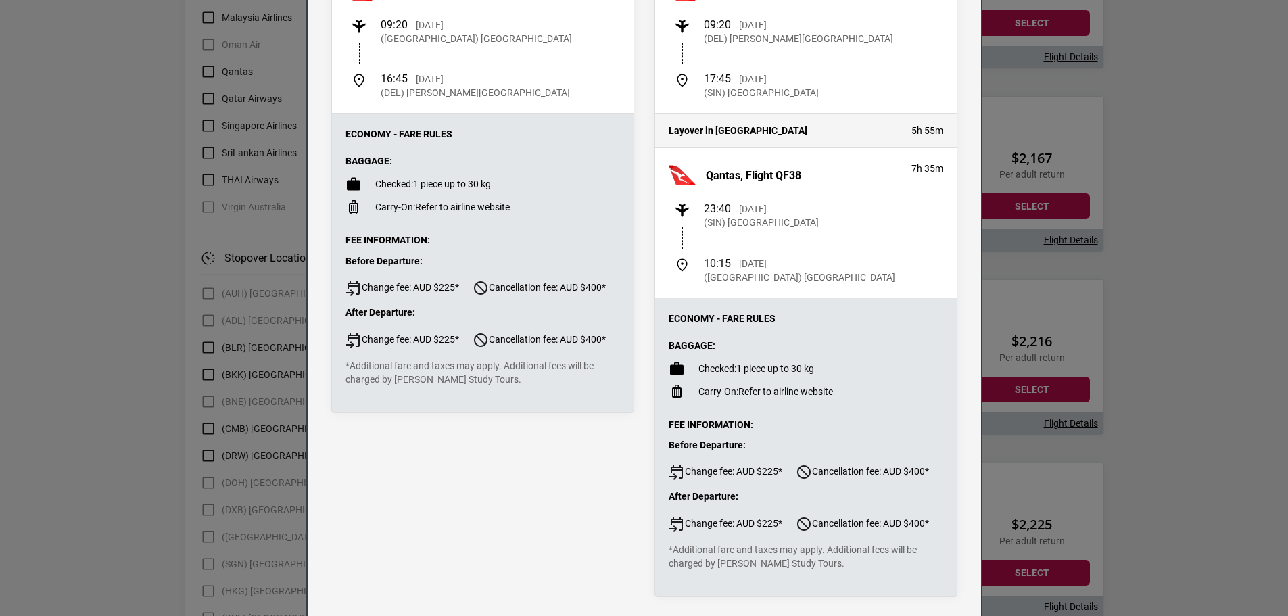
scroll to position [203, 0]
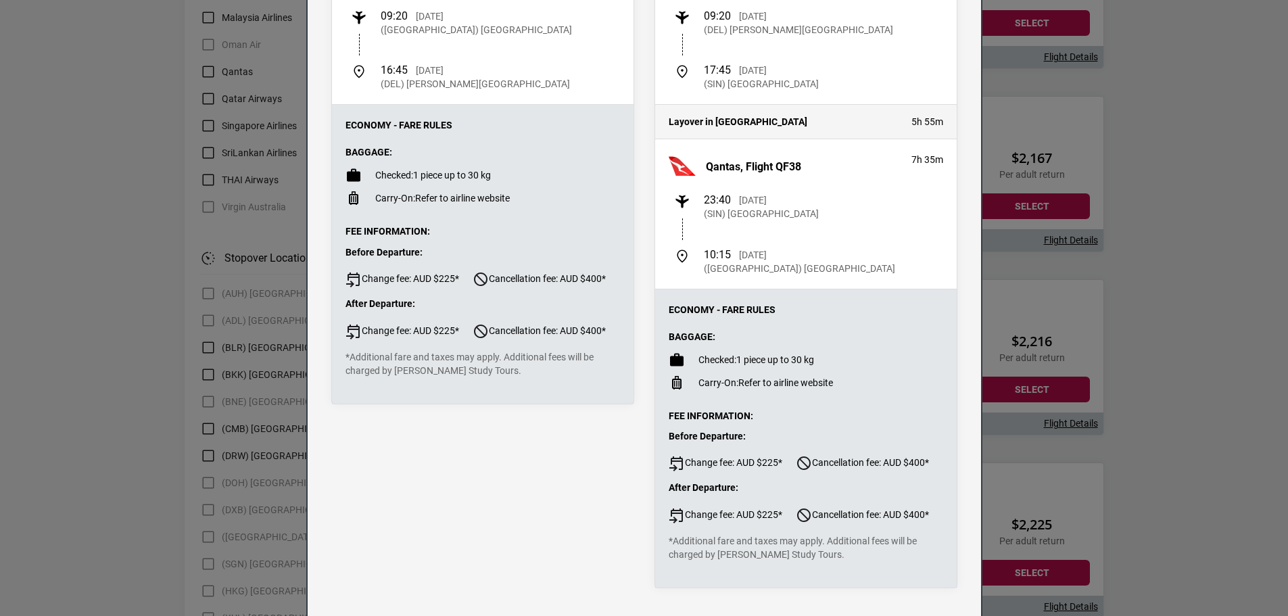
click at [582, 332] on span "Cancellation fee: AUD $400*" at bounding box center [539, 331] width 133 height 16
click at [588, 335] on span "Cancellation fee: AUD $400*" at bounding box center [539, 331] width 133 height 16
drag, startPoint x: 430, startPoint y: 358, endPoint x: 473, endPoint y: 375, distance: 46.5
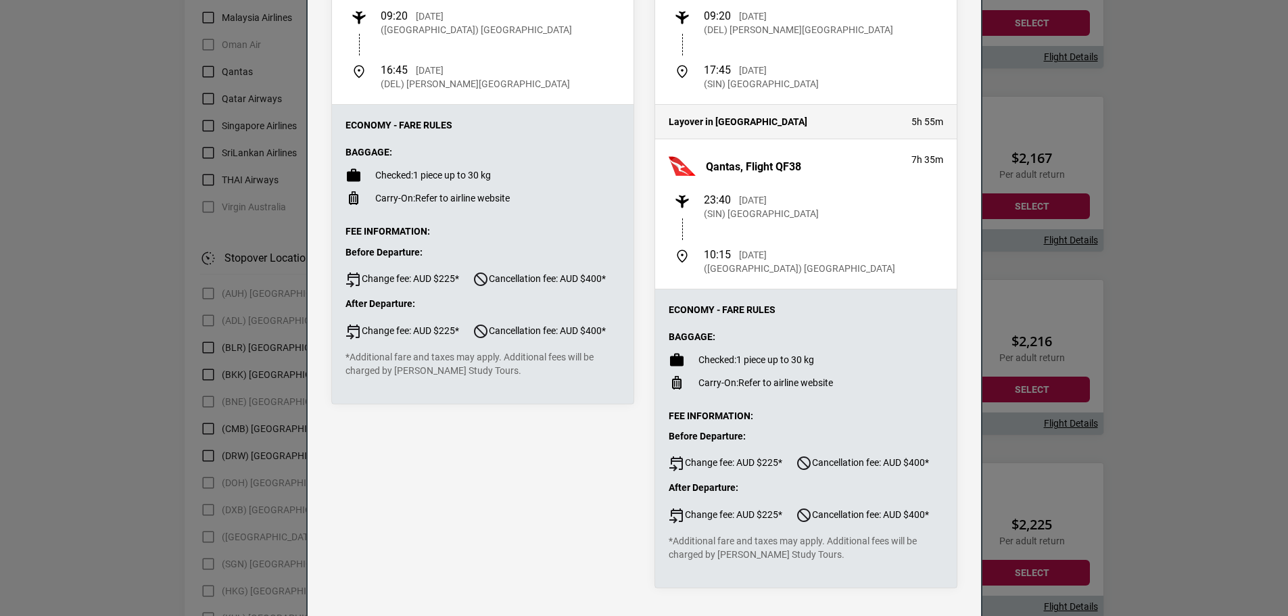
click at [473, 375] on p "*Additional fare and taxes may apply. Additional fees will be charged by Reho S…" at bounding box center [483, 363] width 275 height 27
drag, startPoint x: 465, startPoint y: 369, endPoint x: 400, endPoint y: 277, distance: 112.6
click at [400, 277] on div "Fee Information: Before Departure: Change fee: AUD $225* Cancellation fee: AUD …" at bounding box center [483, 301] width 275 height 153
click at [399, 277] on span "Change fee: AUD $225*" at bounding box center [403, 279] width 114 height 16
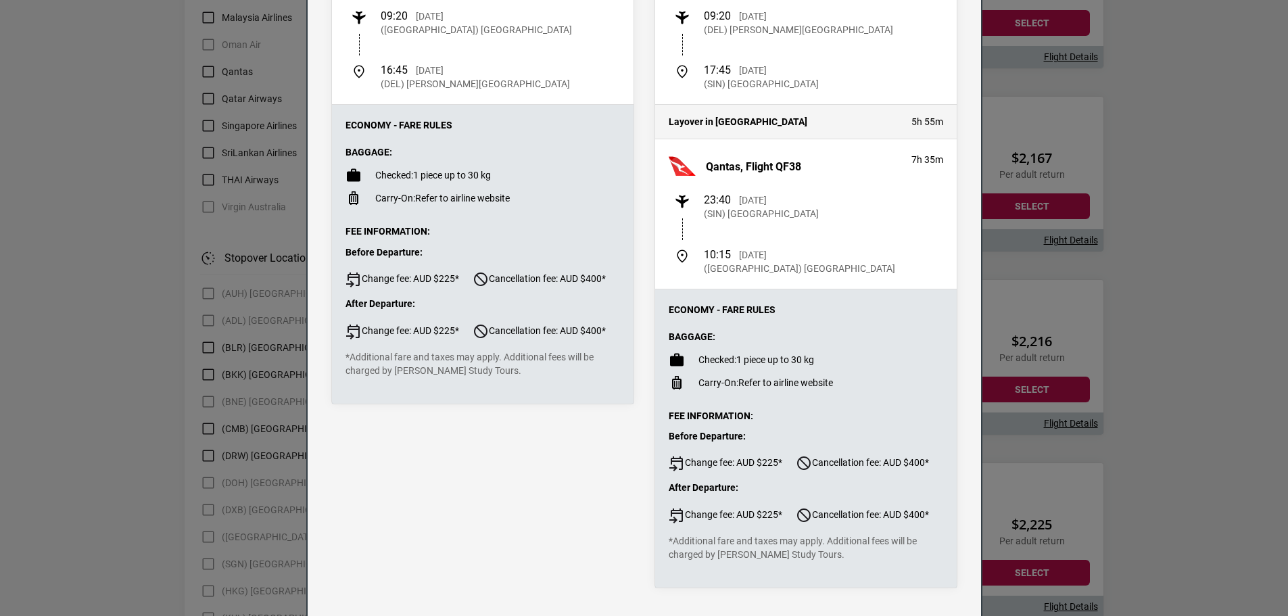
drag, startPoint x: 399, startPoint y: 277, endPoint x: 482, endPoint y: 364, distance: 120.0
click at [482, 364] on div "Fee Information: Before Departure: Change fee: AUD $225* Cancellation fee: AUD …" at bounding box center [483, 301] width 275 height 153
click at [482, 364] on p "*Additional fare and taxes may apply. Additional fees will be charged by Reho S…" at bounding box center [483, 363] width 275 height 27
drag, startPoint x: 736, startPoint y: 360, endPoint x: 832, endPoint y: 387, distance: 99.8
click at [832, 387] on ul "Checked: 1 piece up to 30 kg Carry-On: Refer to airline website" at bounding box center [806, 371] width 275 height 39
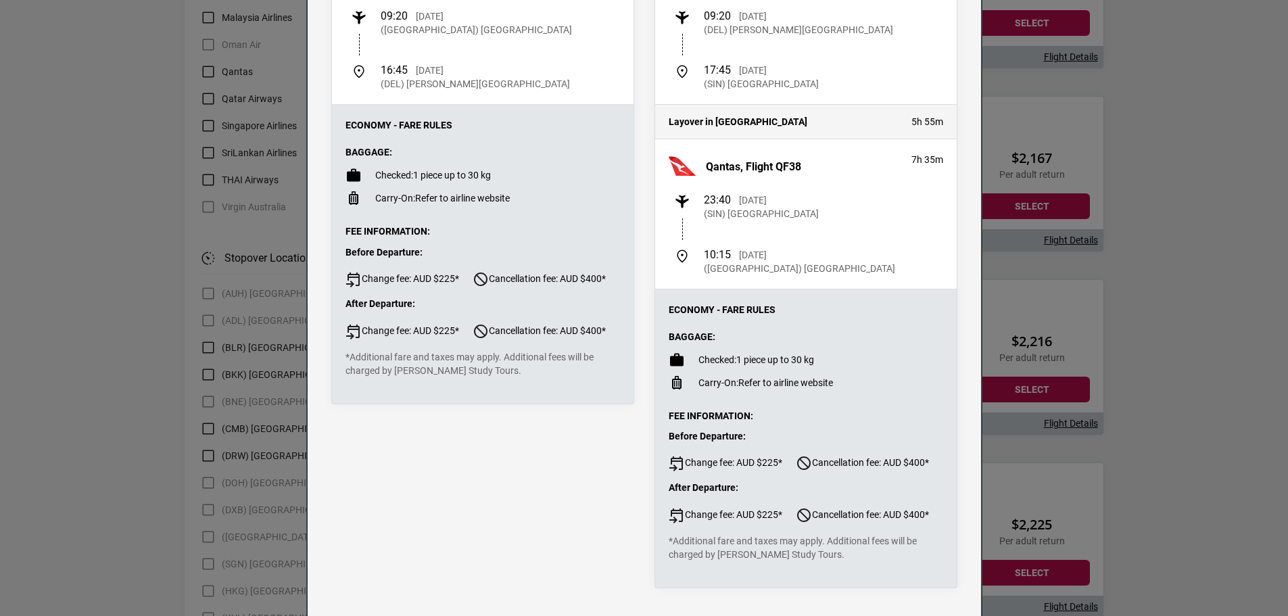
click at [832, 387] on li "Carry-On: Refer to airline website" at bounding box center [806, 383] width 275 height 16
drag, startPoint x: 832, startPoint y: 387, endPoint x: 726, endPoint y: 353, distance: 111.0
click at [726, 353] on div "Baggage: Checked: 1 piece up to 30 kg Carry-On: Refer to airline website" at bounding box center [806, 360] width 275 height 61
drag, startPoint x: 726, startPoint y: 353, endPoint x: 860, endPoint y: 389, distance: 138.6
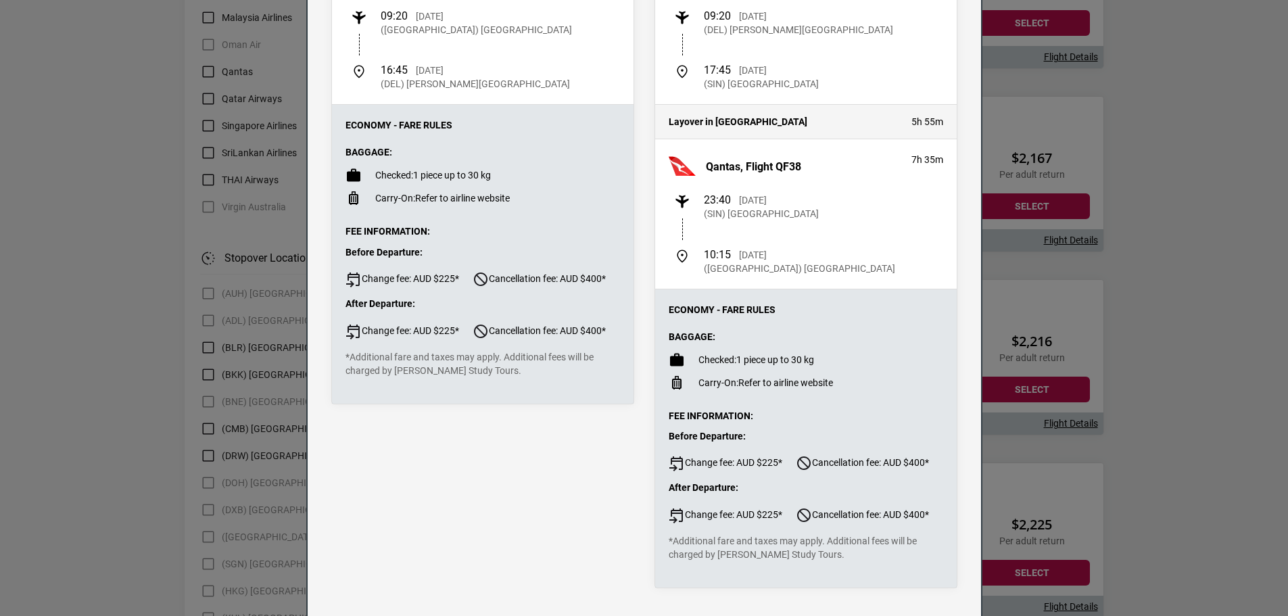
click at [860, 389] on div "Baggage: Checked: 1 piece up to 30 kg Carry-On: Refer to airline website" at bounding box center [806, 360] width 275 height 61
click at [860, 389] on li "Carry-On: Refer to airline website" at bounding box center [806, 383] width 275 height 16
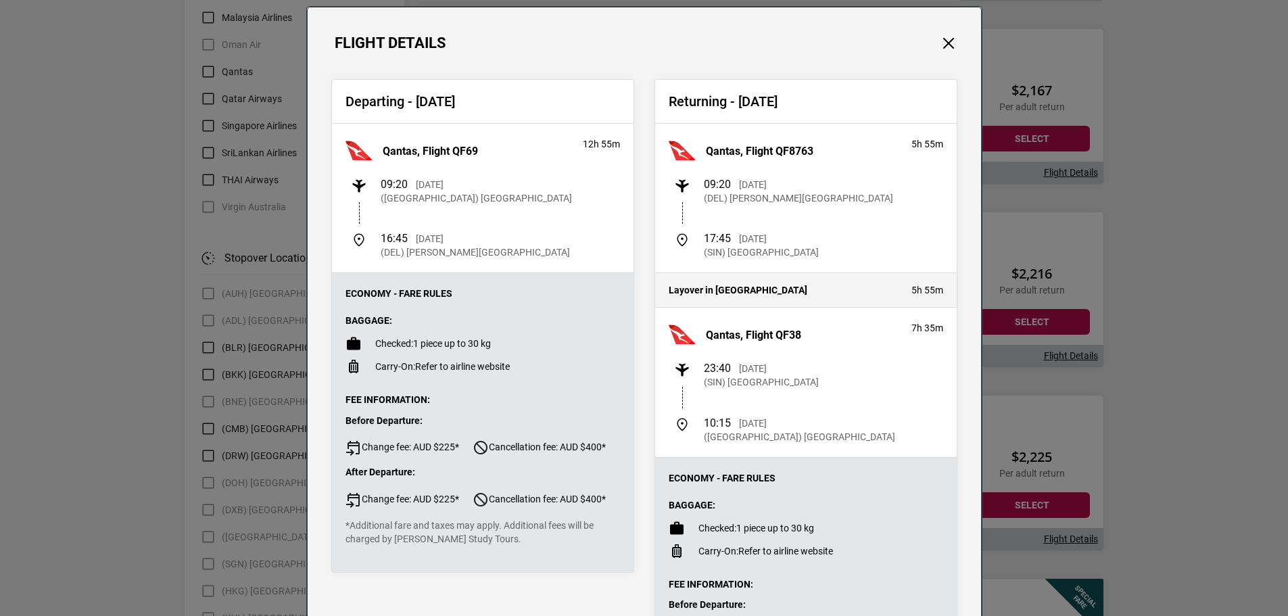
scroll to position [0, 0]
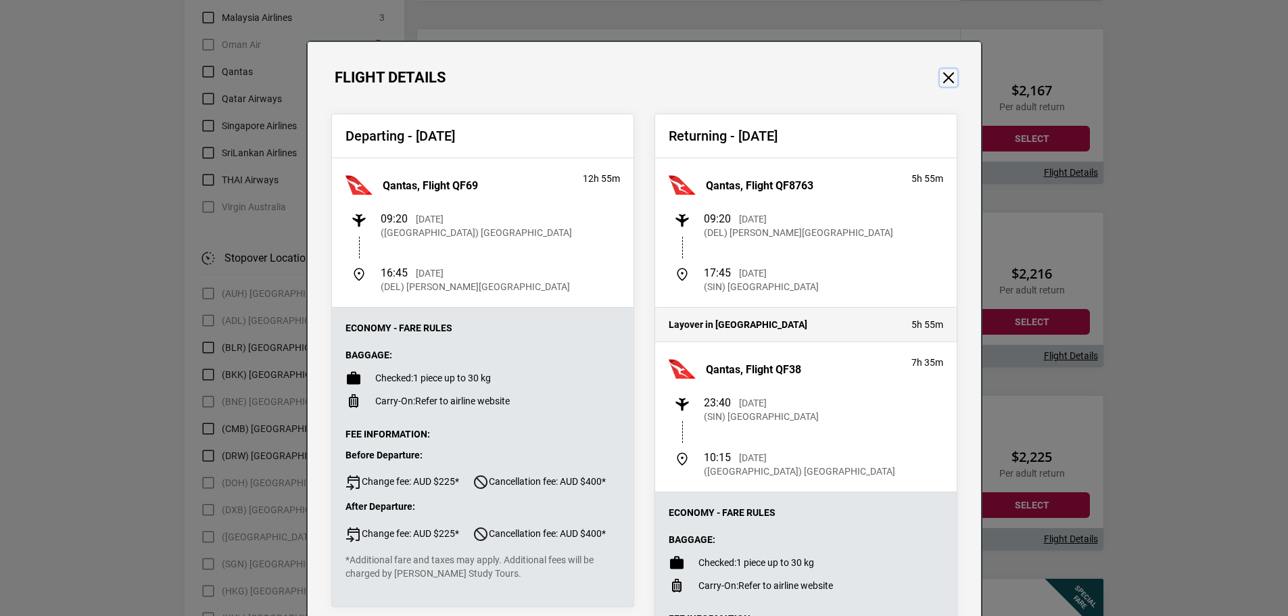
click at [949, 77] on button "Close" at bounding box center [949, 78] width 18 height 18
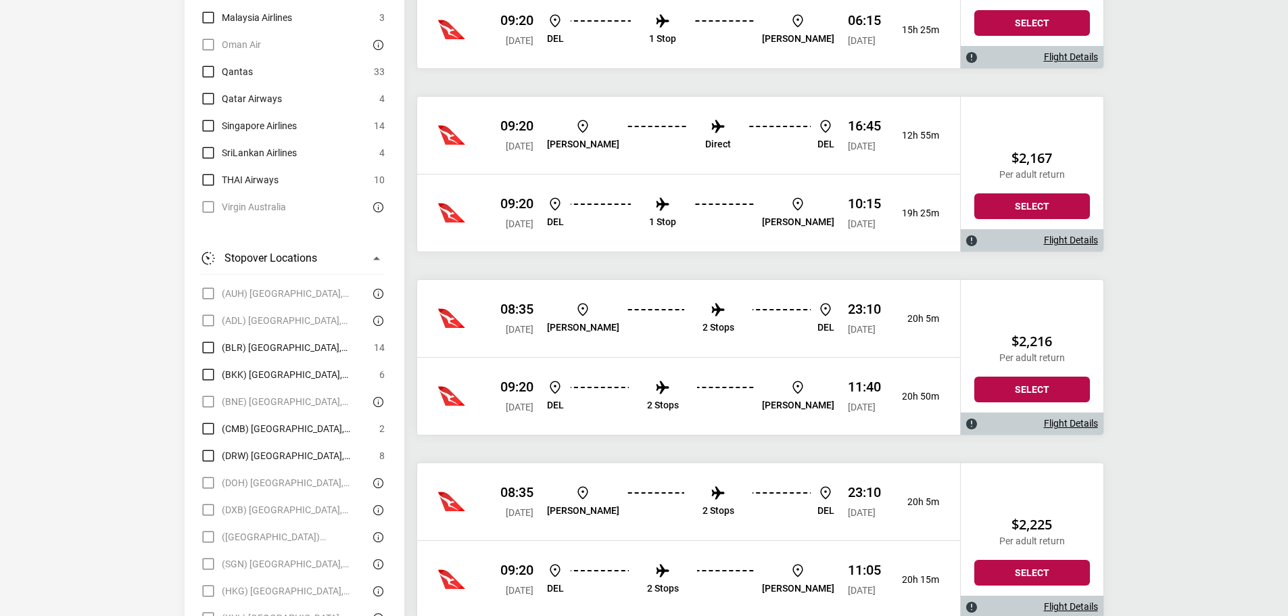
scroll to position [1691, 0]
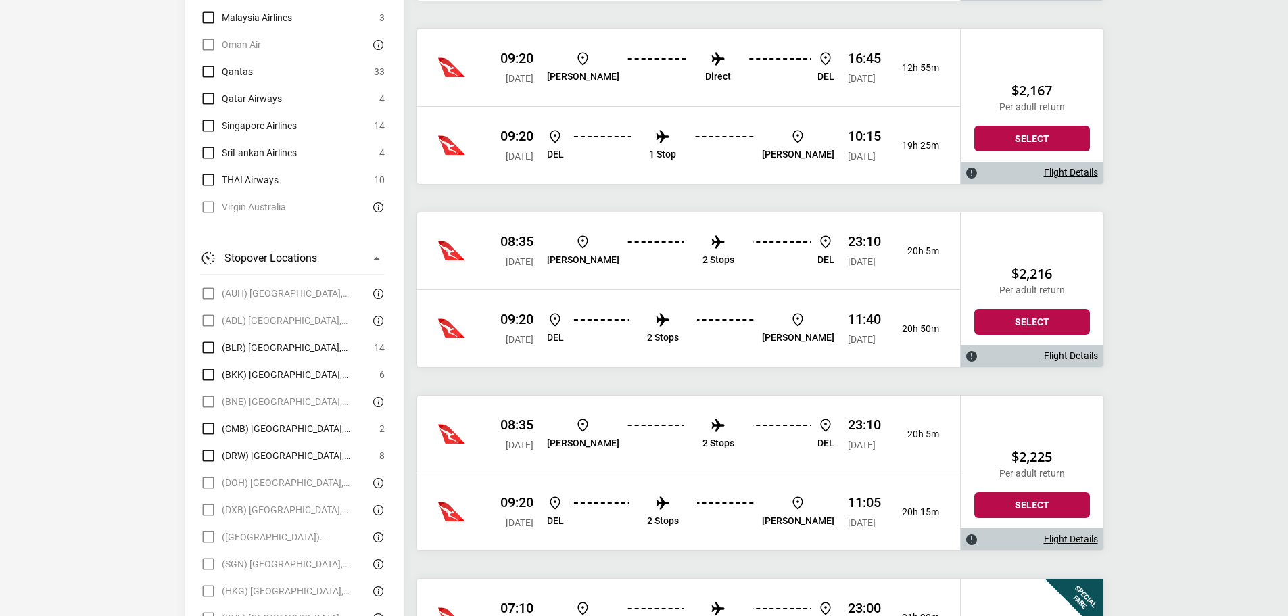
click at [1060, 171] on link "Flight Details" at bounding box center [1071, 172] width 54 height 11
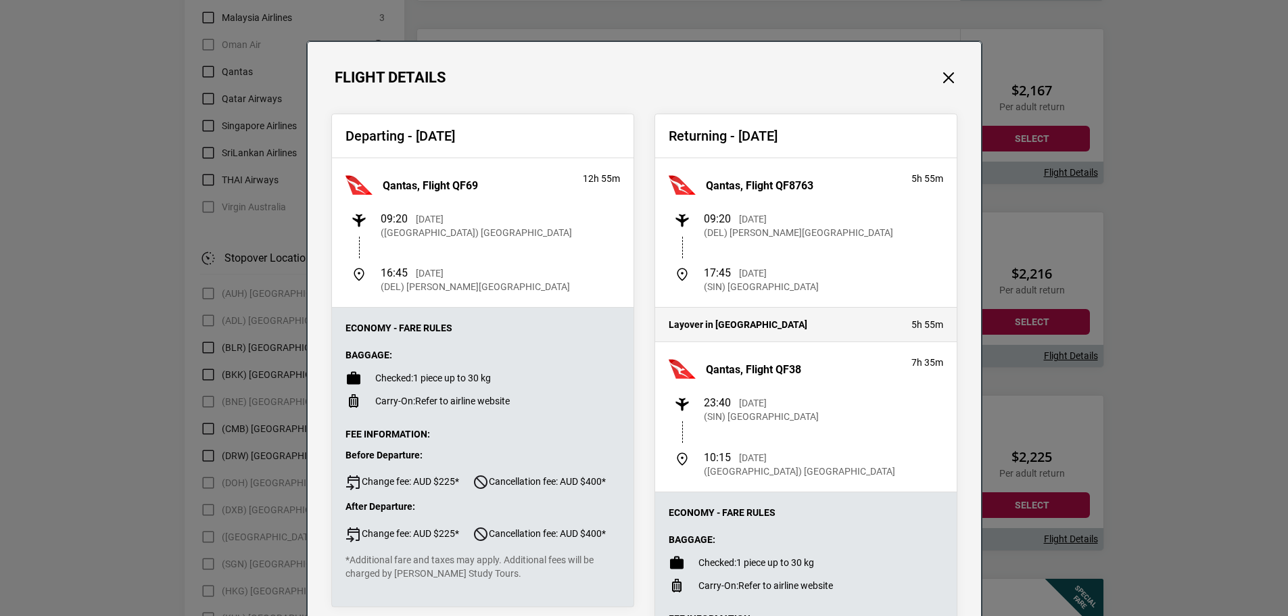
drag, startPoint x: 569, startPoint y: 203, endPoint x: 719, endPoint y: 276, distance: 166.9
click at [719, 276] on div "Departing - Sat, 06 Dec 2025 Qantas, Flight QF69 12h 55m 09:20 Sat, 06 Dec 2025…" at bounding box center [644, 453] width 646 height 678
click at [719, 277] on span "17:45" at bounding box center [717, 272] width 27 height 13
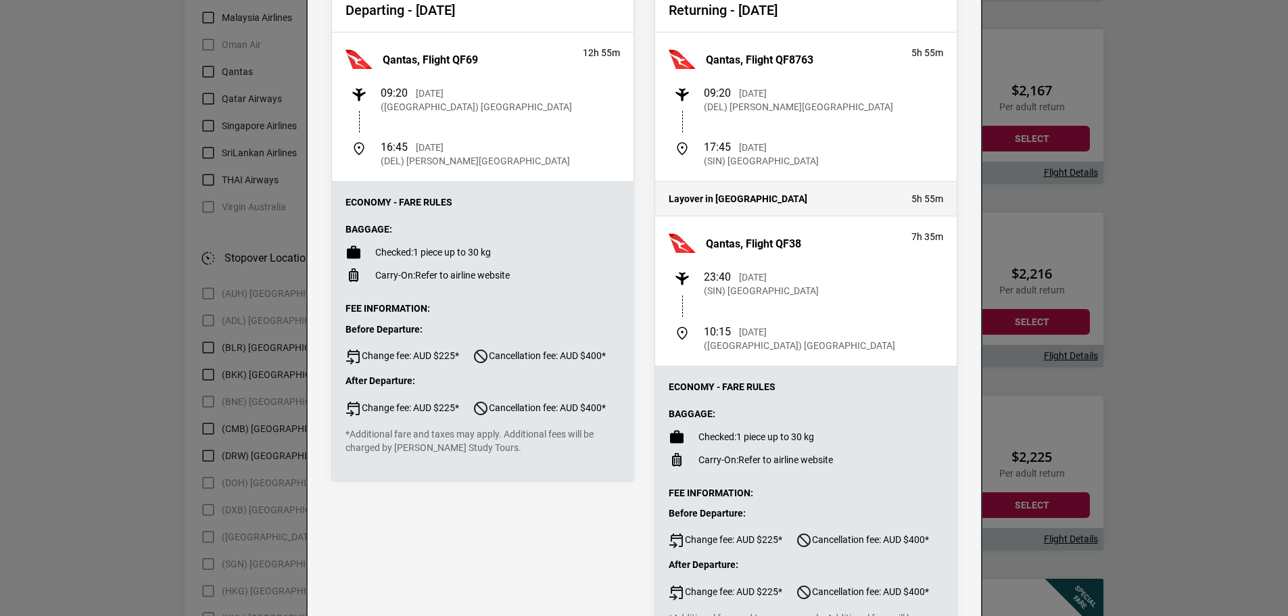
scroll to position [0, 0]
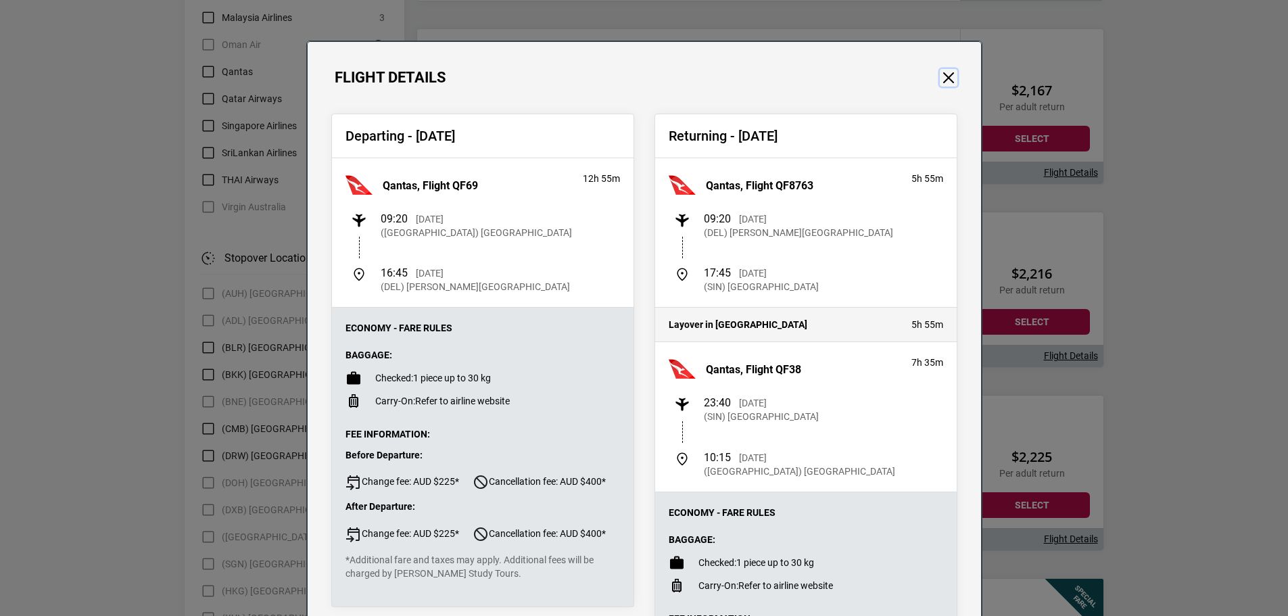
click at [945, 78] on button "Close" at bounding box center [949, 78] width 18 height 18
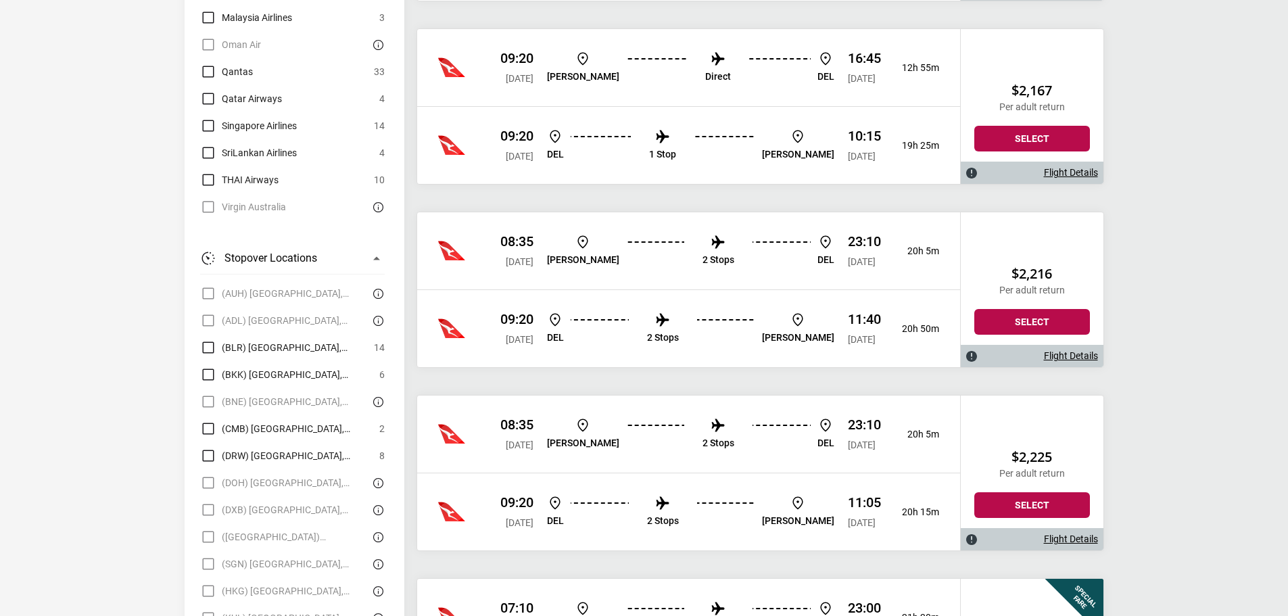
click at [1048, 170] on link "Flight Details" at bounding box center [1071, 172] width 54 height 11
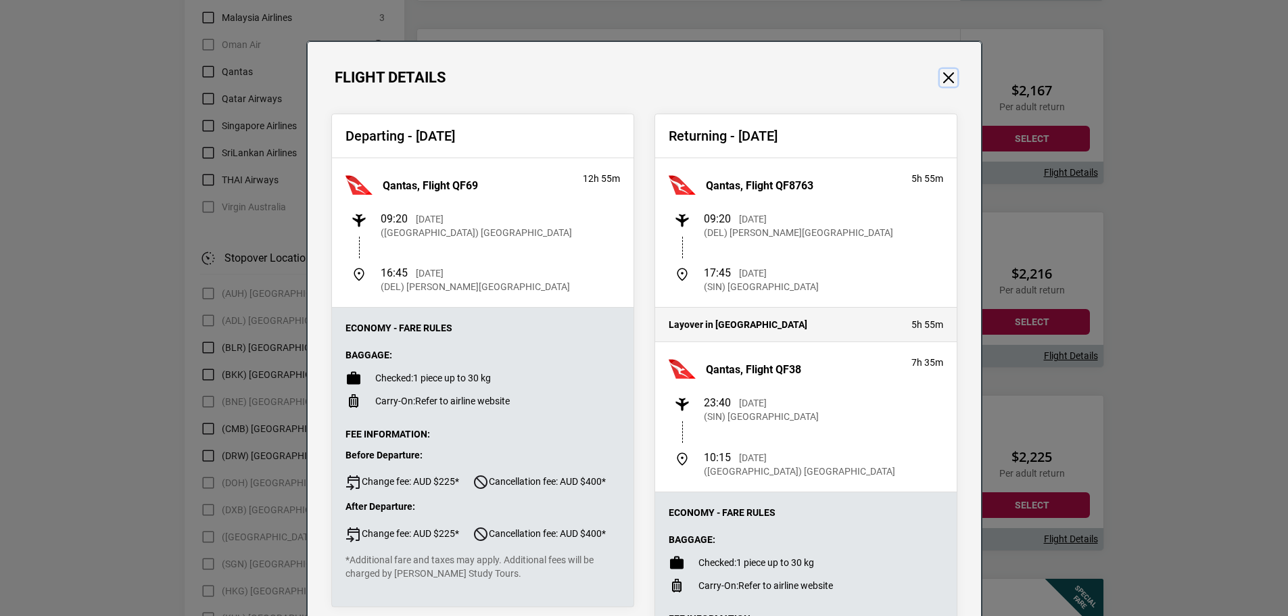
click at [940, 77] on button "Close" at bounding box center [949, 78] width 18 height 18
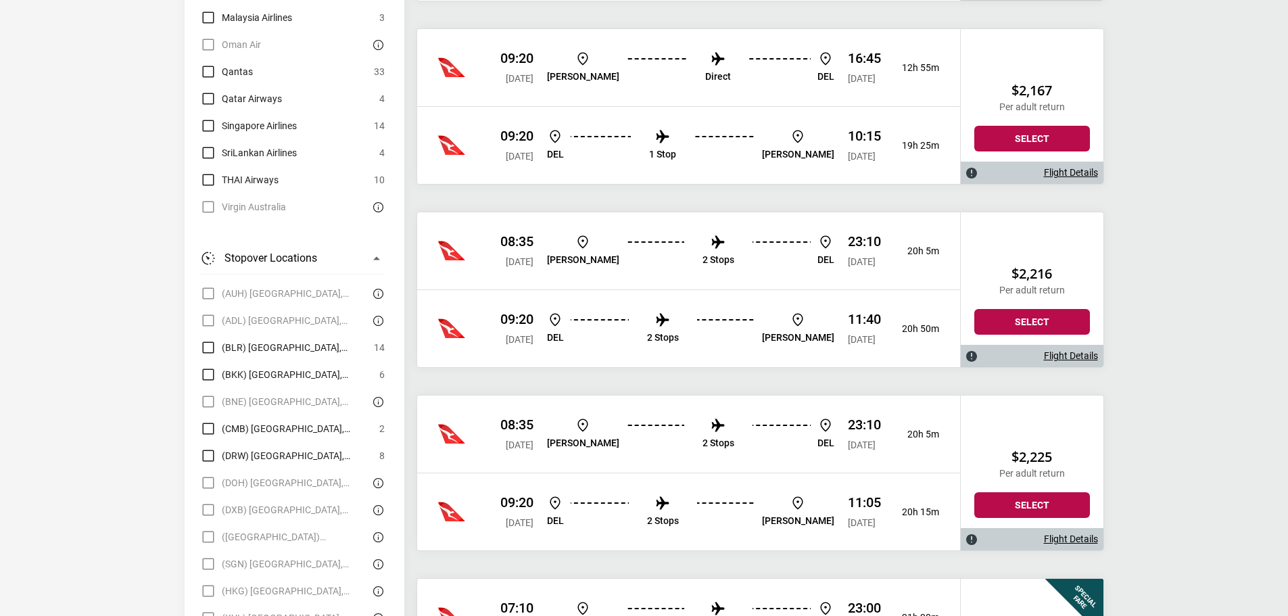
click at [1045, 145] on button "Select" at bounding box center [1032, 139] width 116 height 26
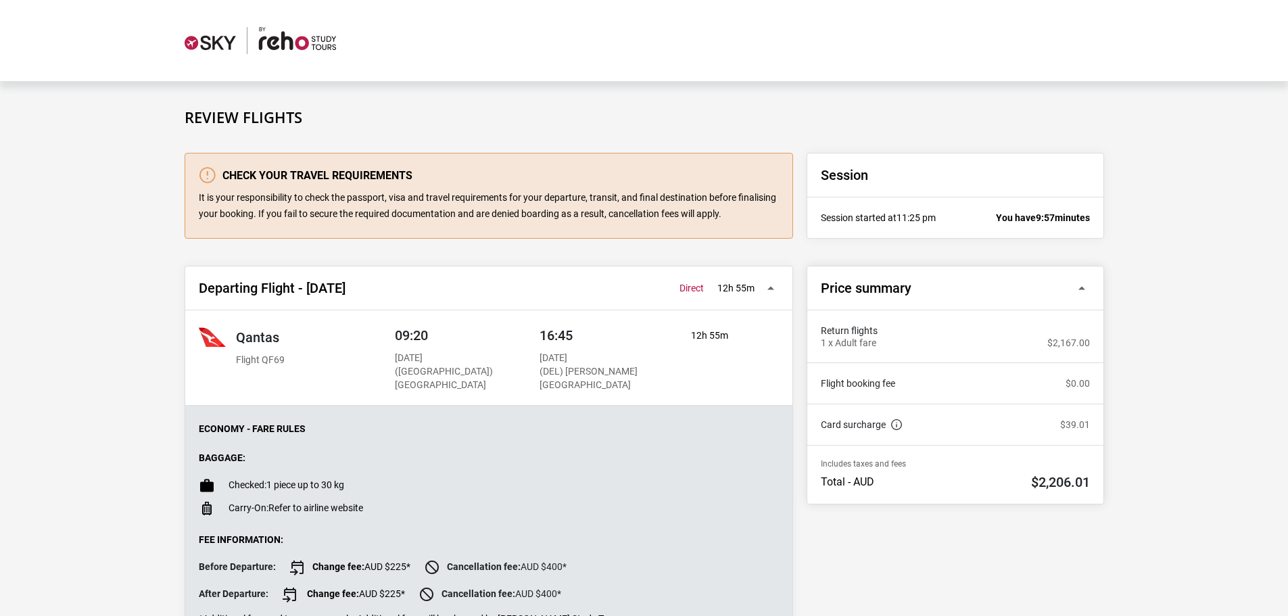
drag, startPoint x: 1003, startPoint y: 216, endPoint x: 1037, endPoint y: 216, distance: 33.8
click at [1031, 216] on p "You have 9:57 minutes" at bounding box center [1043, 218] width 94 height 14
click at [1037, 216] on span "9:57" at bounding box center [1045, 217] width 19 height 11
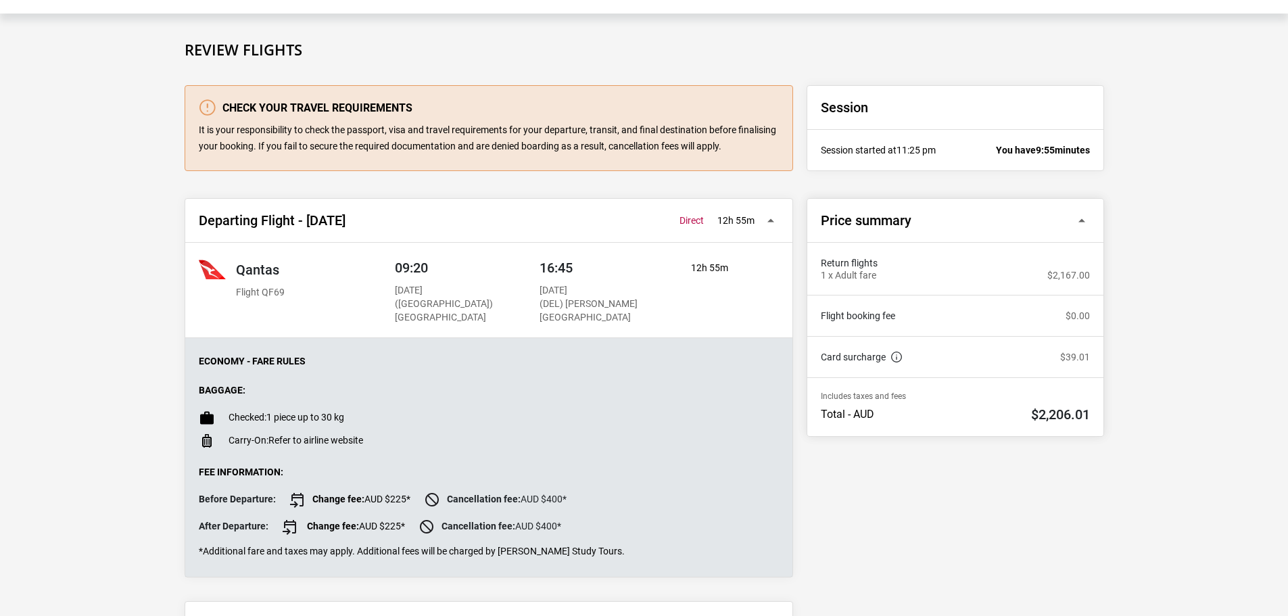
scroll to position [135, 0]
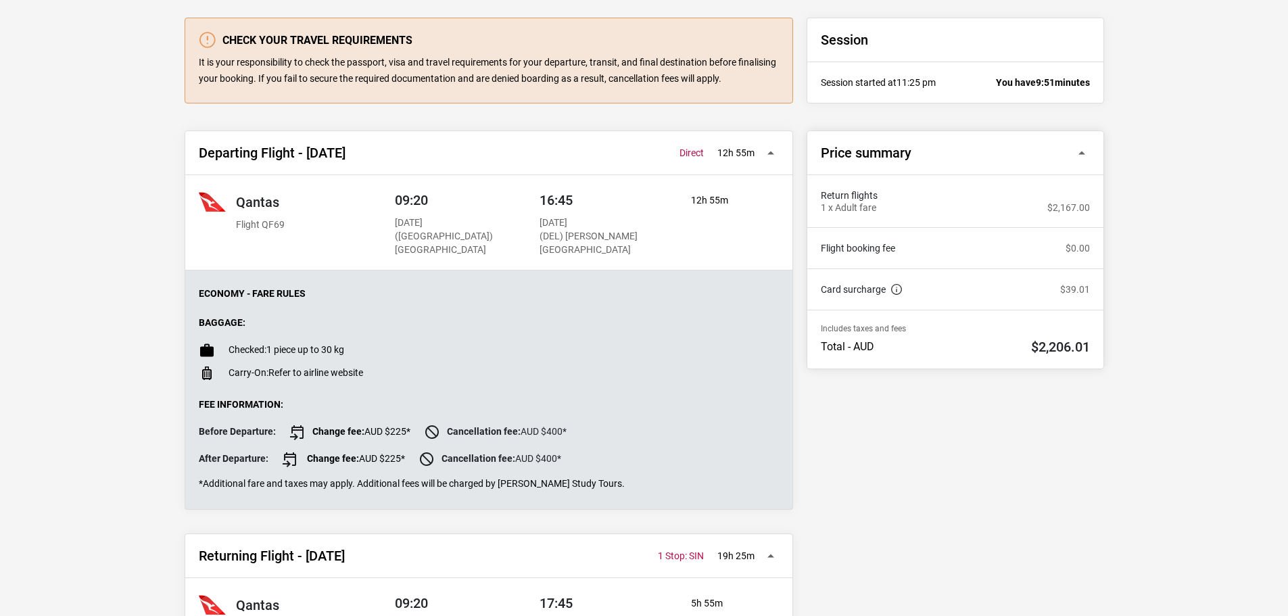
drag, startPoint x: 999, startPoint y: 287, endPoint x: 1102, endPoint y: 296, distance: 103.8
click at [1102, 296] on div "Card surcharge A surcharge of 1.8% will be applied to all Visa, MasterCard, Ame…" at bounding box center [955, 289] width 296 height 41
drag, startPoint x: 342, startPoint y: 183, endPoint x: 598, endPoint y: 237, distance: 261.1
click at [598, 237] on div "Qantas Flight QF69 09:20 Sat, 06 Dec 2025 (MEL) Melbourne Airport 16:45 Sat, 06…" at bounding box center [488, 222] width 607 height 95
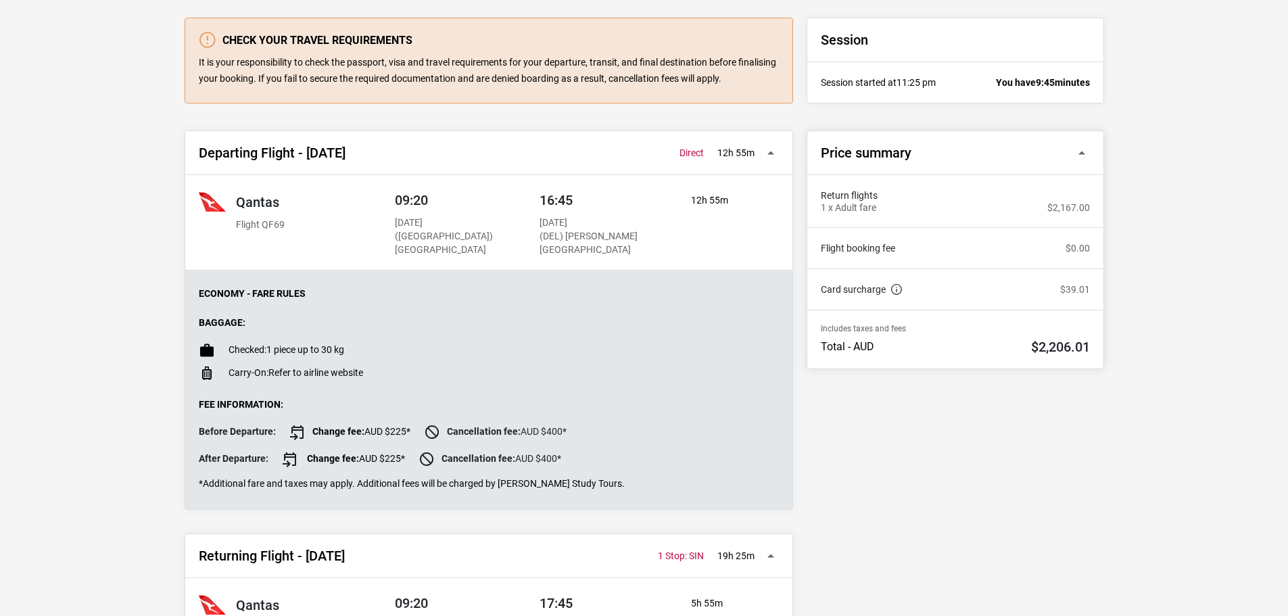
click at [598, 237] on p "(DEL) Indira Gandhi International Airport" at bounding box center [602, 243] width 125 height 26
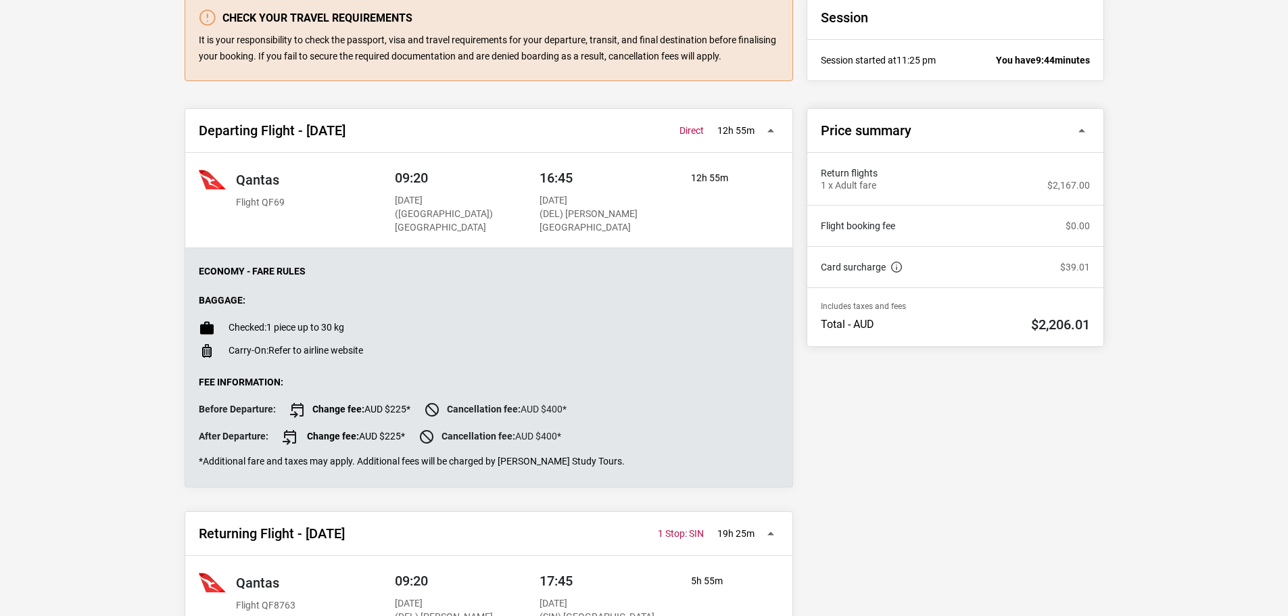
drag, startPoint x: 598, startPoint y: 237, endPoint x: 603, endPoint y: 270, distance: 33.6
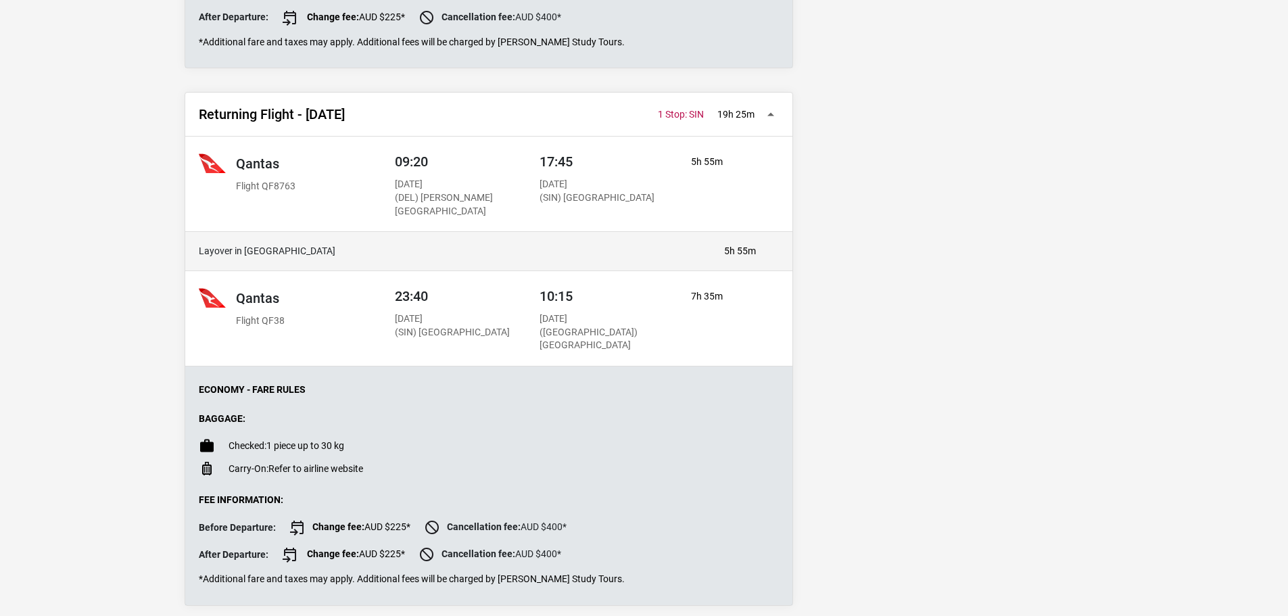
scroll to position [577, 0]
click at [764, 115] on button "Returning Flight - Thu, 25 Dec 2025 09:20 DEL 1 Stop: SIN 10:15 MEL 19h 25m 1 S…" at bounding box center [488, 114] width 607 height 44
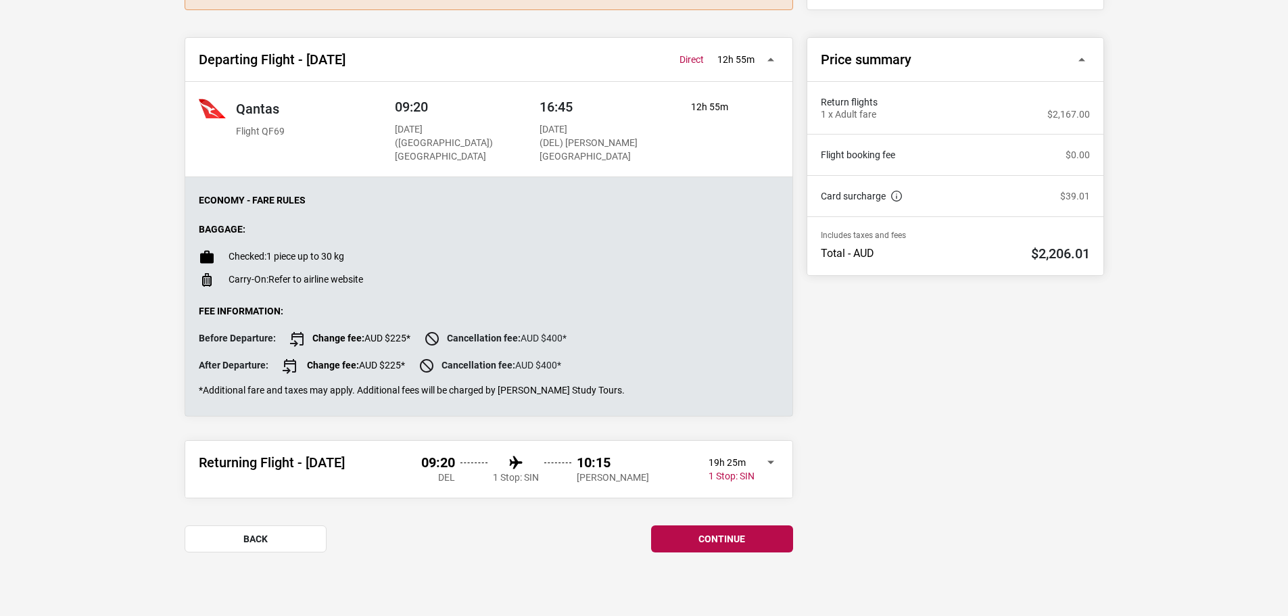
scroll to position [229, 0]
click at [769, 459] on button "Returning Flight - Thu, 25 Dec 2025 09:20 DEL 1 Stop: SIN 10:15 MEL 19h 25m 1 S…" at bounding box center [488, 469] width 607 height 57
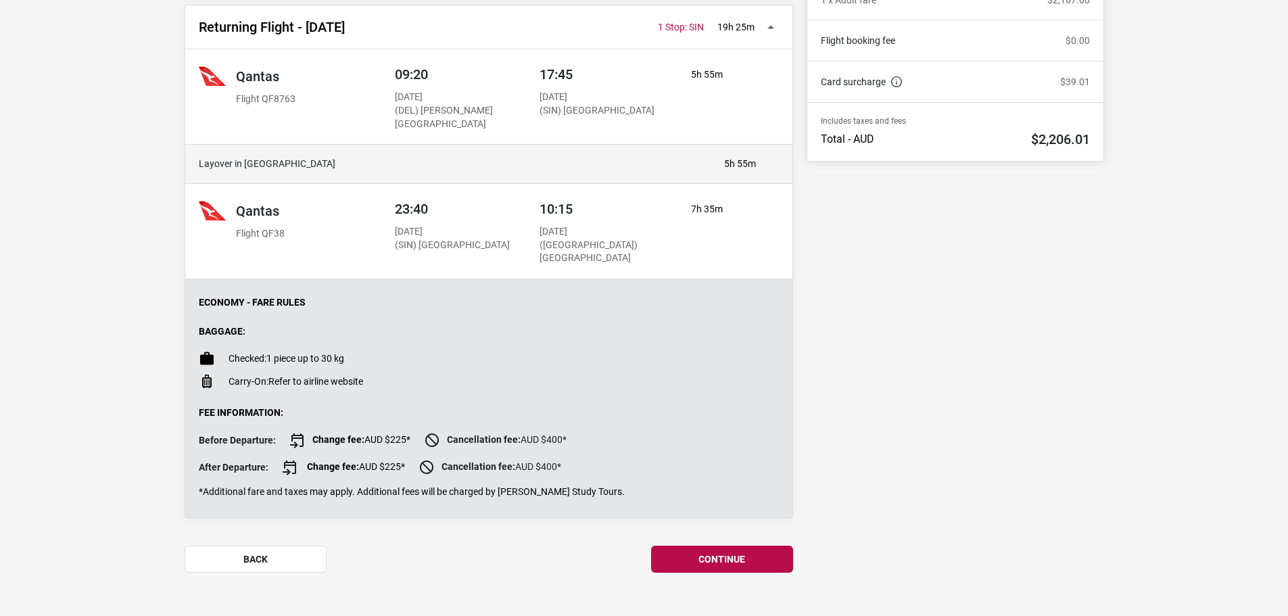
scroll to position [363, 0]
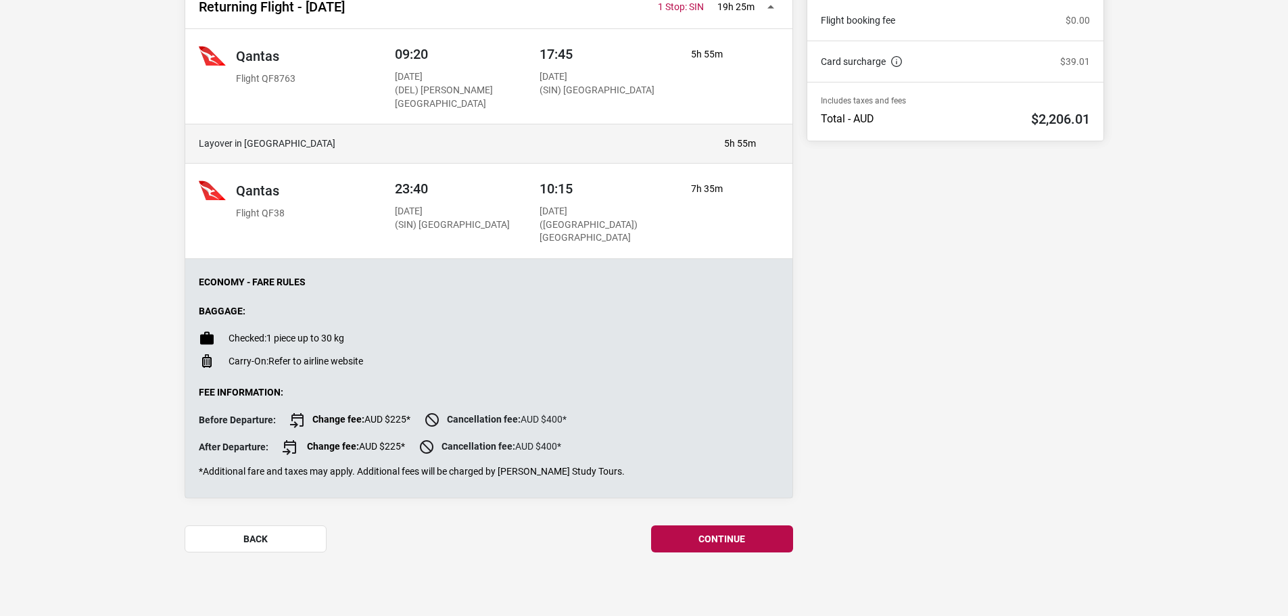
click at [727, 538] on button "continue" at bounding box center [722, 538] width 142 height 27
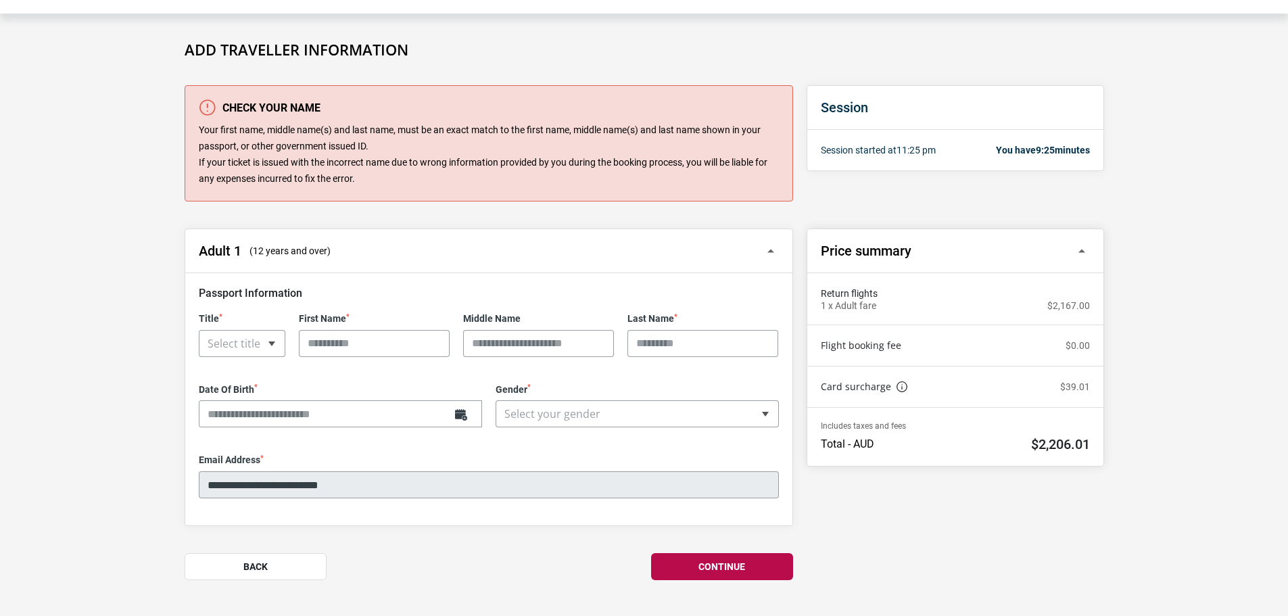
scroll to position [95, 0]
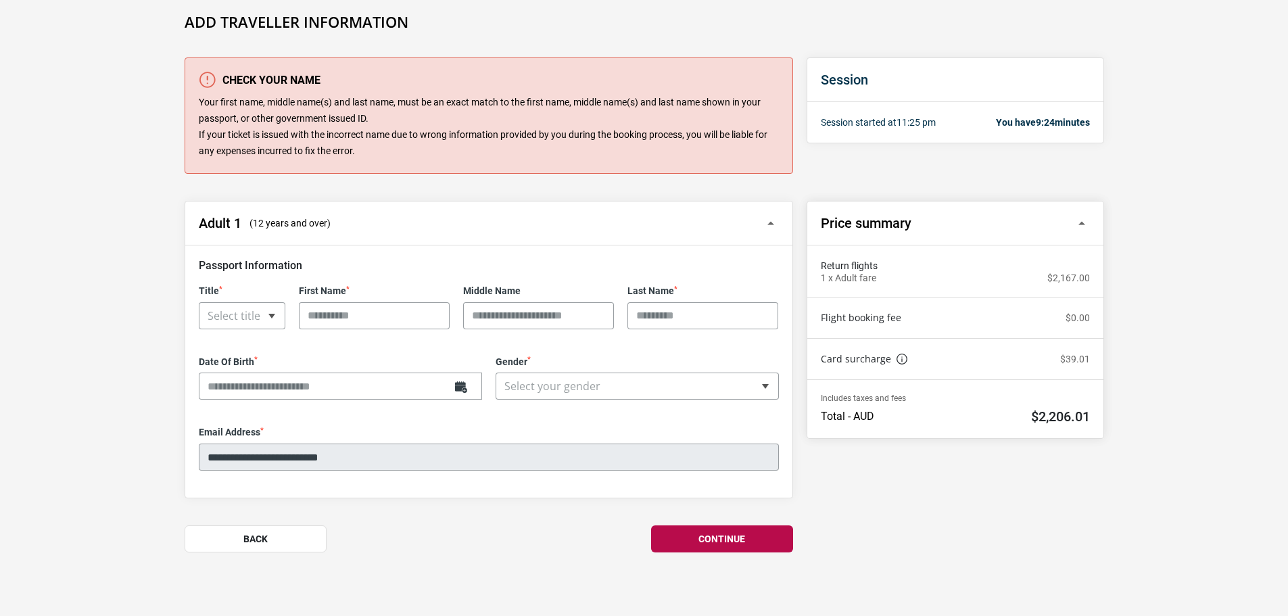
click at [237, 321] on div "Title * ** *** **** ** Select title" at bounding box center [242, 307] width 100 height 44
select select "**"
click at [338, 323] on input "First Name *" at bounding box center [374, 315] width 151 height 27
type input "*********"
type input "****"
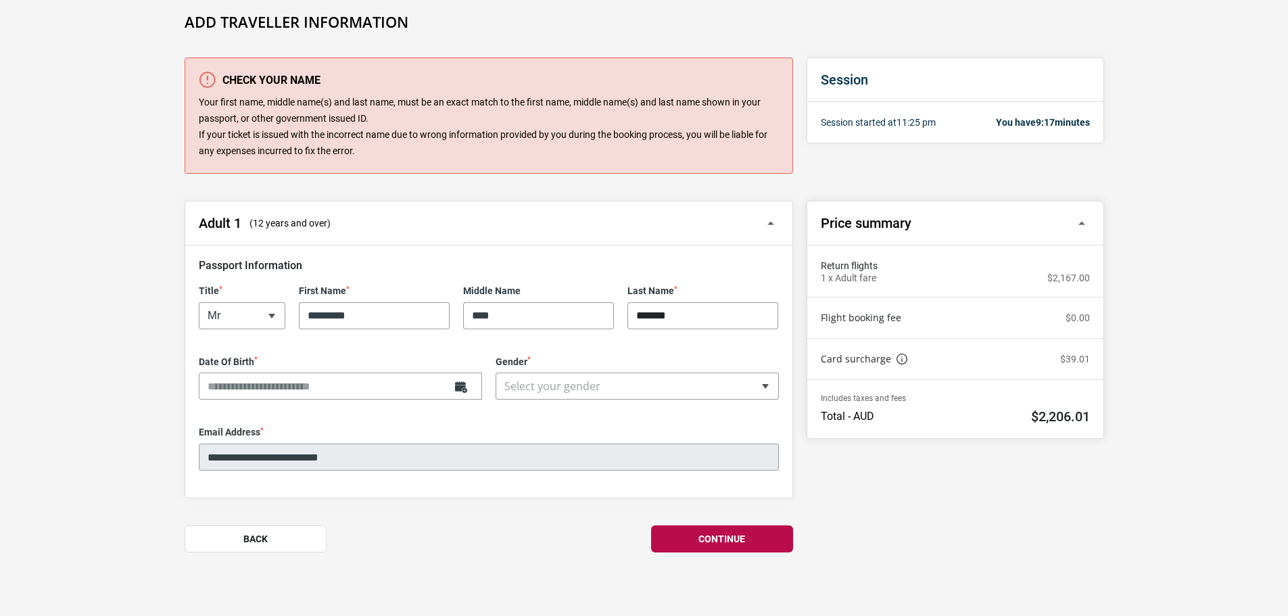
type input "*******"
click at [301, 378] on input "Date Of Birth *" at bounding box center [340, 386] width 283 height 27
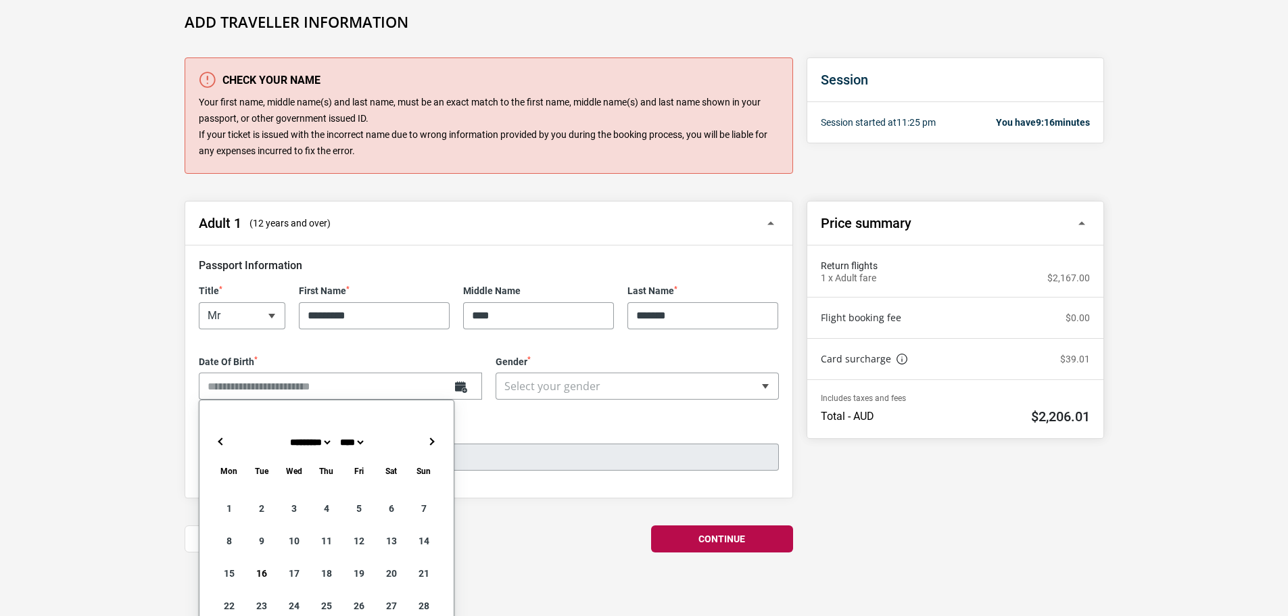
click at [358, 442] on select "**** **** **** **** **** **** **** **** **** **** **** **** **** **** **** ****…" at bounding box center [351, 442] width 28 height 11
click at [314, 446] on select "******* ******** ***** ***** *** **** **** ****** ********* ******* ******** **…" at bounding box center [309, 442] width 45 height 11
type input "**********"
click at [532, 389] on div "**********" at bounding box center [637, 378] width 297 height 44
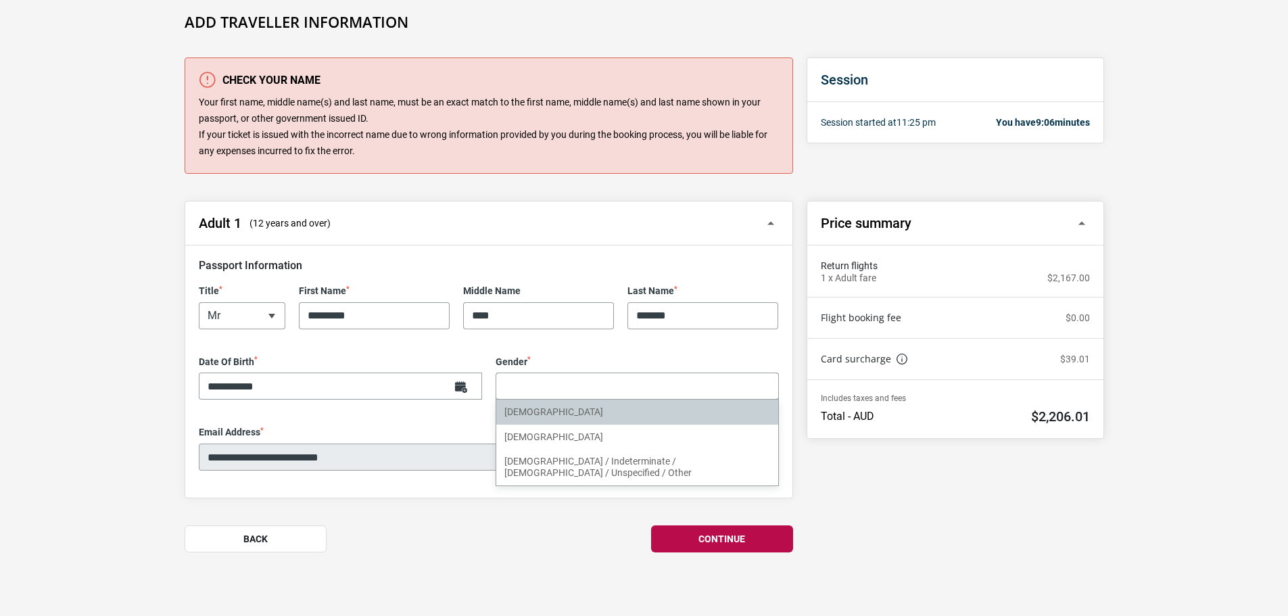
select select "****"
click at [542, 387] on div "**********" at bounding box center [637, 378] width 297 height 44
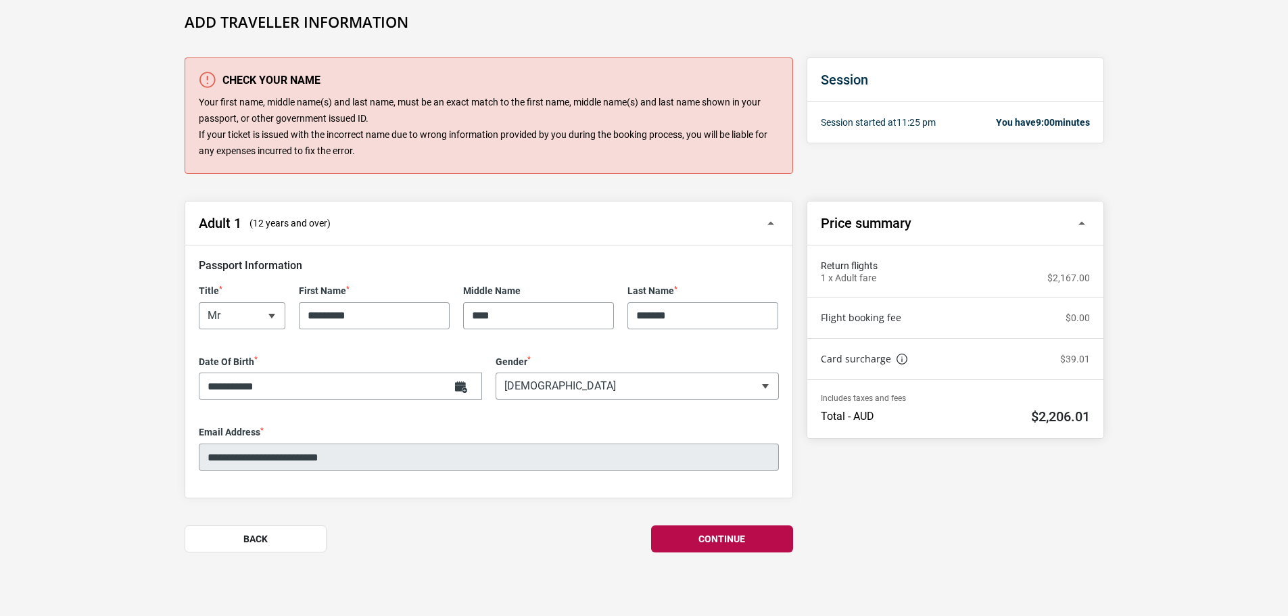
click at [255, 314] on div "Title * ** *** **** ** Mr" at bounding box center [242, 307] width 100 height 44
click at [110, 298] on section "Add Traveller Information Check your name Your first name, middle name(s) and l…" at bounding box center [644, 301] width 1288 height 630
click at [699, 540] on button "Continue" at bounding box center [722, 538] width 142 height 27
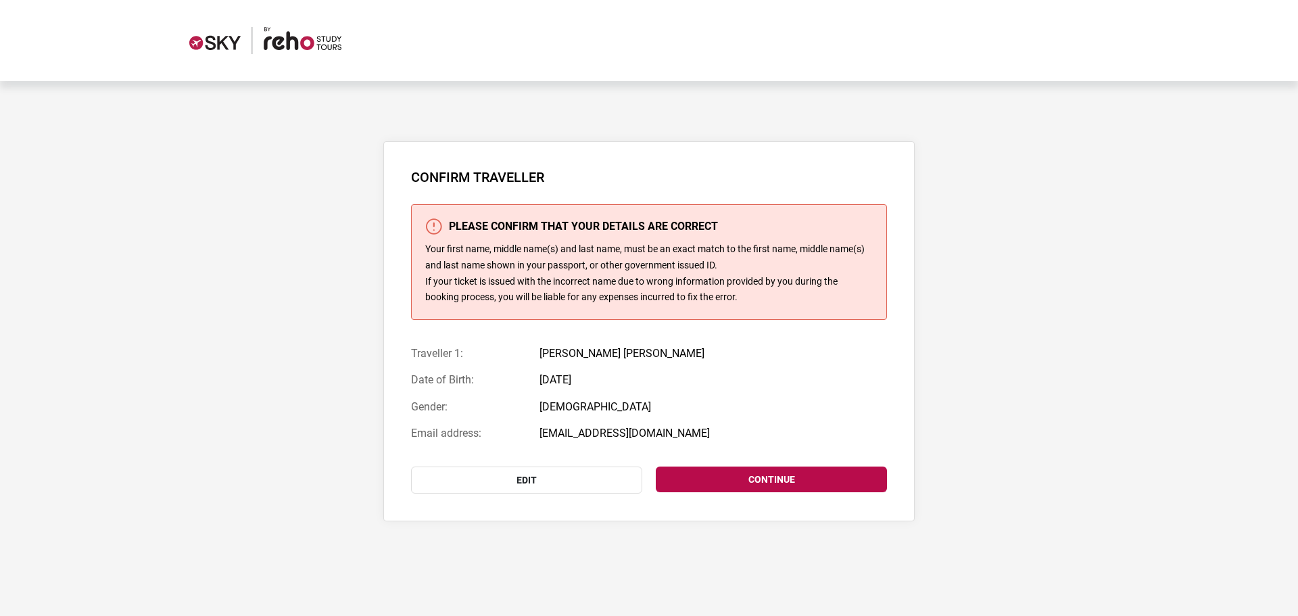
drag, startPoint x: 534, startPoint y: 350, endPoint x: 692, endPoint y: 423, distance: 173.7
click at [692, 423] on ul "Traveller 1: Mr Alexander Endi Wirawan Date of Birth: 05 Nov 1994 Gender: Male …" at bounding box center [597, 393] width 372 height 93
drag, startPoint x: 692, startPoint y: 423, endPoint x: 447, endPoint y: 348, distance: 256.0
click at [447, 348] on ul "Traveller 1: Mr Alexander Endi Wirawan Date of Birth: 05 Nov 1994 Gender: Male …" at bounding box center [597, 393] width 372 height 93
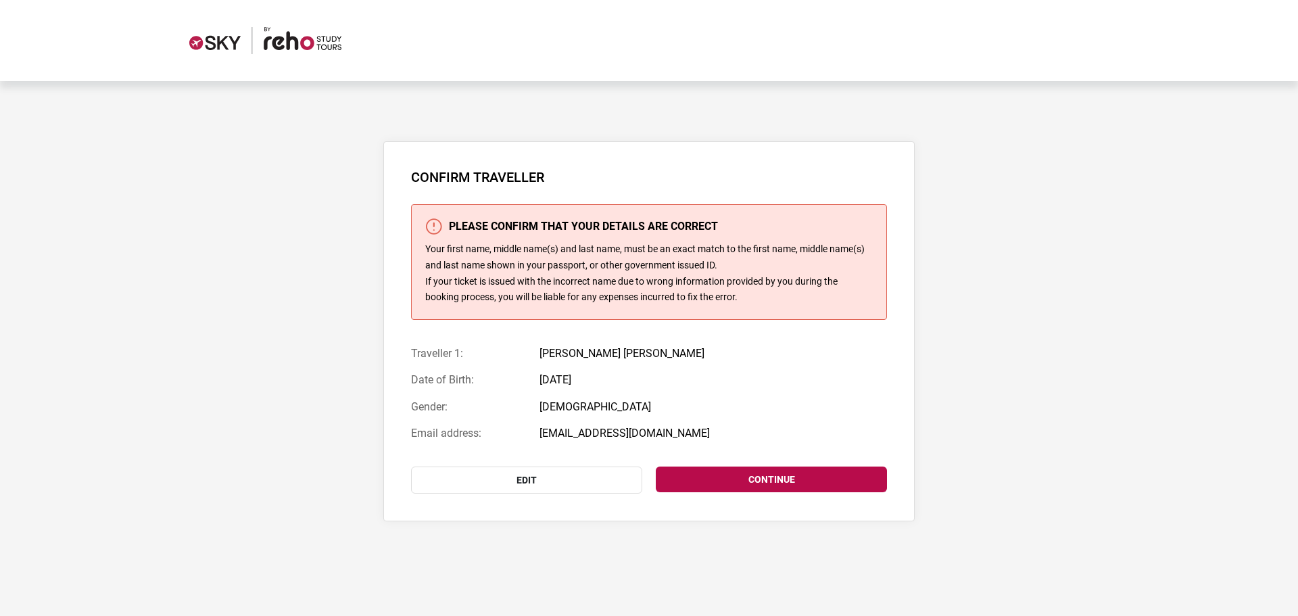
click at [447, 348] on span "Traveller 1:" at bounding box center [468, 353] width 115 height 13
drag, startPoint x: 481, startPoint y: 244, endPoint x: 644, endPoint y: 245, distance: 163.0
click at [644, 245] on p "Your first name, middle name(s) and last name, must be an exact match to the fi…" at bounding box center [649, 273] width 448 height 64
click at [746, 483] on link "Continue" at bounding box center [771, 480] width 231 height 26
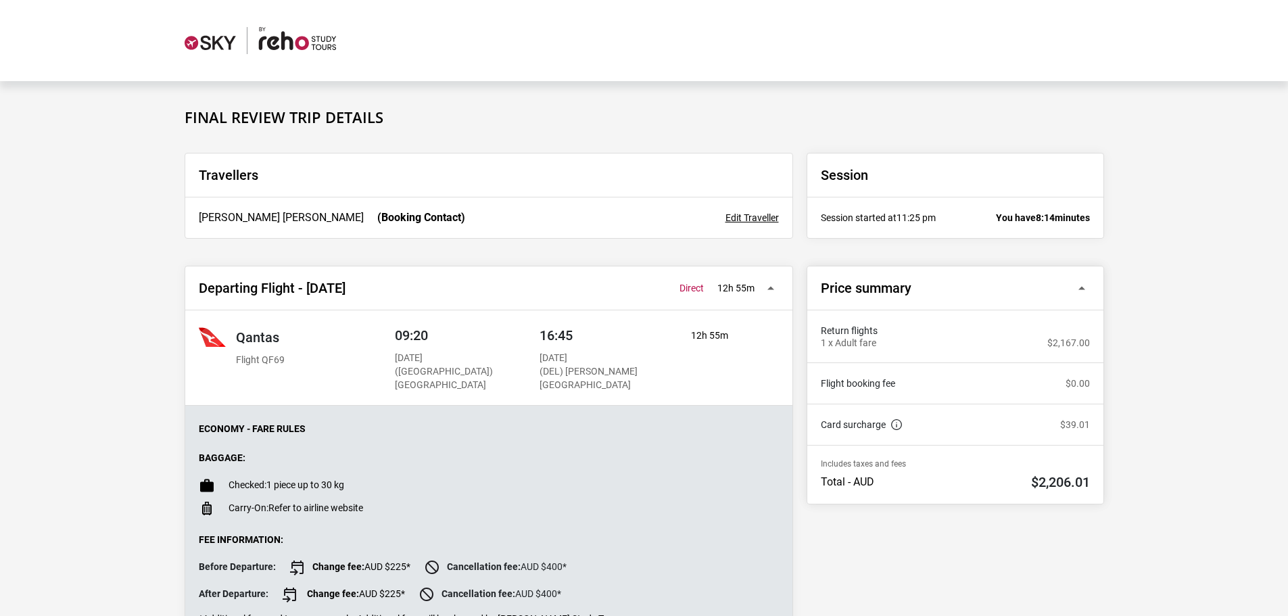
drag, startPoint x: 368, startPoint y: 216, endPoint x: 435, endPoint y: 218, distance: 67.7
click at [435, 218] on div "Mr Alexander Endi Wirawan (Booking Contact) Edit Traveller" at bounding box center [488, 217] width 607 height 41
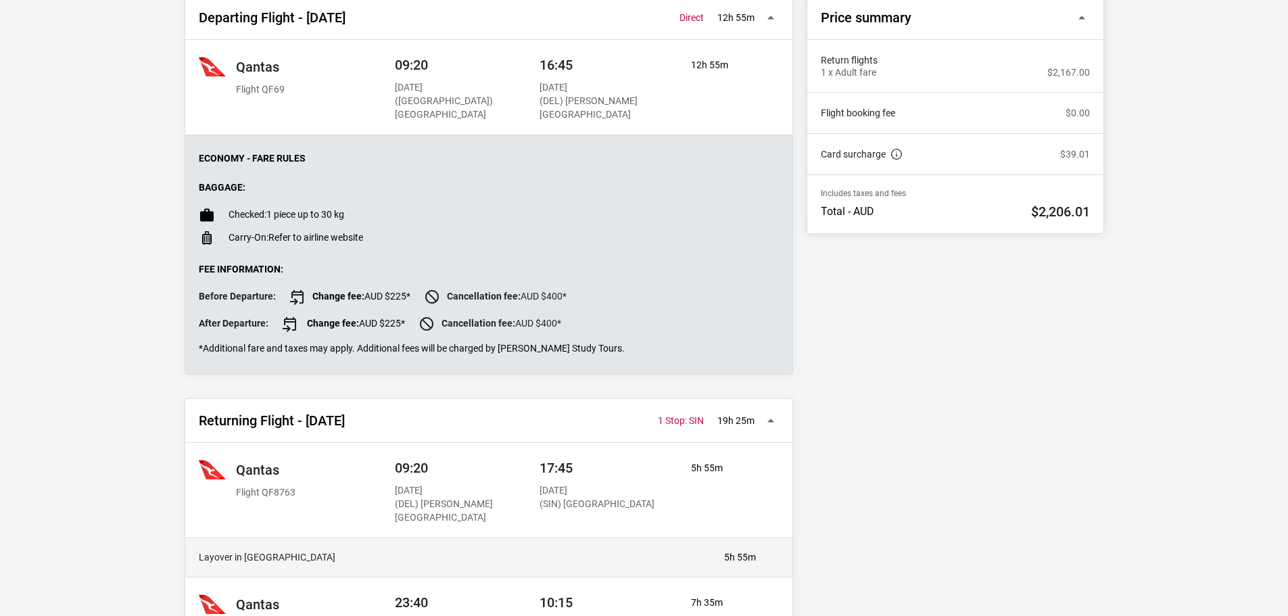
scroll to position [203, 0]
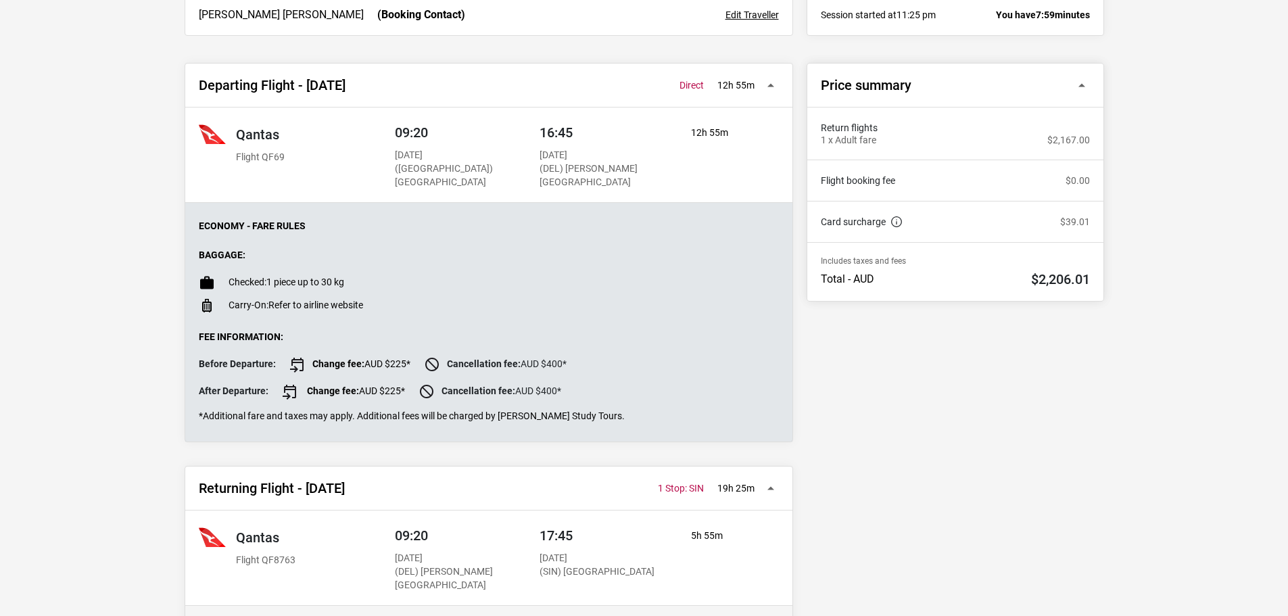
drag, startPoint x: 394, startPoint y: 132, endPoint x: 690, endPoint y: 177, distance: 299.0
click at [690, 177] on div "09:20 Sat, 06 Dec 2025 (MEL) Melbourne Airport 16:45 Sat, 06 Dec 2025 (DEL) Ind…" at bounding box center [541, 155] width 313 height 68
drag, startPoint x: 674, startPoint y: 266, endPoint x: 676, endPoint y: 277, distance: 11.0
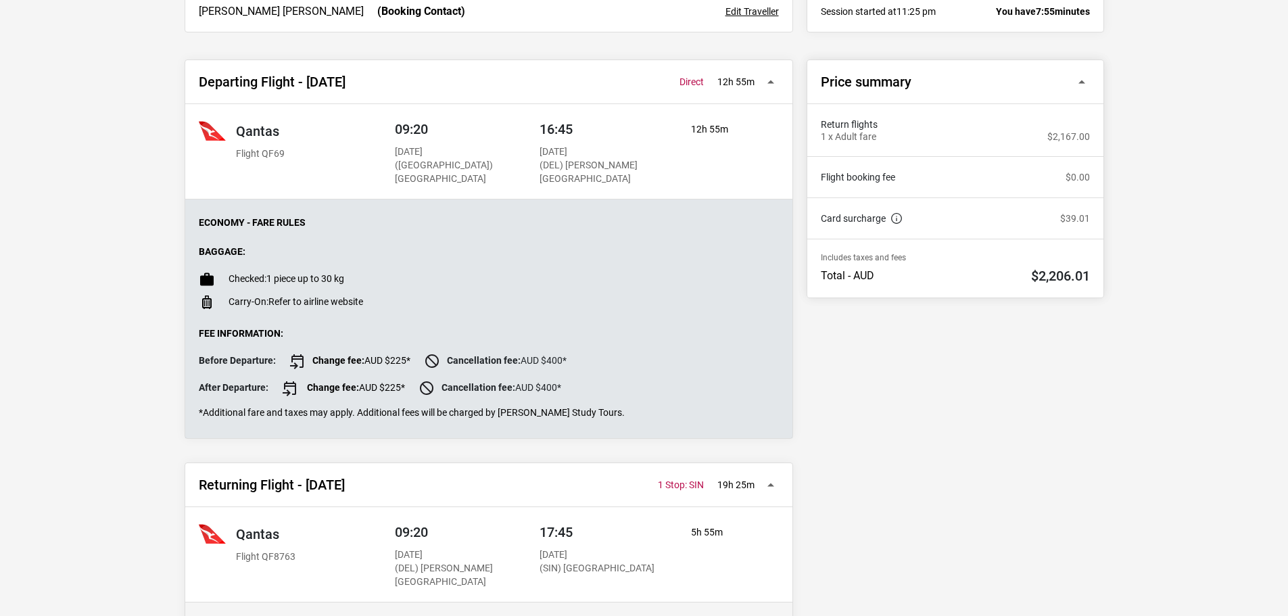
click at [676, 280] on li "Checked: 1 piece up to 30 kg" at bounding box center [489, 279] width 580 height 16
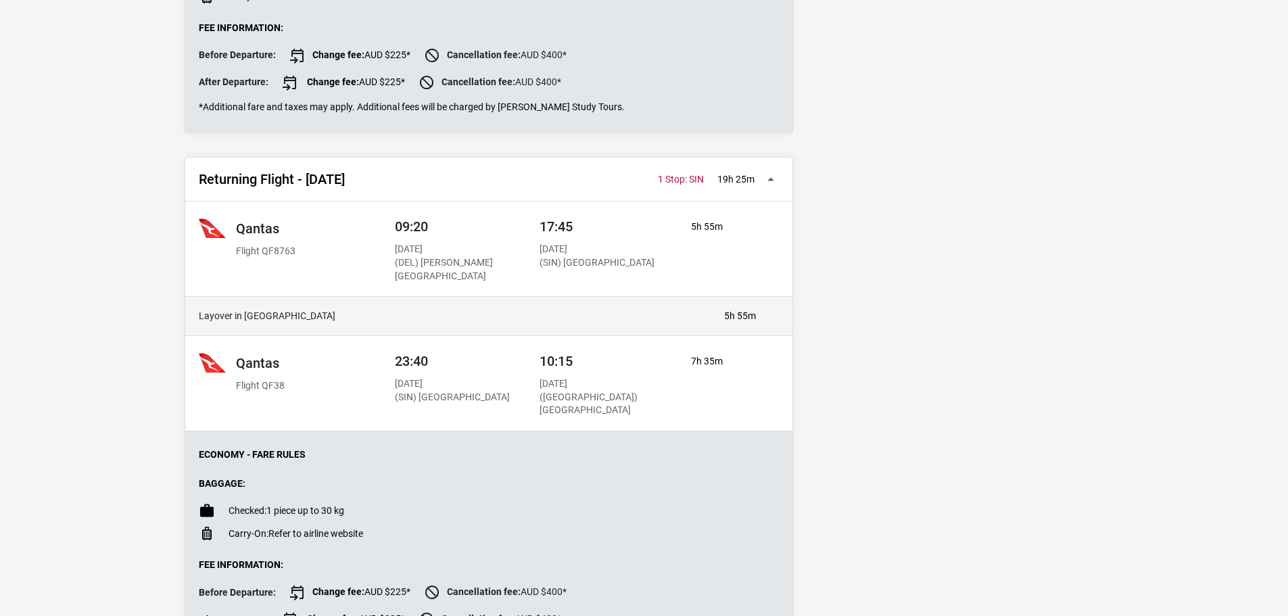
scroll to position [544, 0]
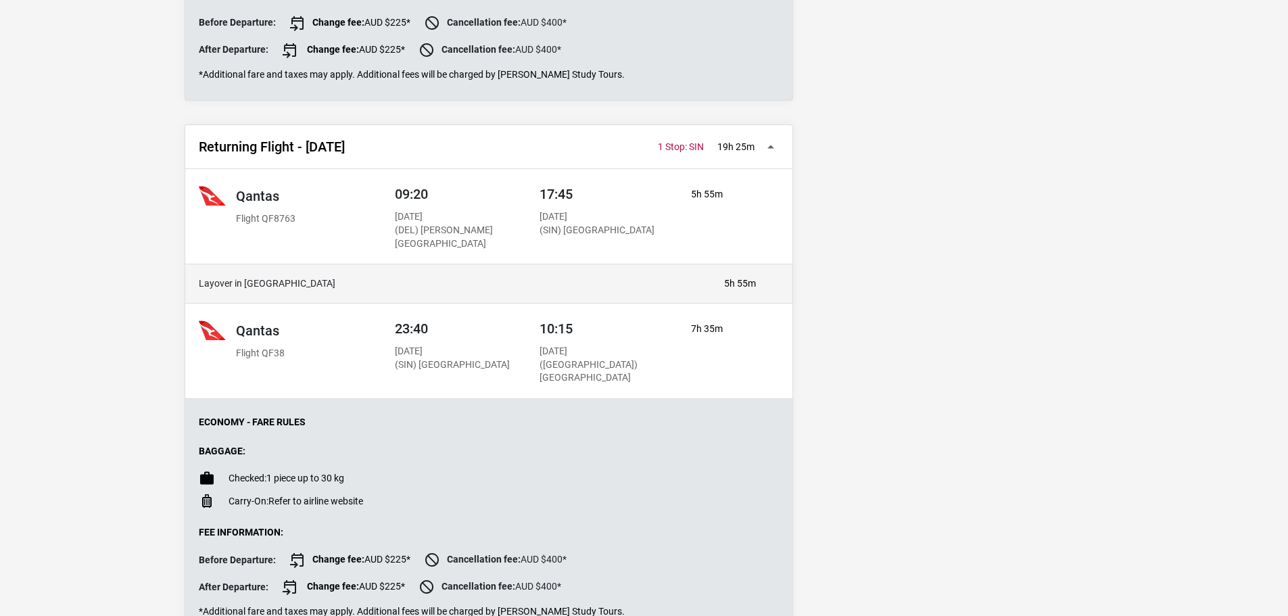
drag, startPoint x: 555, startPoint y: 203, endPoint x: 575, endPoint y: 248, distance: 49.6
click at [575, 237] on div "17:45 Thu, 25 Dec 2025 (SIN) Singapore Changi Airport" at bounding box center [597, 211] width 115 height 51
click at [575, 237] on p "(SIN) Singapore Changi Airport" at bounding box center [597, 231] width 115 height 14
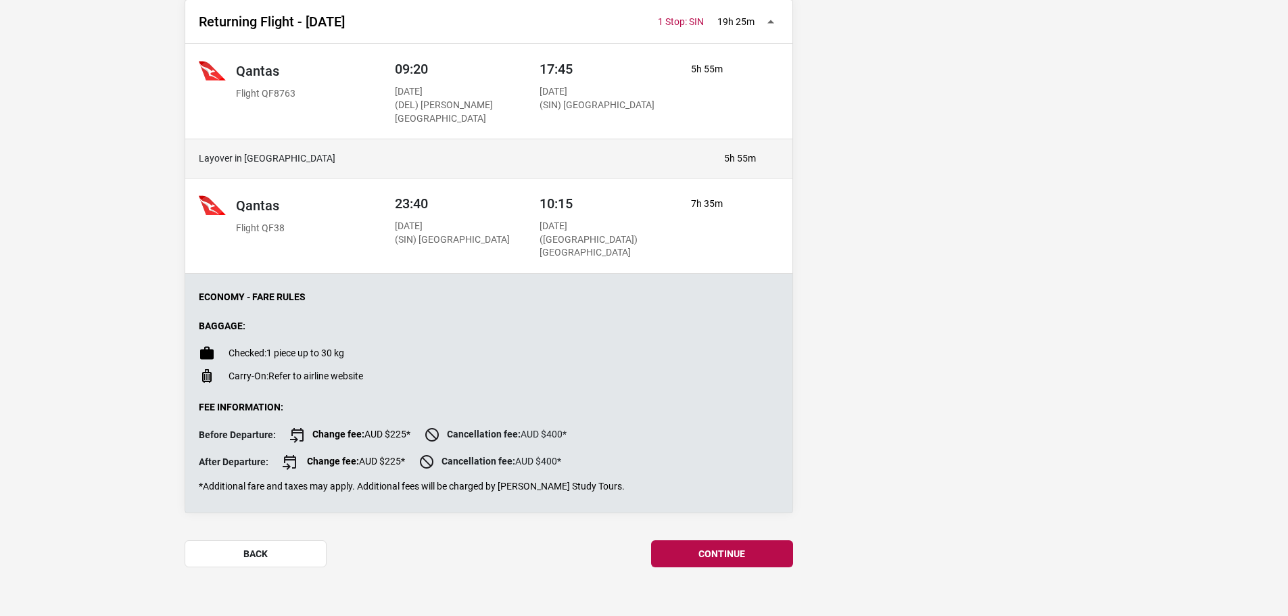
scroll to position [684, 0]
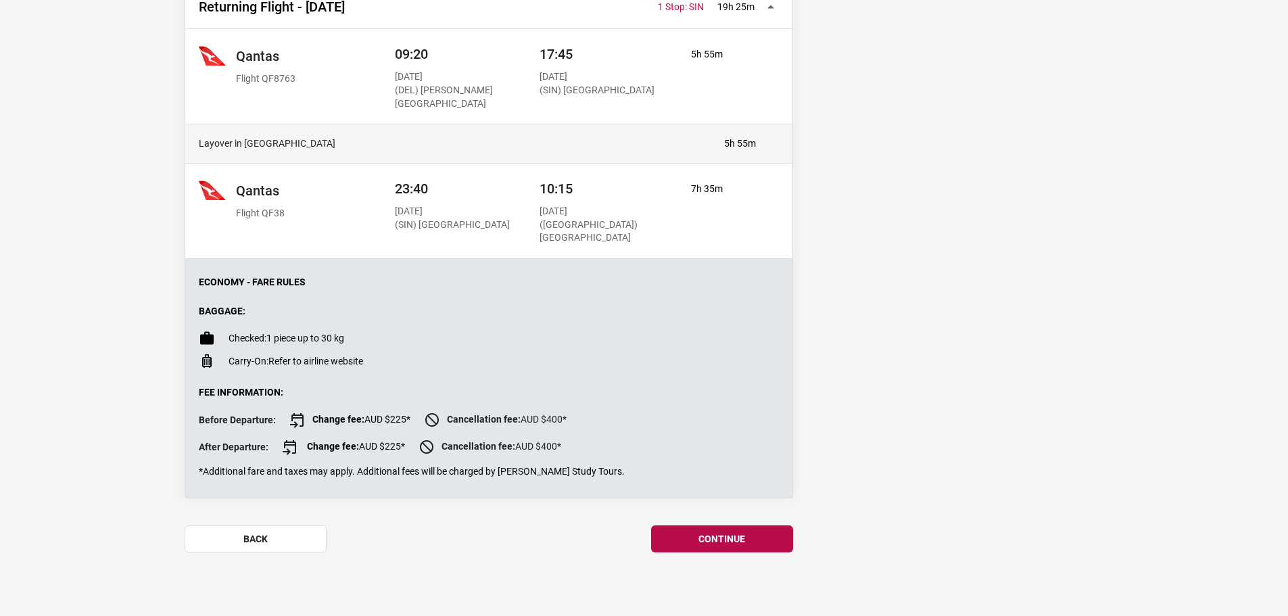
click at [734, 530] on button "continue" at bounding box center [722, 538] width 142 height 27
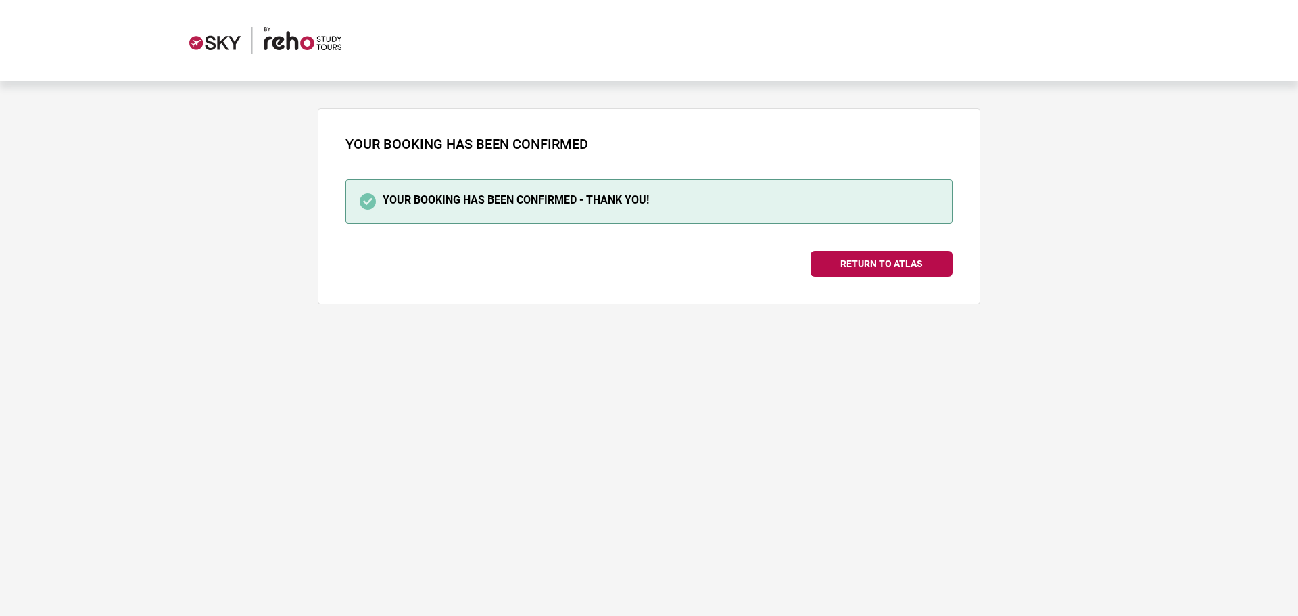
click at [876, 258] on link "Return to Atlas" at bounding box center [882, 264] width 142 height 26
